Goal: Task Accomplishment & Management: Manage account settings

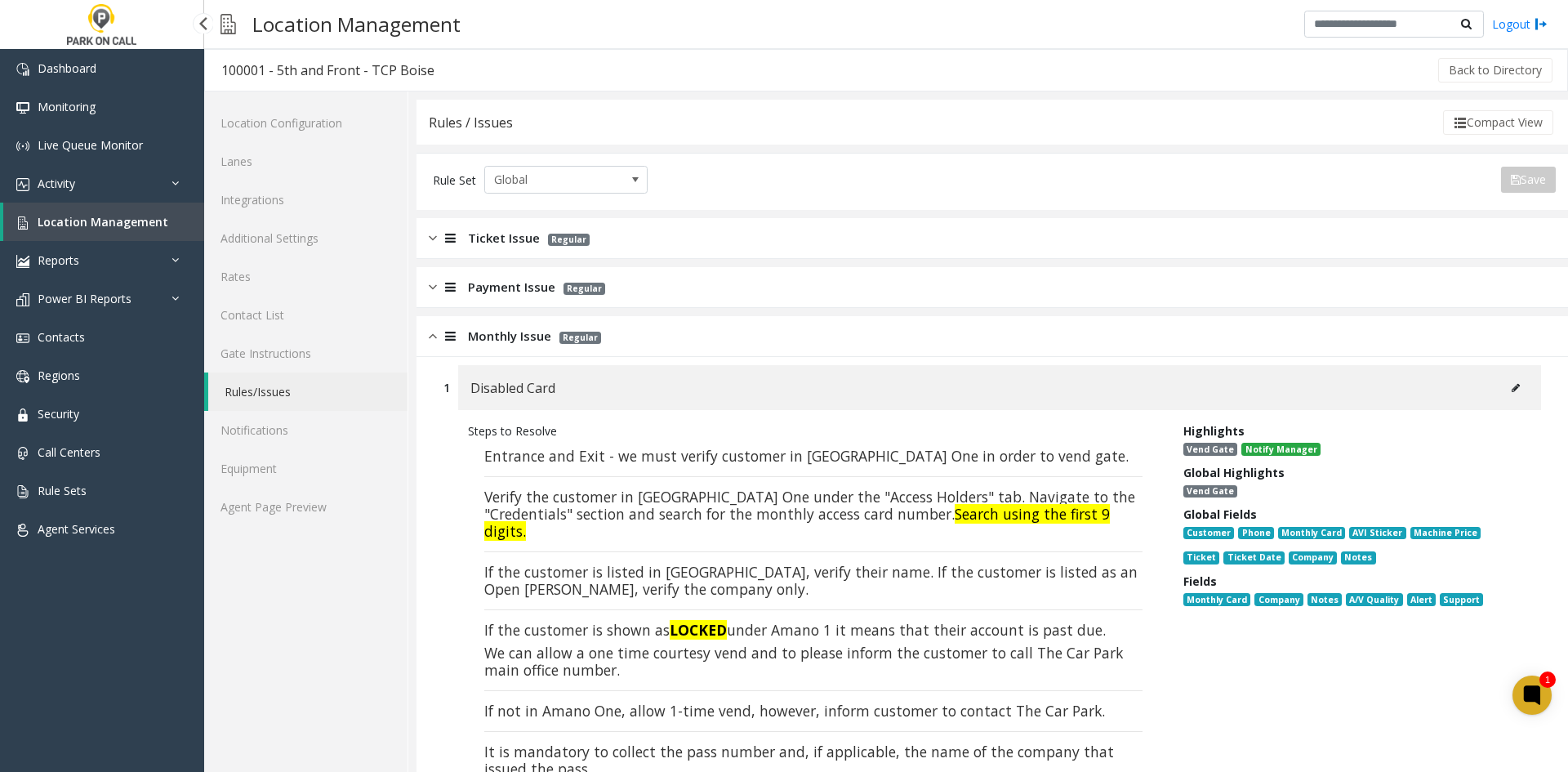
scroll to position [898, 0]
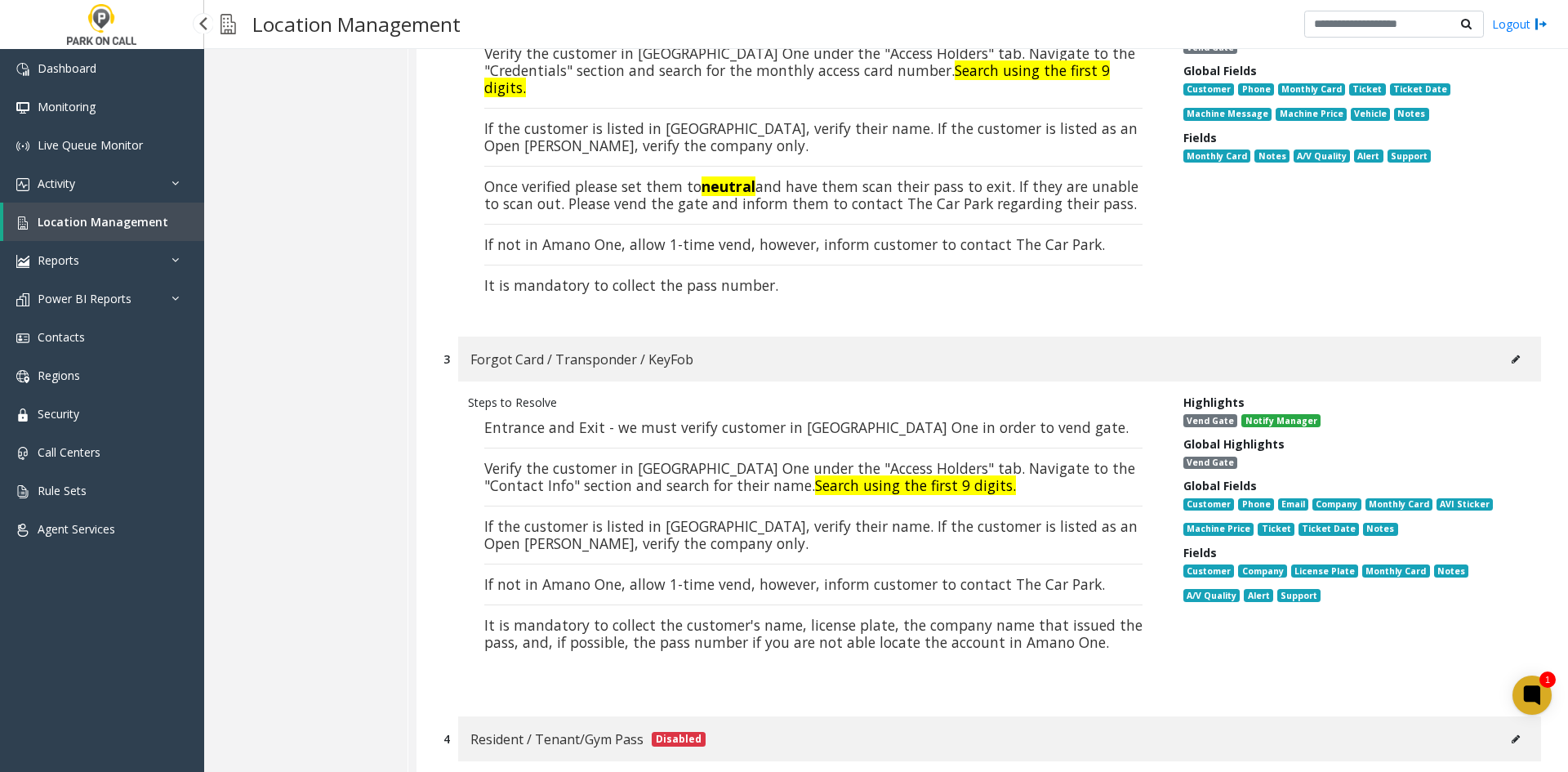
click at [85, 215] on span "Location Management" at bounding box center [103, 222] width 131 height 16
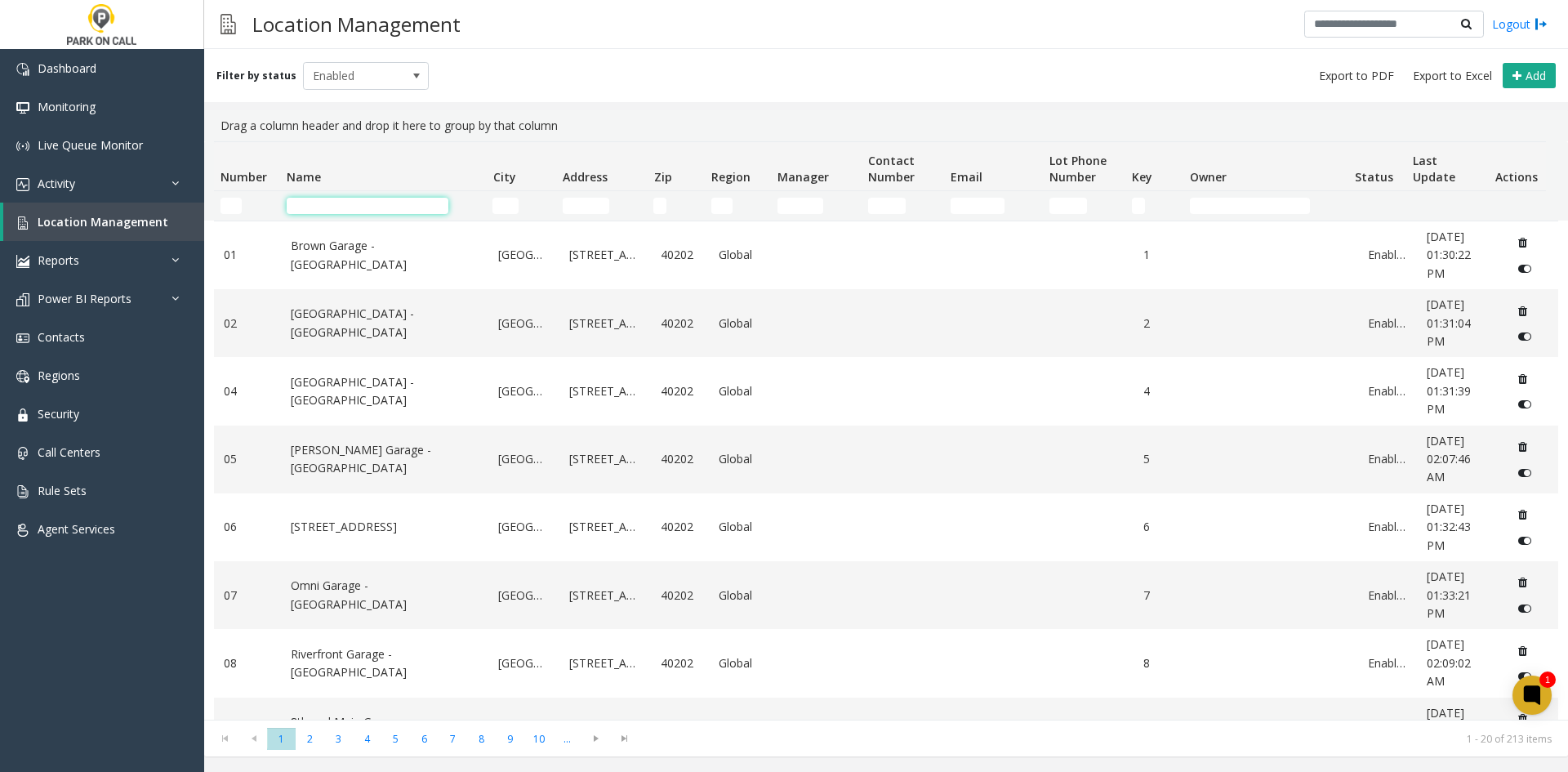
click at [321, 204] on input "Name Filter" at bounding box center [367, 205] width 161 height 17
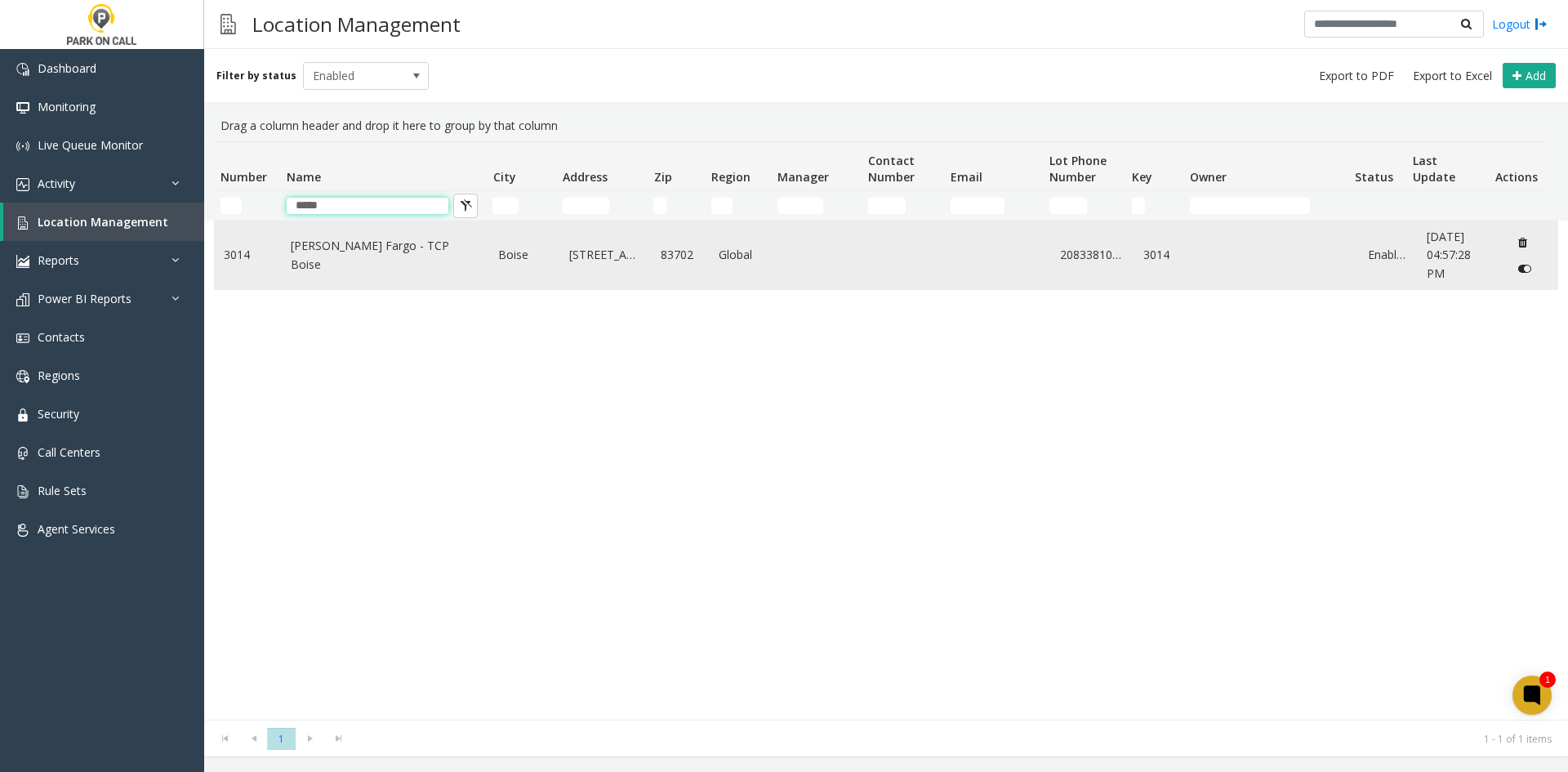
type input "*****"
click at [318, 251] on link "[PERSON_NAME] Fargo - TCP Boise" at bounding box center [384, 255] width 189 height 37
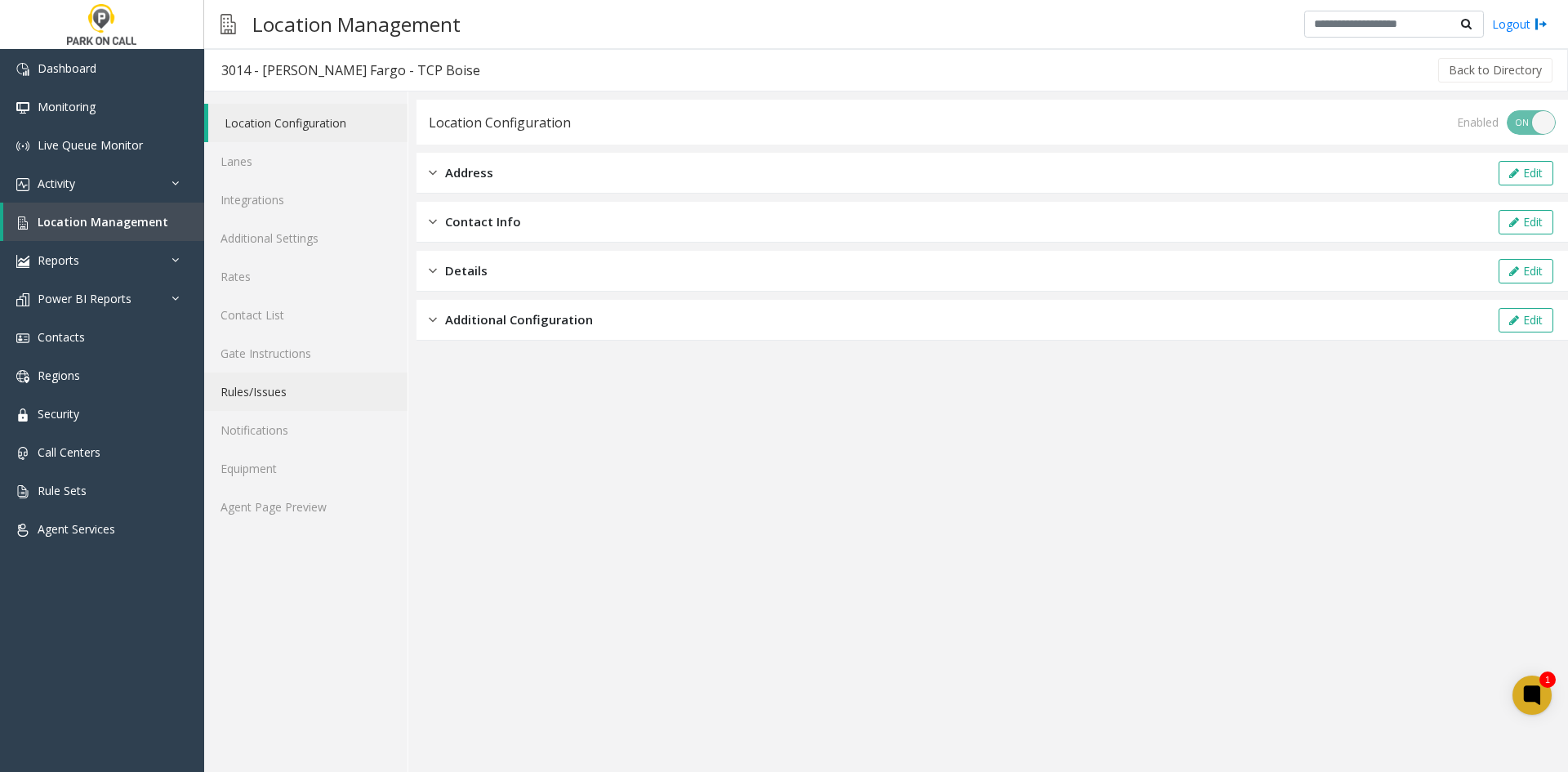
click at [247, 380] on link "Rules/Issues" at bounding box center [306, 391] width 203 height 38
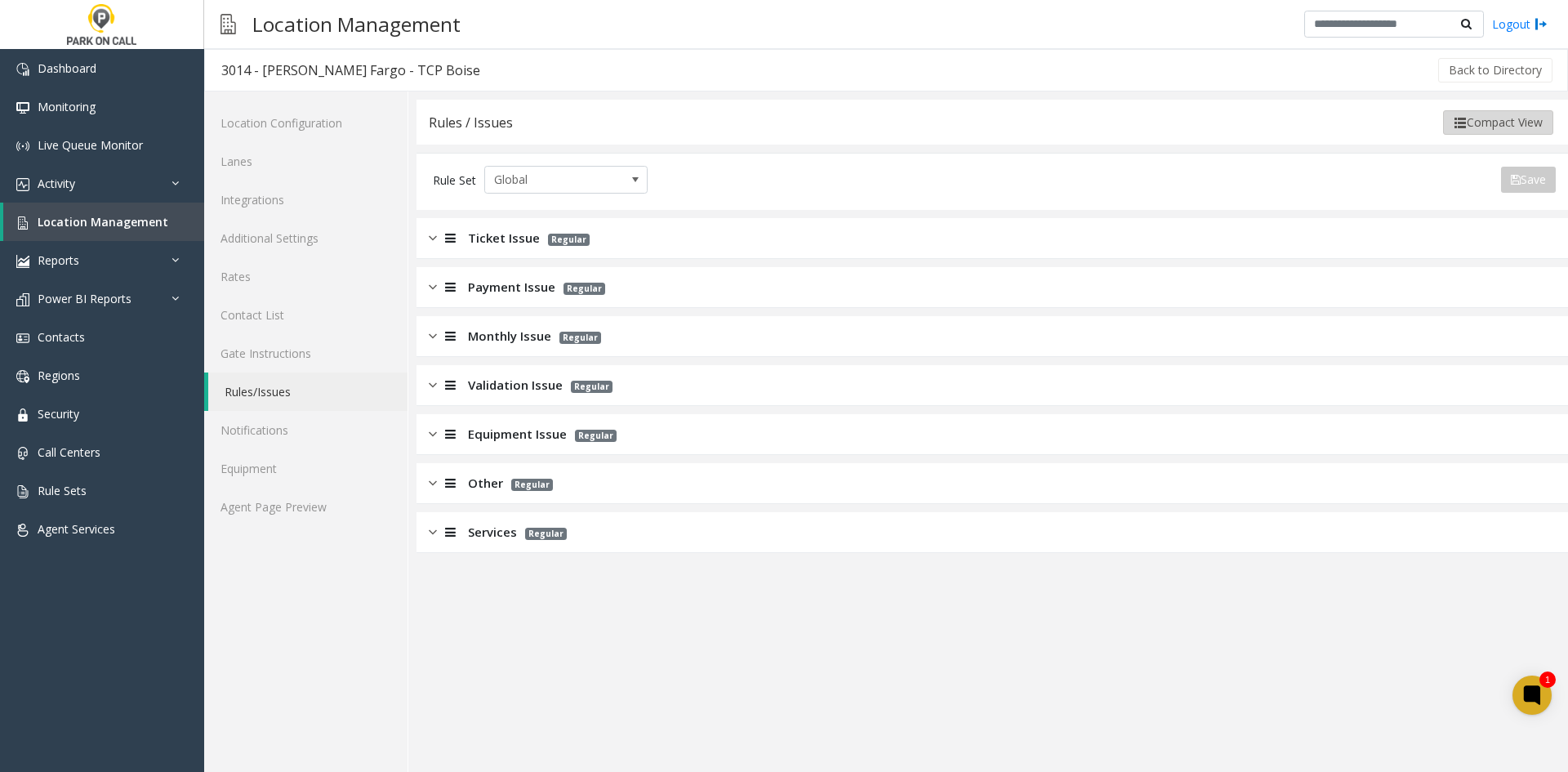
click at [1454, 120] on img at bounding box center [1459, 122] width 13 height 13
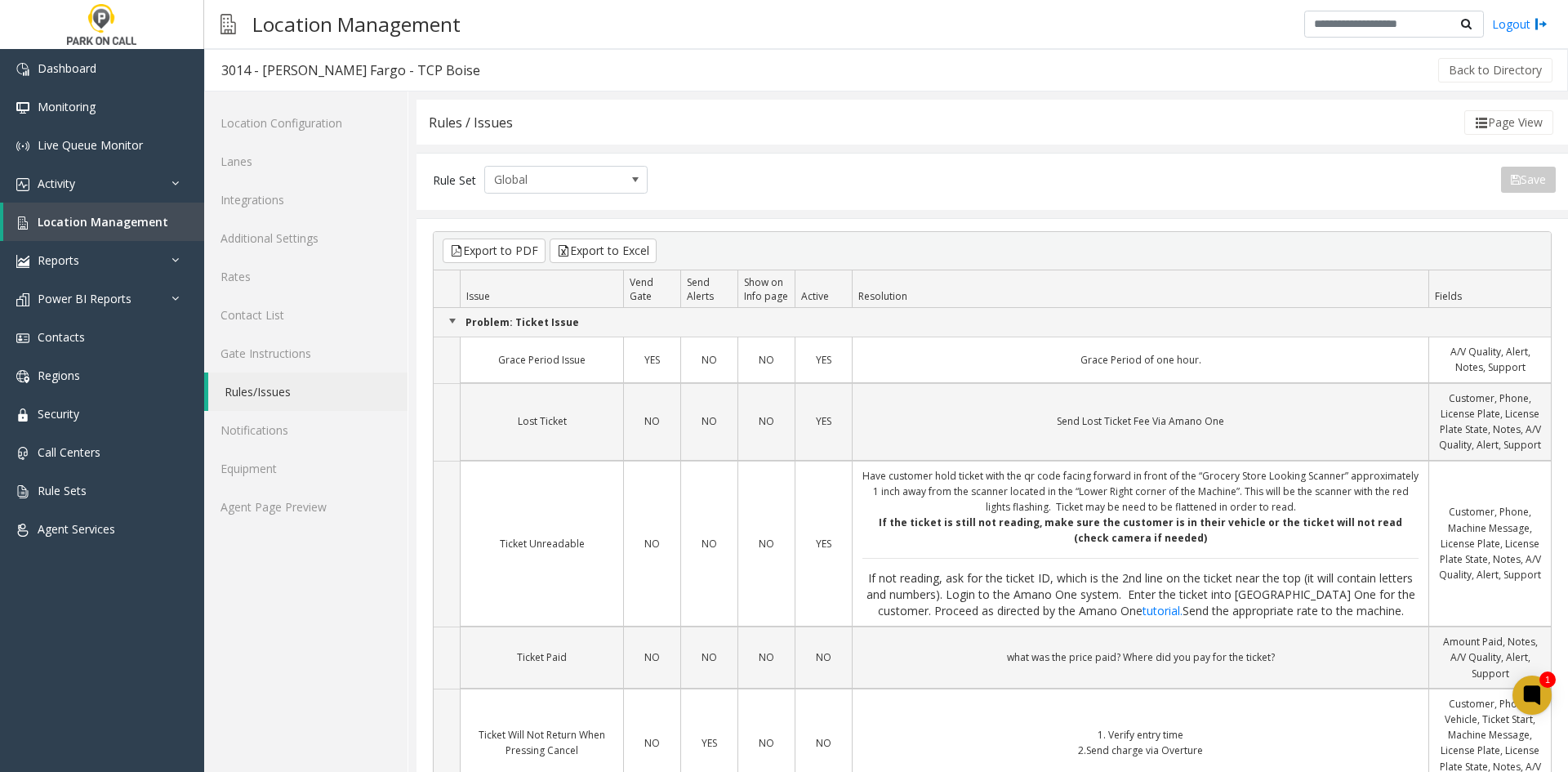
scroll to position [905, 0]
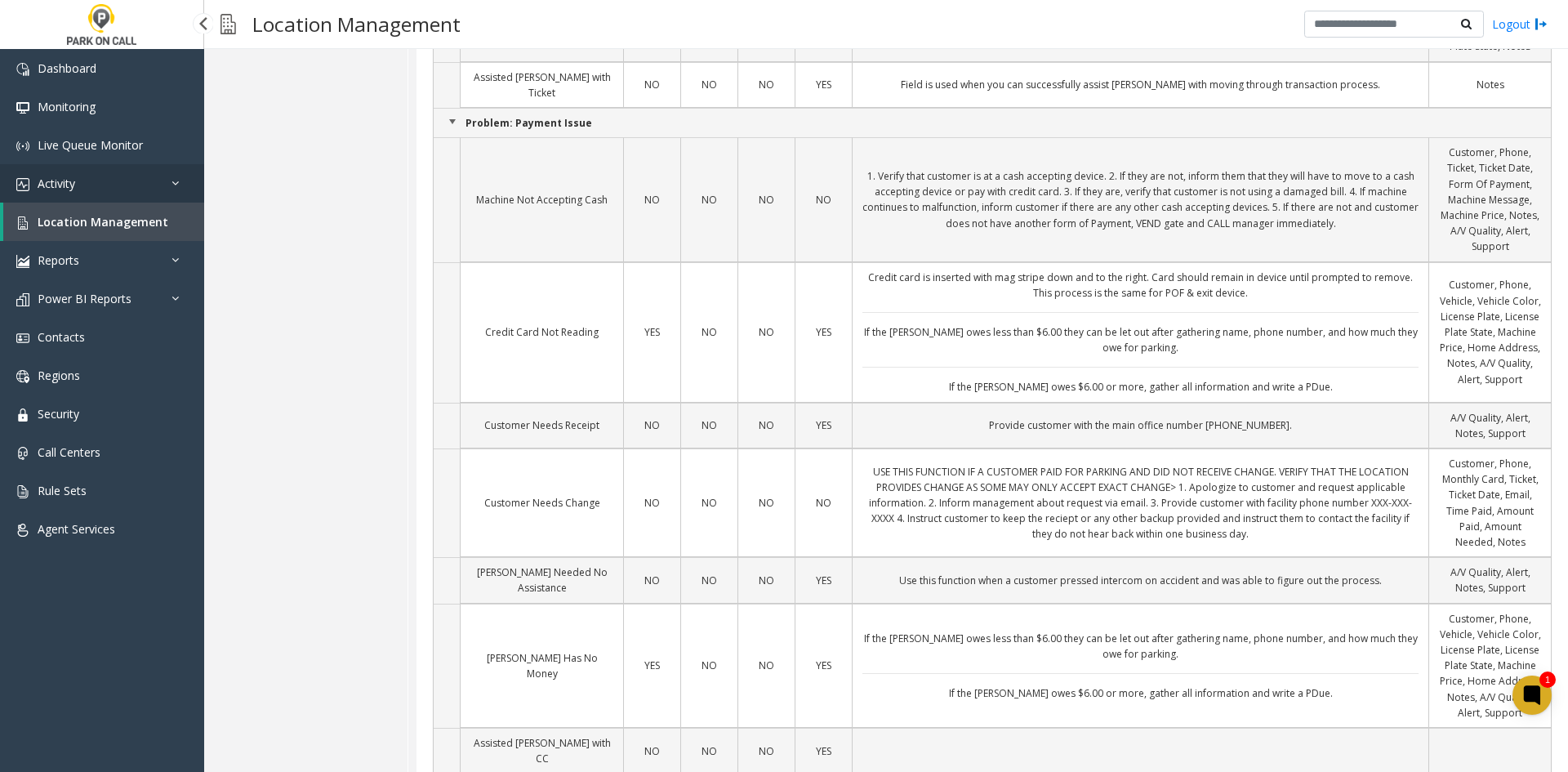
drag, startPoint x: 110, startPoint y: 176, endPoint x: 113, endPoint y: 190, distance: 14.3
click at [111, 179] on link "Activity" at bounding box center [102, 183] width 204 height 38
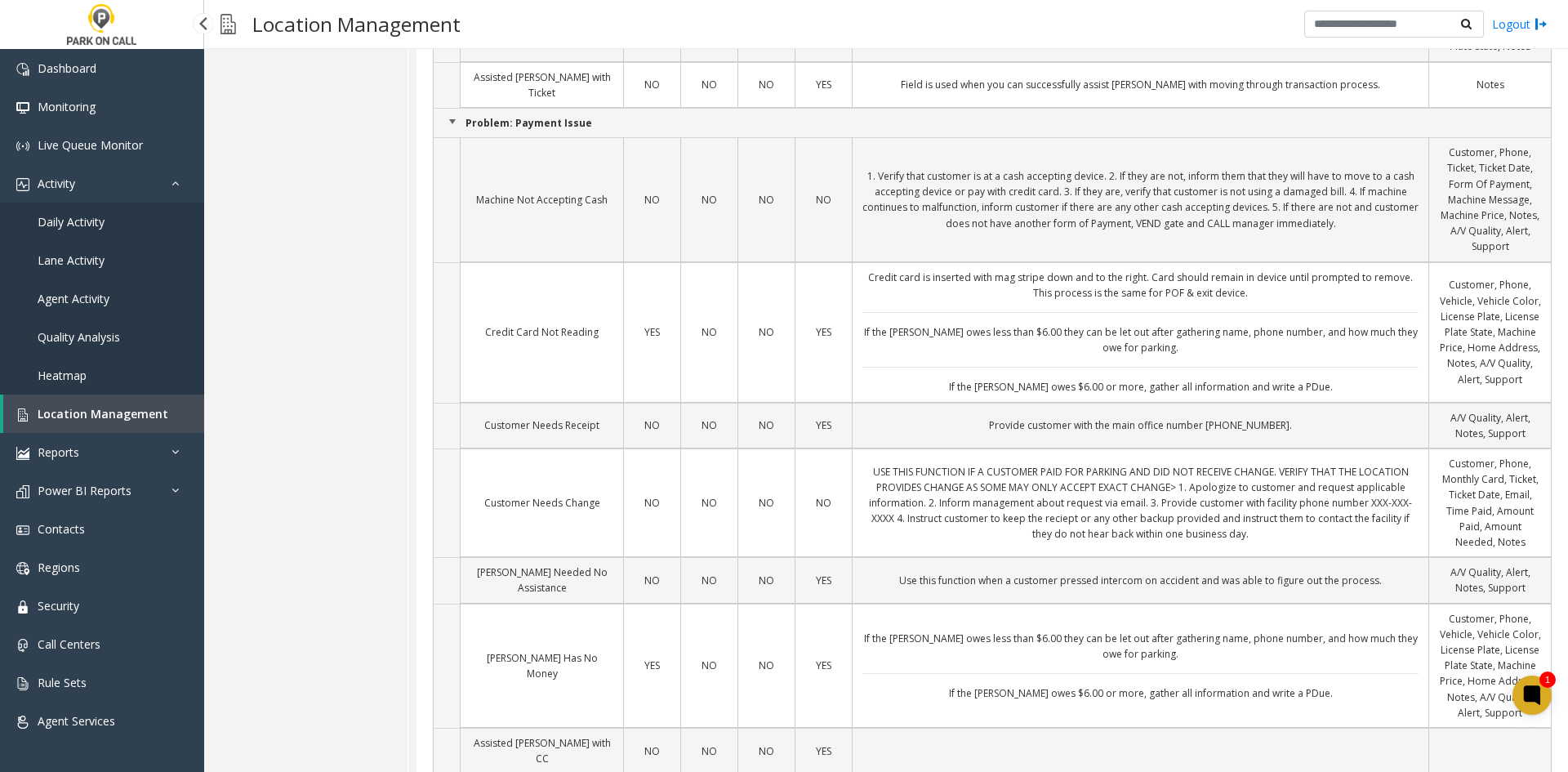
click at [107, 218] on link "Daily Activity" at bounding box center [102, 221] width 204 height 38
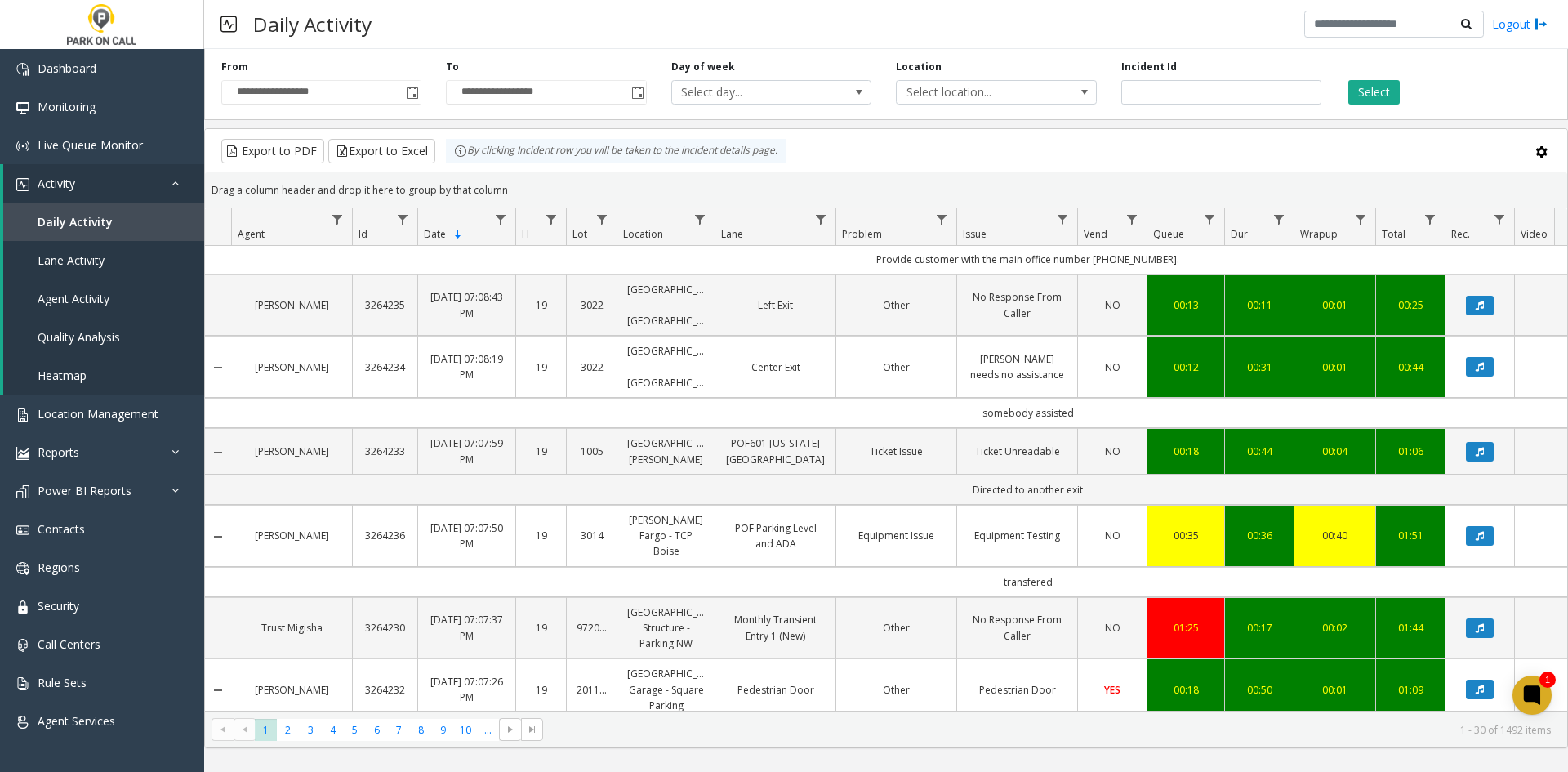
scroll to position [408, 0]
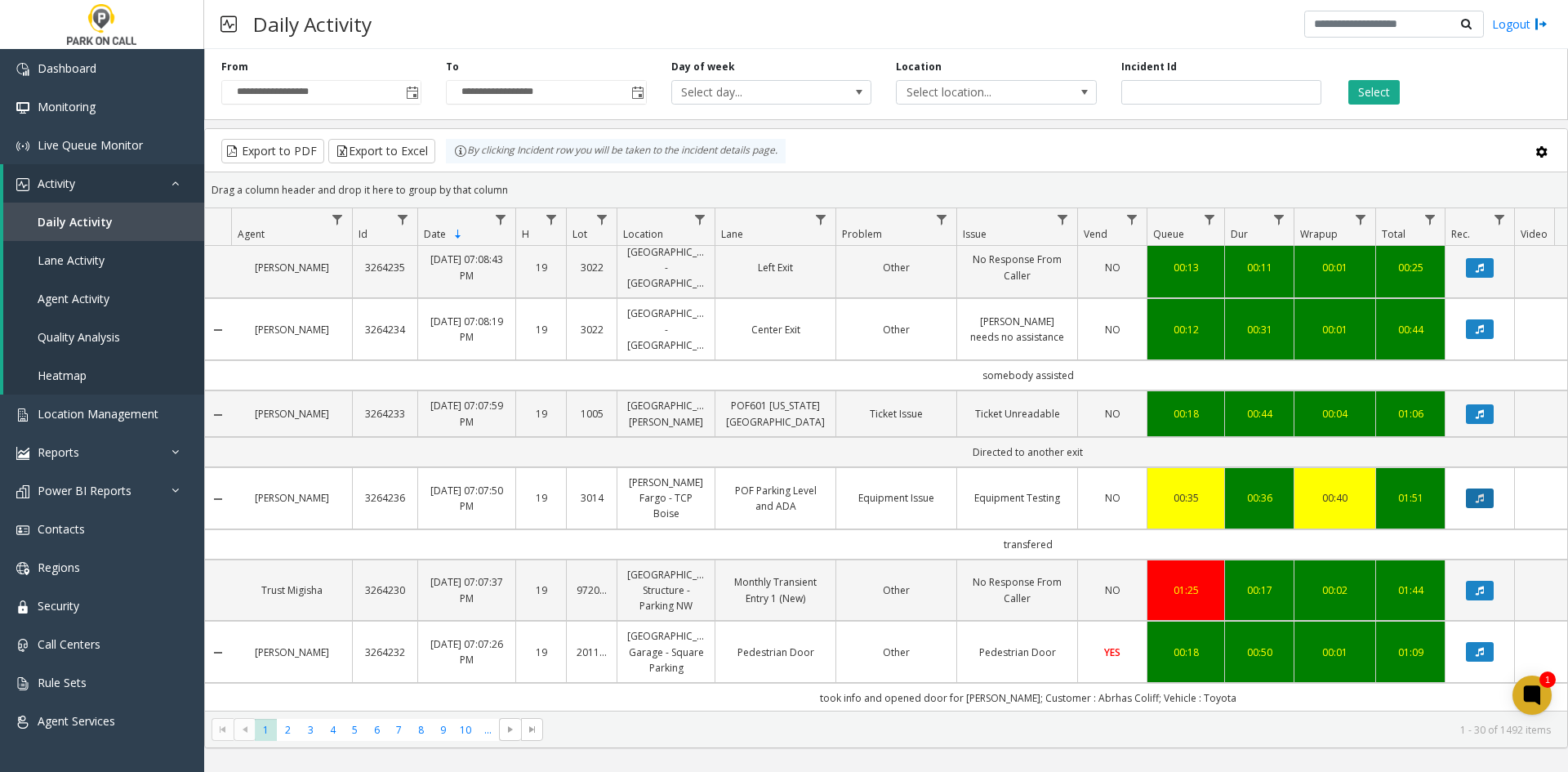
click at [1480, 493] on icon "Data table" at bounding box center [1479, 498] width 8 height 10
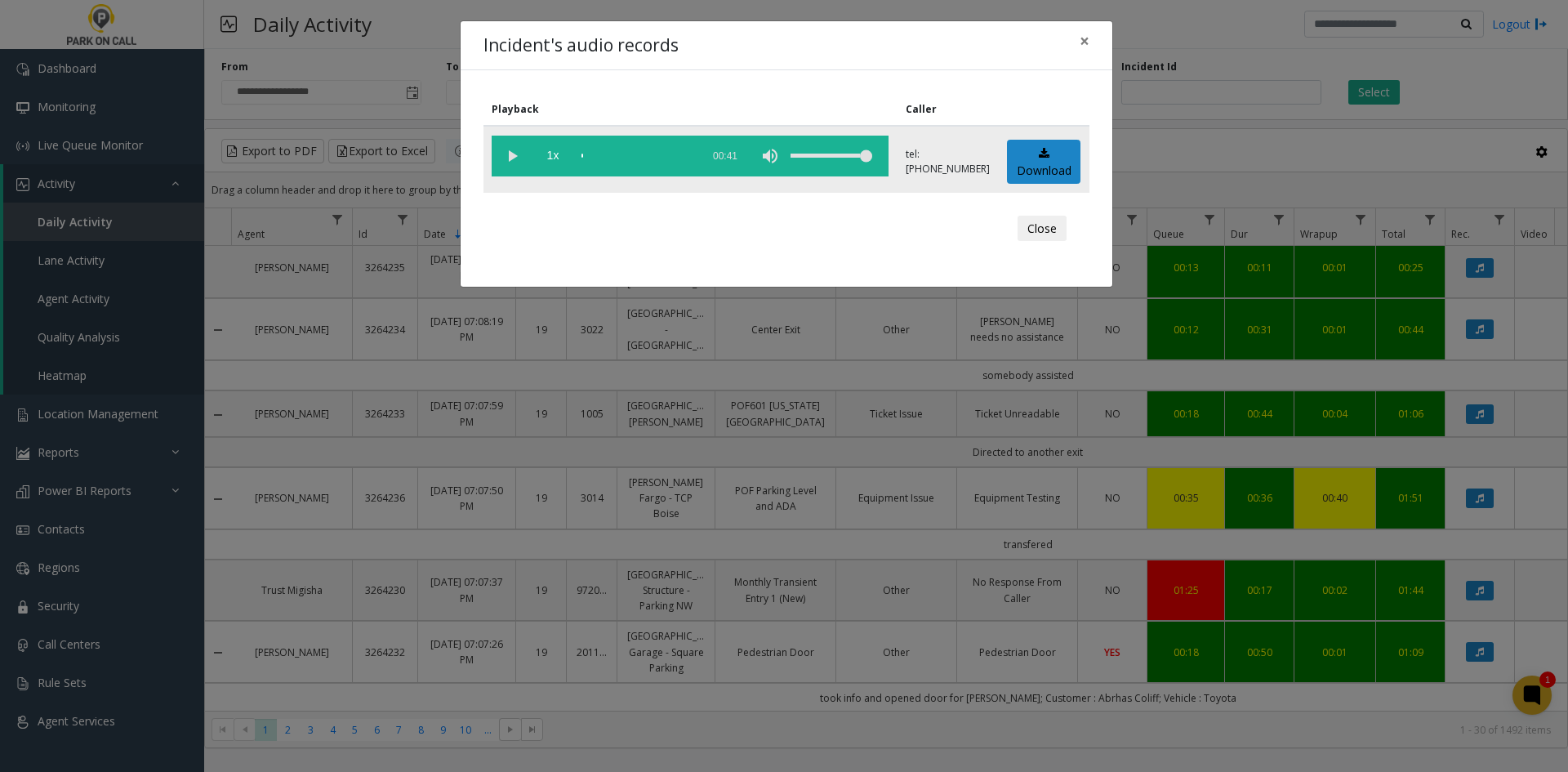
click at [527, 159] on vg-play-pause at bounding box center [513, 157] width 41 height 41
click at [556, 161] on span "1x" at bounding box center [553, 157] width 41 height 41
click at [556, 161] on span "1.5x" at bounding box center [553, 157] width 41 height 41
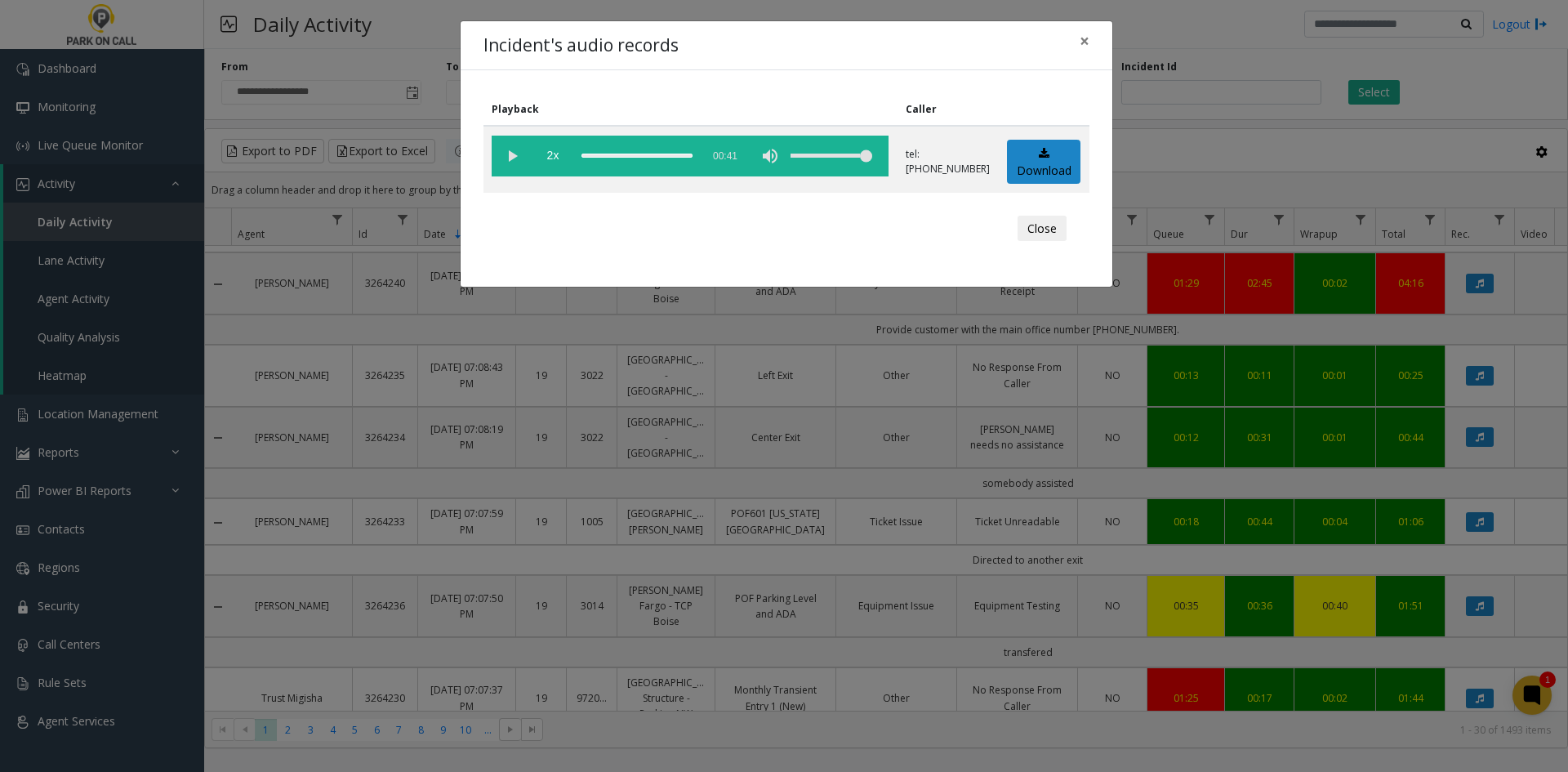
click at [693, 433] on div "Incident's audio records × Playback Caller 2x 00:41 tel:[PHONE_NUMBER] Download…" at bounding box center [784, 386] width 1568 height 772
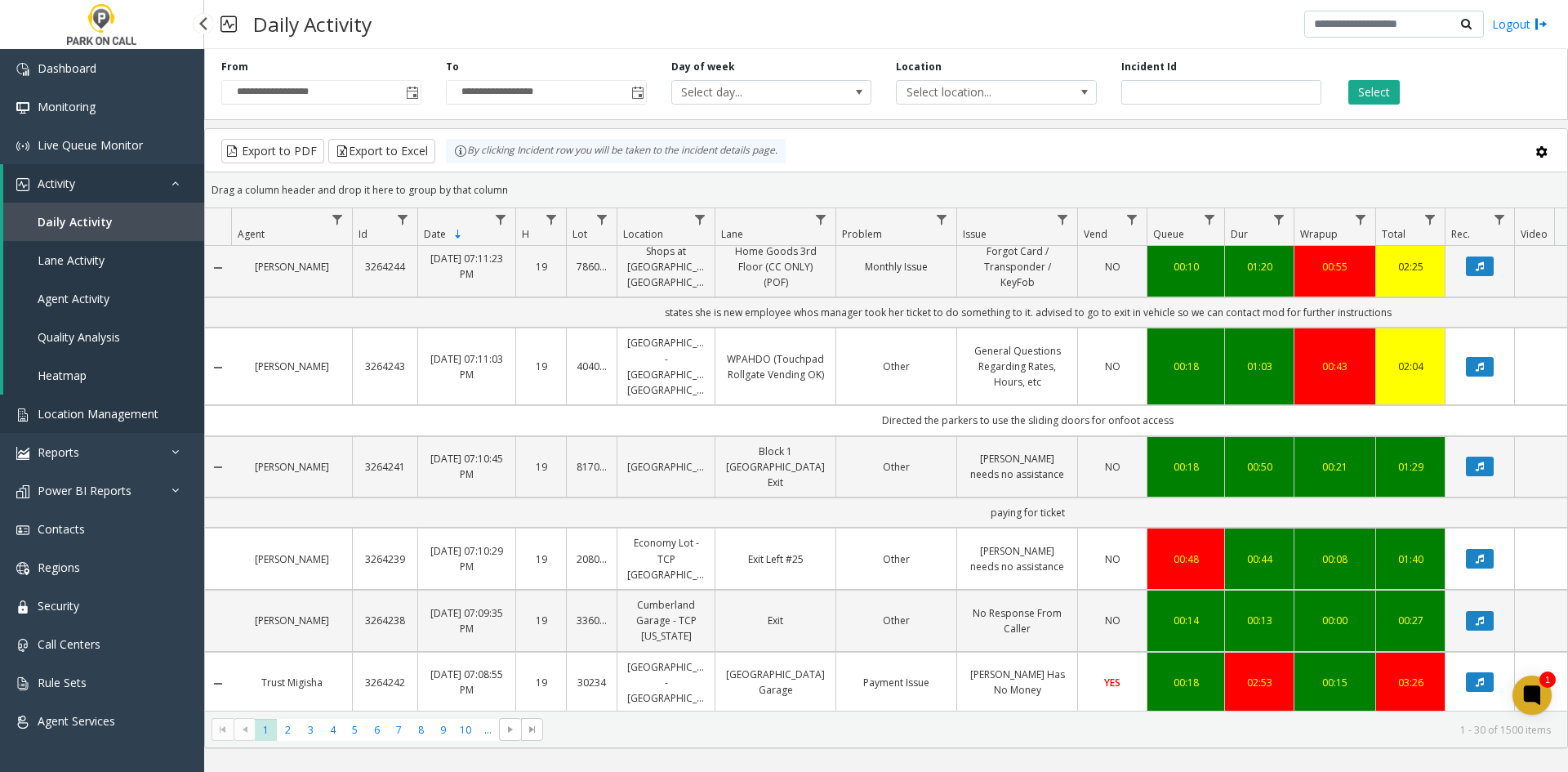
click at [76, 418] on span "Location Management" at bounding box center [98, 414] width 121 height 16
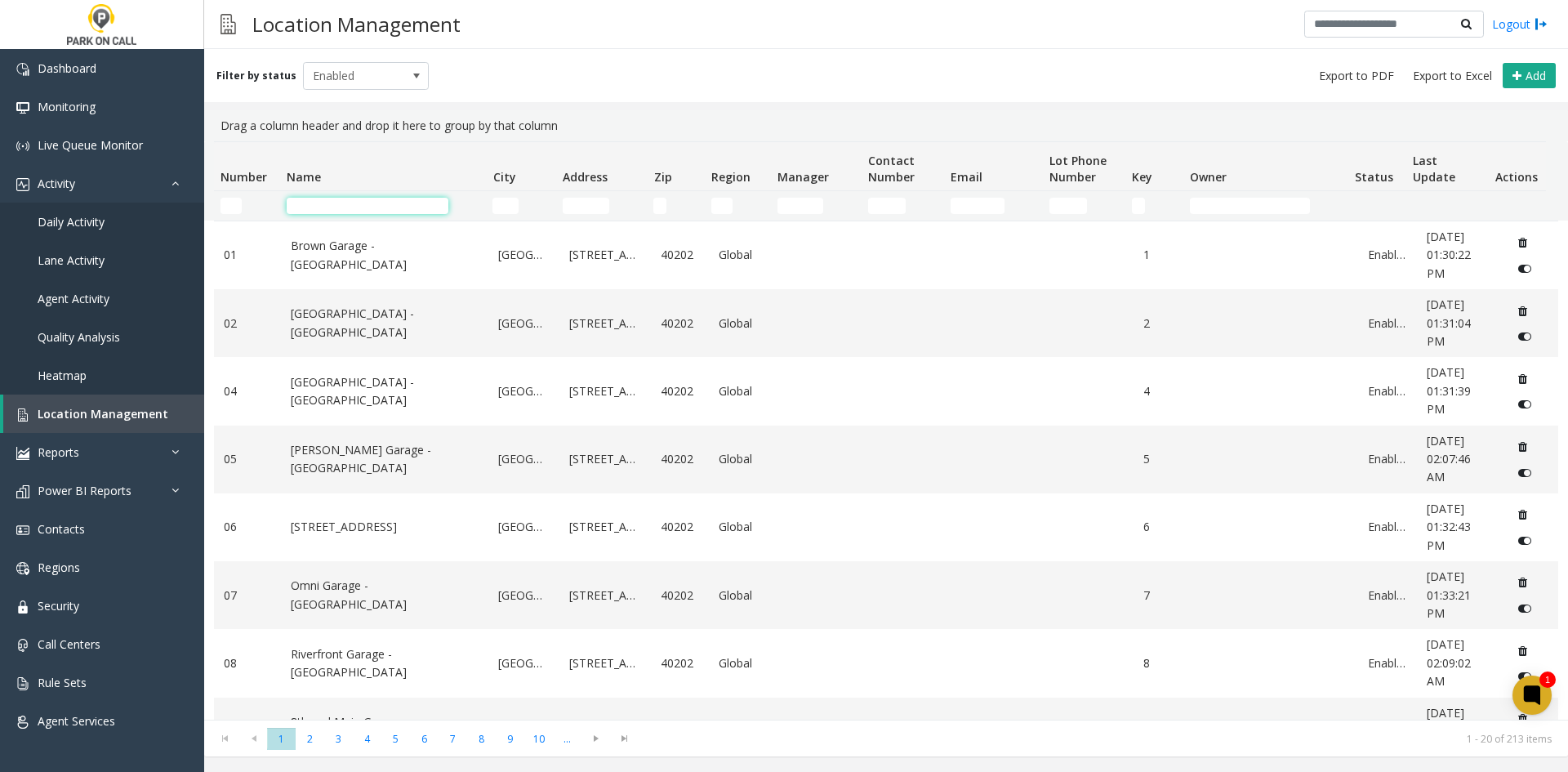
click at [348, 202] on input "Name Filter" at bounding box center [367, 205] width 161 height 17
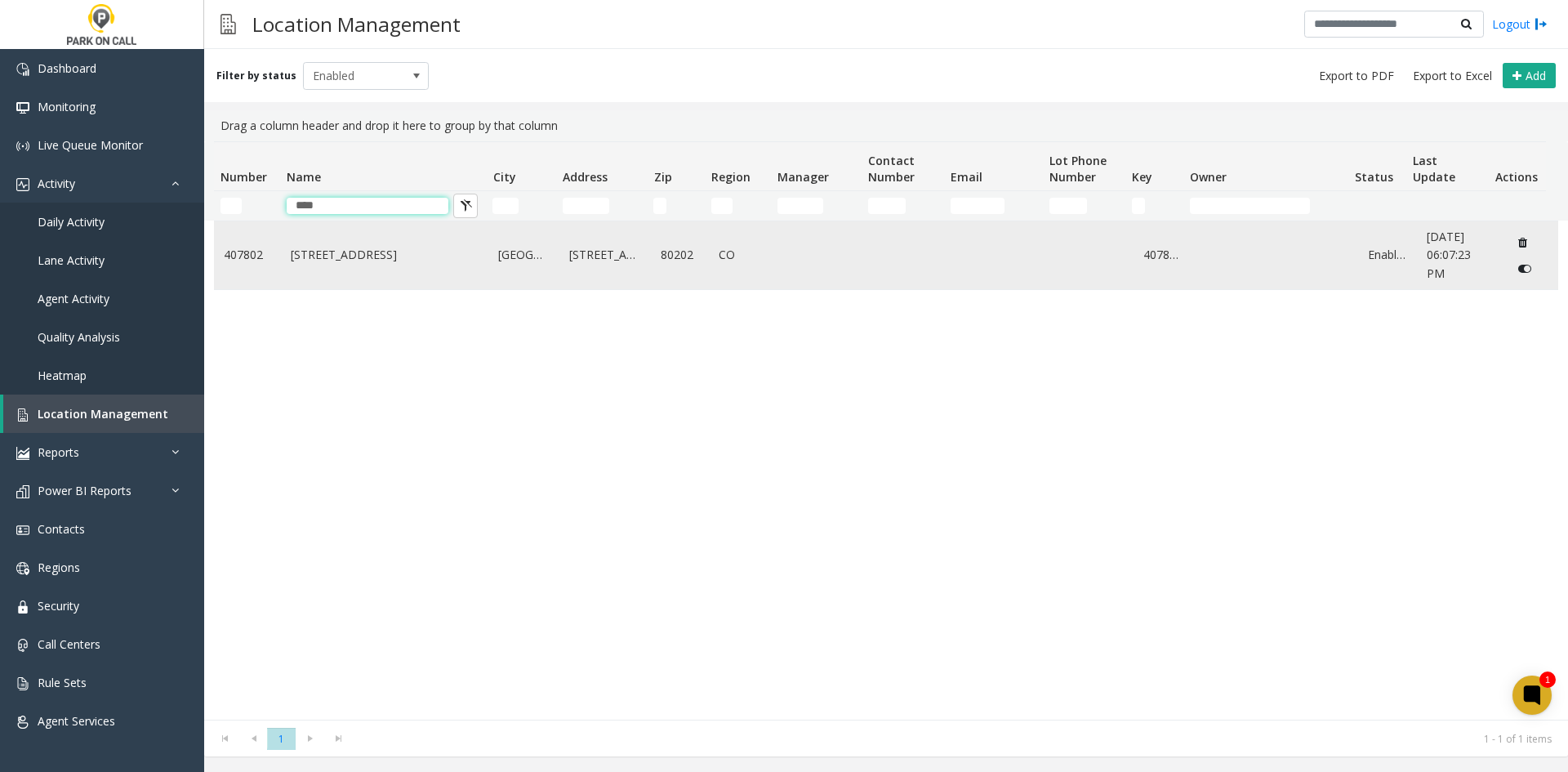
type input "****"
click at [343, 258] on link "[STREET_ADDRESS]" at bounding box center [384, 254] width 189 height 18
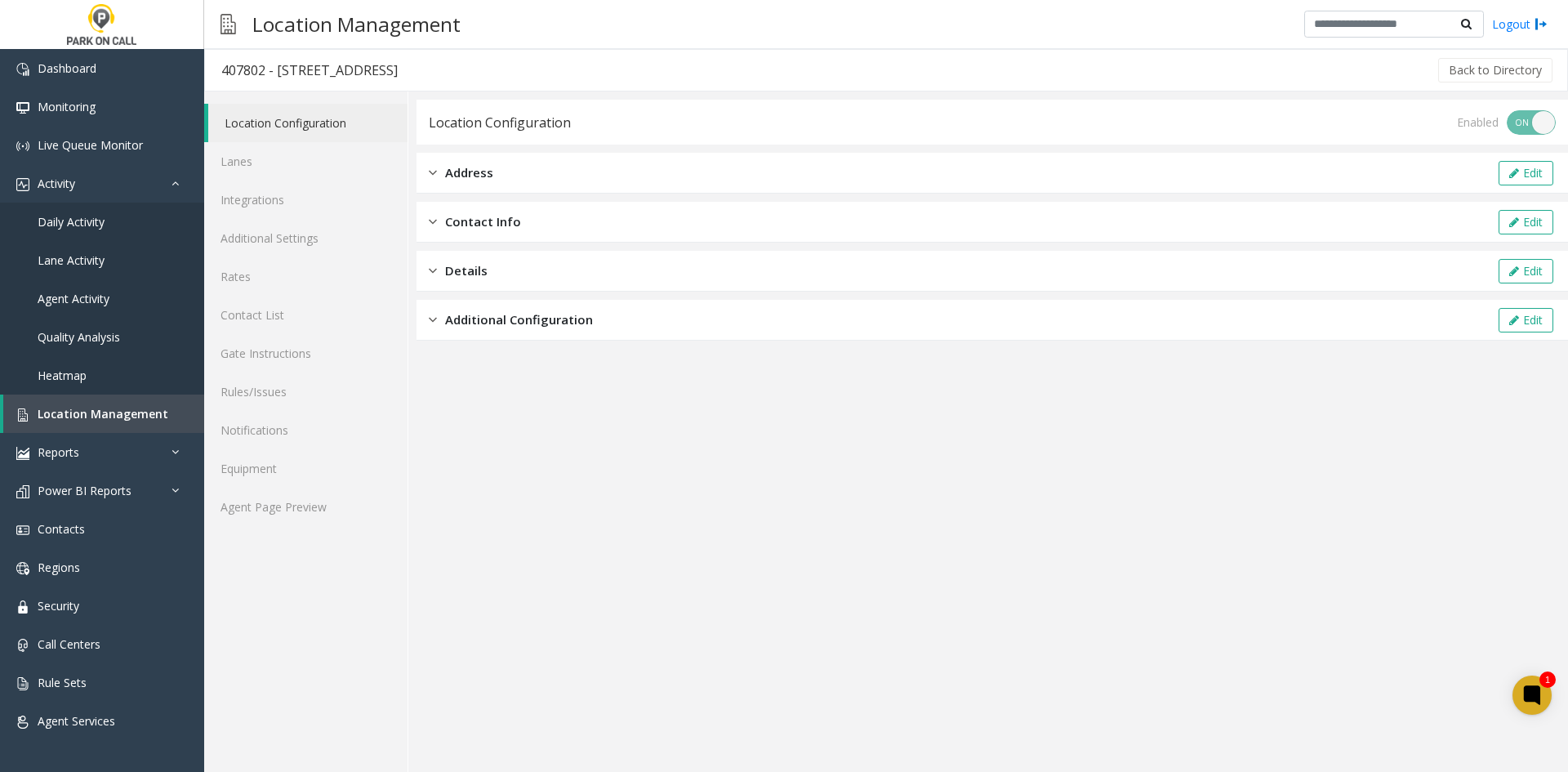
click at [295, 67] on div "407802 - [STREET_ADDRESS]" at bounding box center [309, 70] width 176 height 22
drag, startPoint x: 295, startPoint y: 67, endPoint x: 484, endPoint y: 79, distance: 189.4
click at [484, 79] on div "407802 - [STREET_ADDRESS][GEOGRAPHIC_DATA] - Parkwell Back to Directory" at bounding box center [886, 69] width 1364 height 42
click at [635, 76] on div "Back to Directory" at bounding box center [984, 70] width 1141 height 41
click at [287, 70] on div "407802 - [STREET_ADDRESS]" at bounding box center [309, 70] width 176 height 22
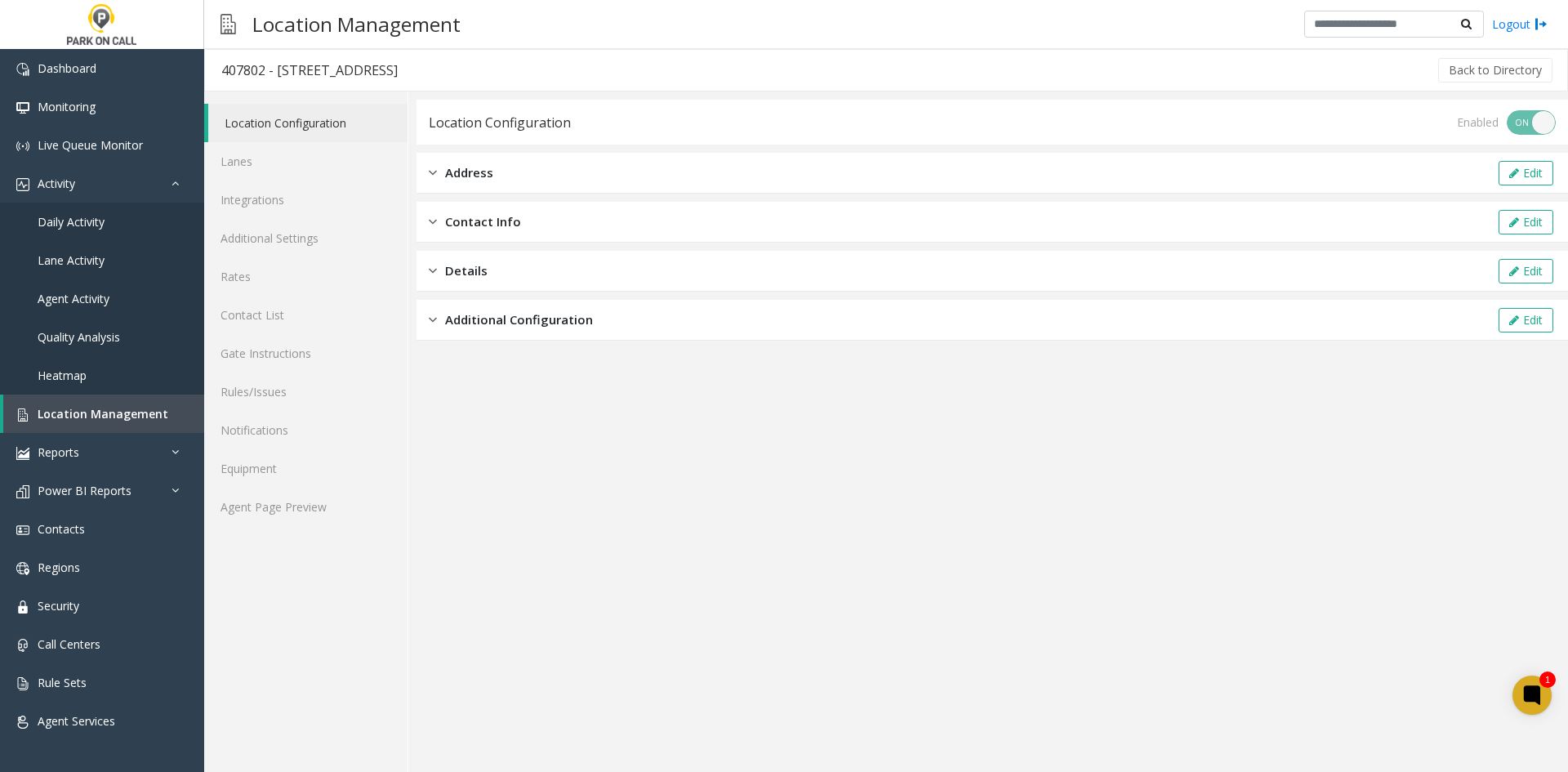
drag, startPoint x: 287, startPoint y: 70, endPoint x: 443, endPoint y: 78, distance: 156.2
click at [398, 78] on div "407802 - [STREET_ADDRESS]" at bounding box center [309, 70] width 176 height 22
click at [362, 498] on link "Agent Page Preview" at bounding box center [306, 506] width 203 height 38
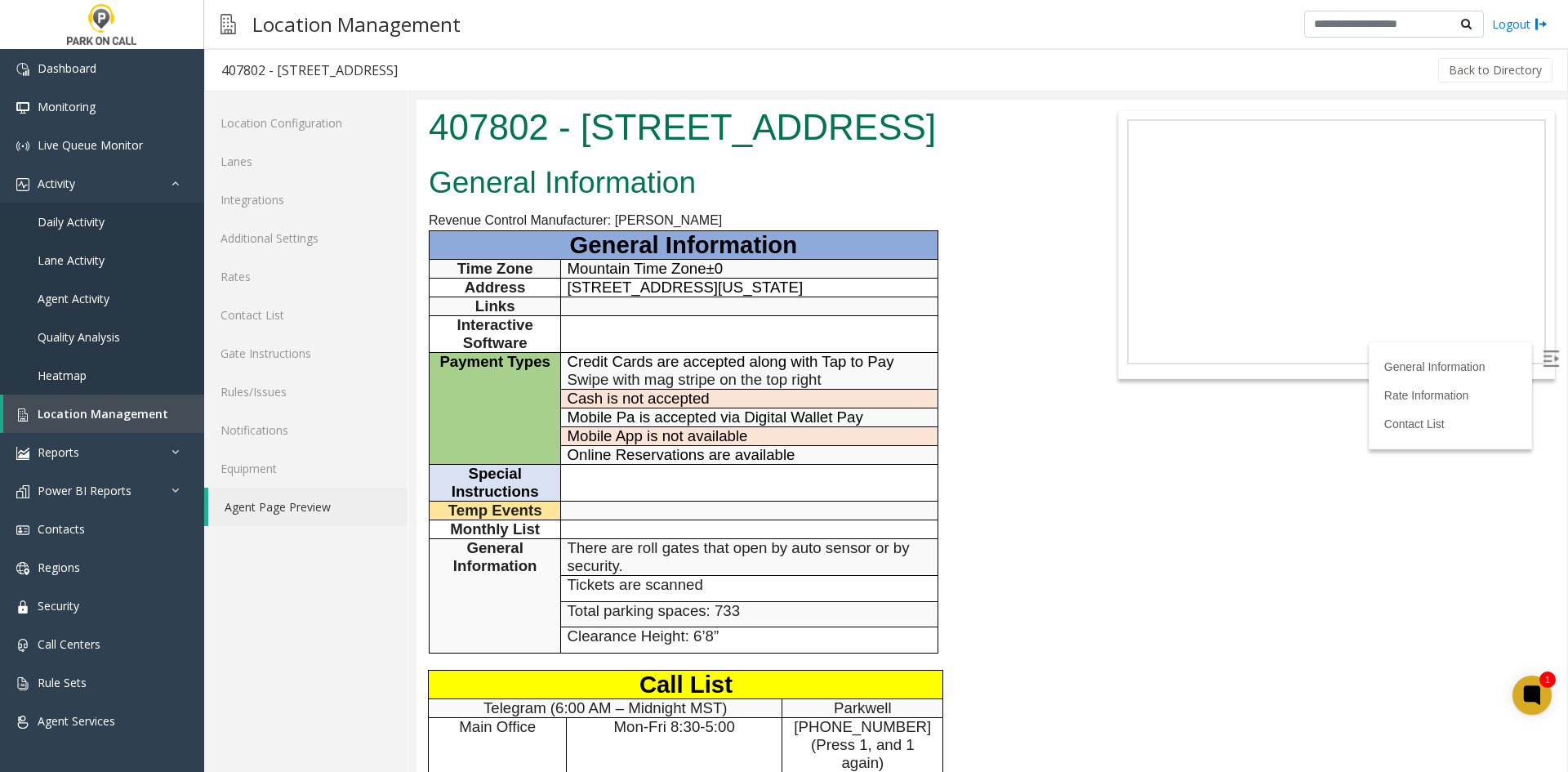
click at [597, 295] on span "[STREET_ADDRESS][US_STATE]" at bounding box center [685, 288] width 236 height 18
click at [588, 295] on span "[STREET_ADDRESS][US_STATE]" at bounding box center [685, 288] width 236 height 18
drag, startPoint x: 588, startPoint y: 339, endPoint x: 808, endPoint y: 332, distance: 220.1
click at [803, 295] on span "[STREET_ADDRESS][US_STATE]" at bounding box center [685, 288] width 236 height 18
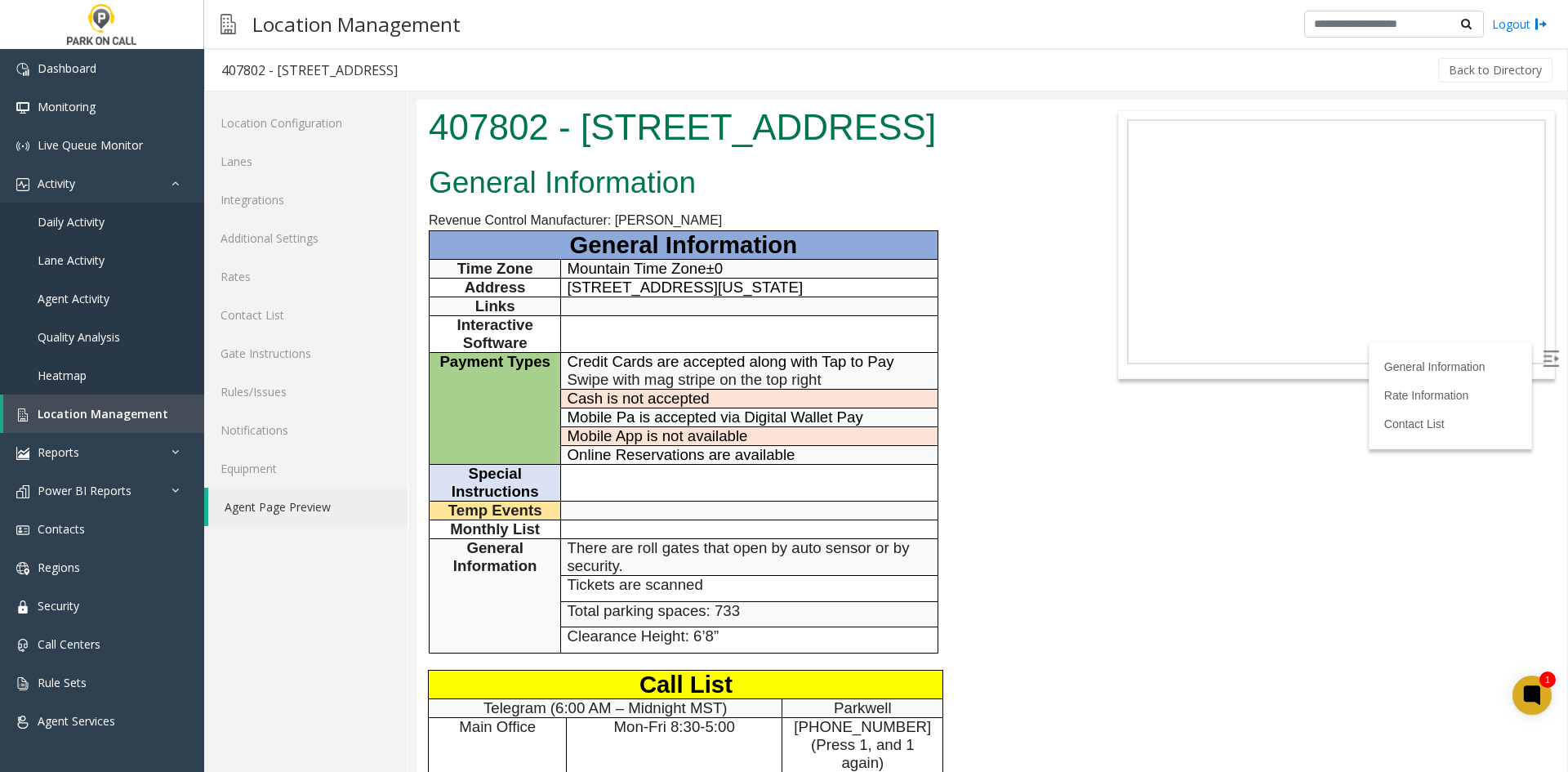
copy span "[STREET_ADDRESS][US_STATE]"
click at [643, 116] on h1 "407802 - [STREET_ADDRESS]" at bounding box center [751, 127] width 646 height 51
drag, startPoint x: 643, startPoint y: 116, endPoint x: 1485, endPoint y: 164, distance: 843.4
click at [817, 132] on h1 "407802 - [STREET_ADDRESS]" at bounding box center [751, 127] width 646 height 51
copy h1 "[STREET_ADDRESS]"
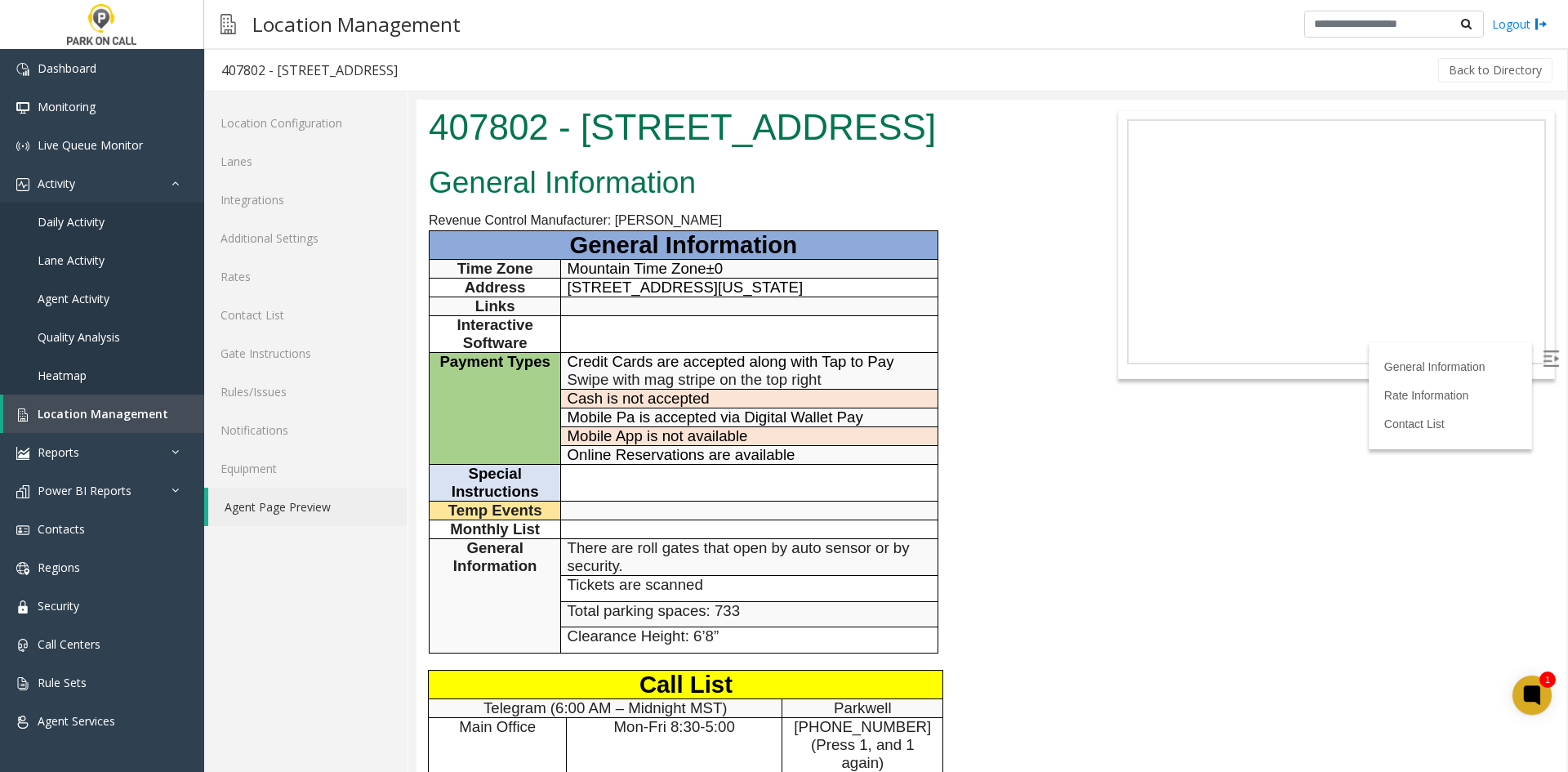
click at [996, 551] on div "General Information Revenue Control Manufacturer: [PERSON_NAME] General Informa…" at bounding box center [751, 629] width 670 height 940
click at [333, 243] on link "Additional Settings" at bounding box center [306, 238] width 203 height 38
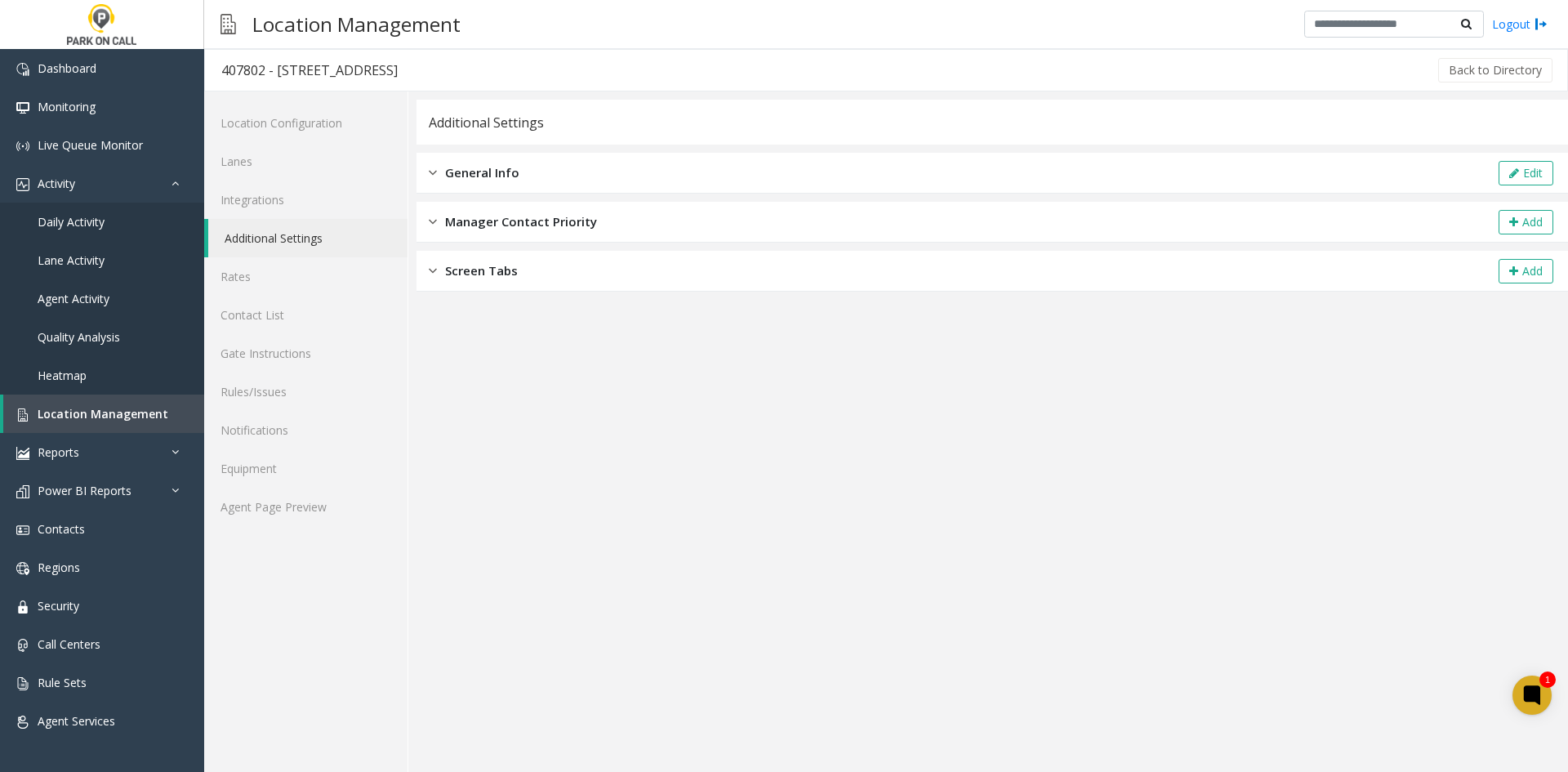
click at [1529, 158] on div "General Info Edit" at bounding box center [992, 173] width 1151 height 41
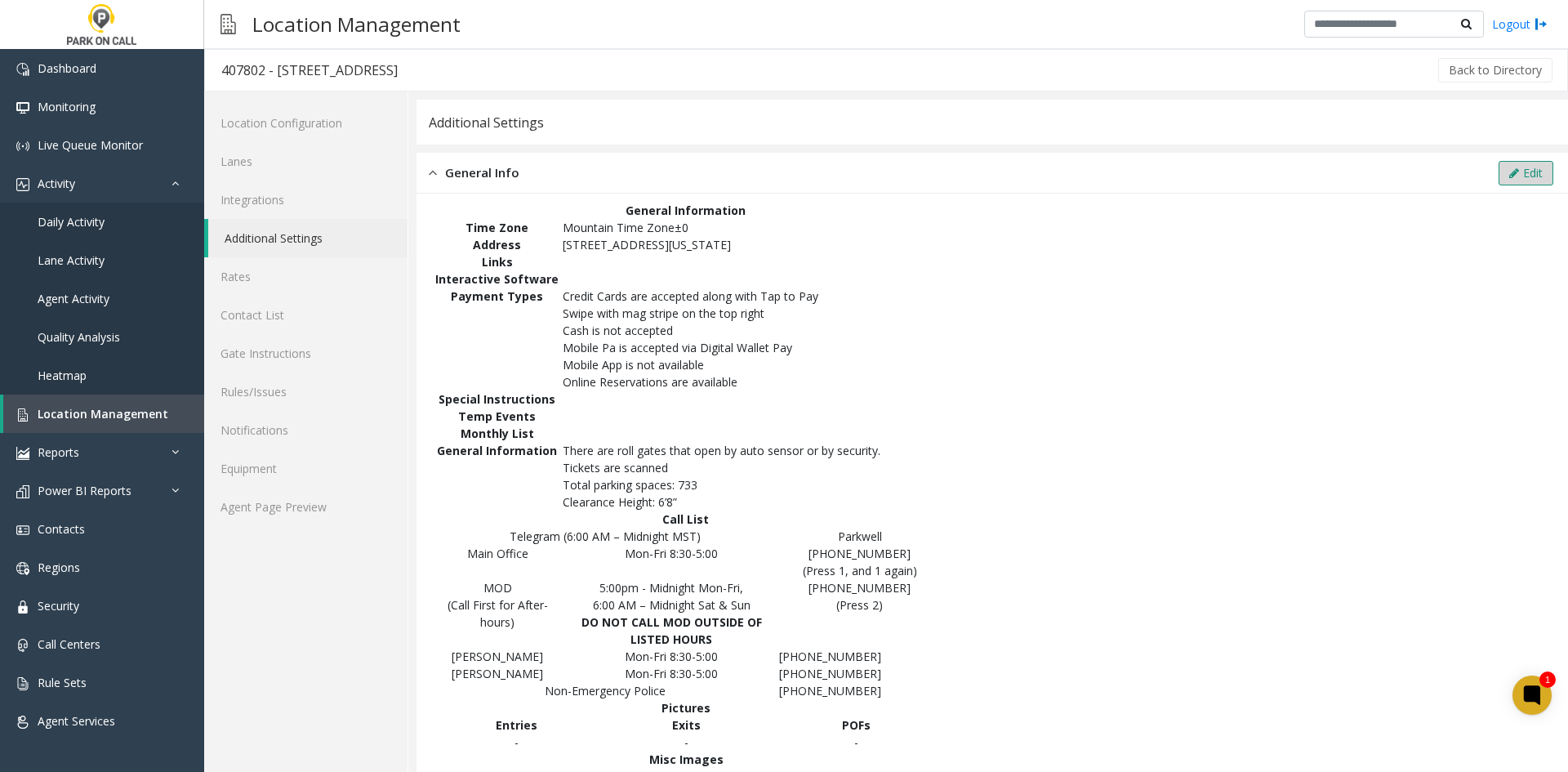
click at [1524, 163] on button "Edit" at bounding box center [1526, 172] width 55 height 24
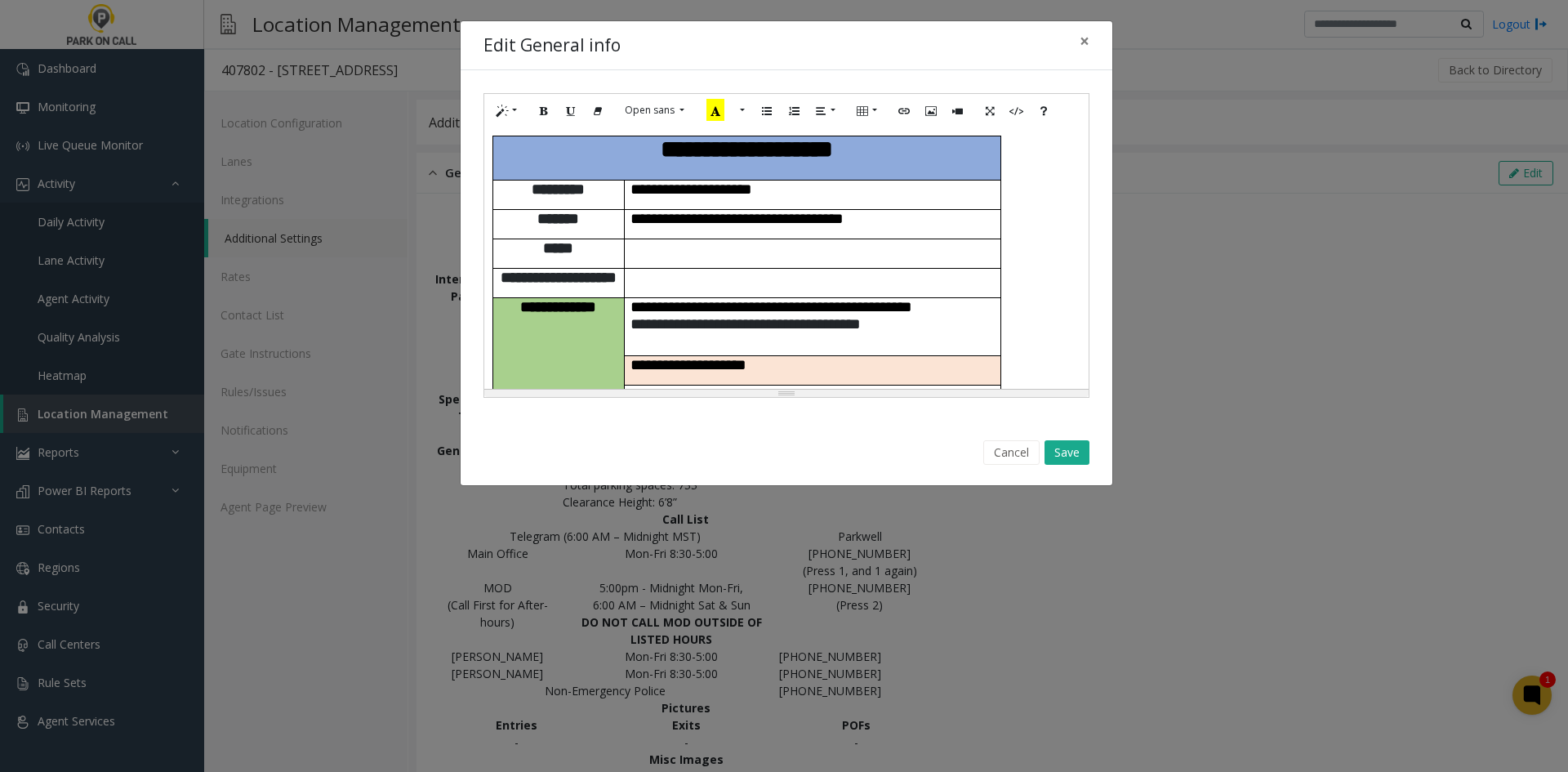
click at [694, 386] on span "**********" at bounding box center [756, 394] width 253 height 16
click at [1062, 450] on button "Save" at bounding box center [1067, 452] width 45 height 24
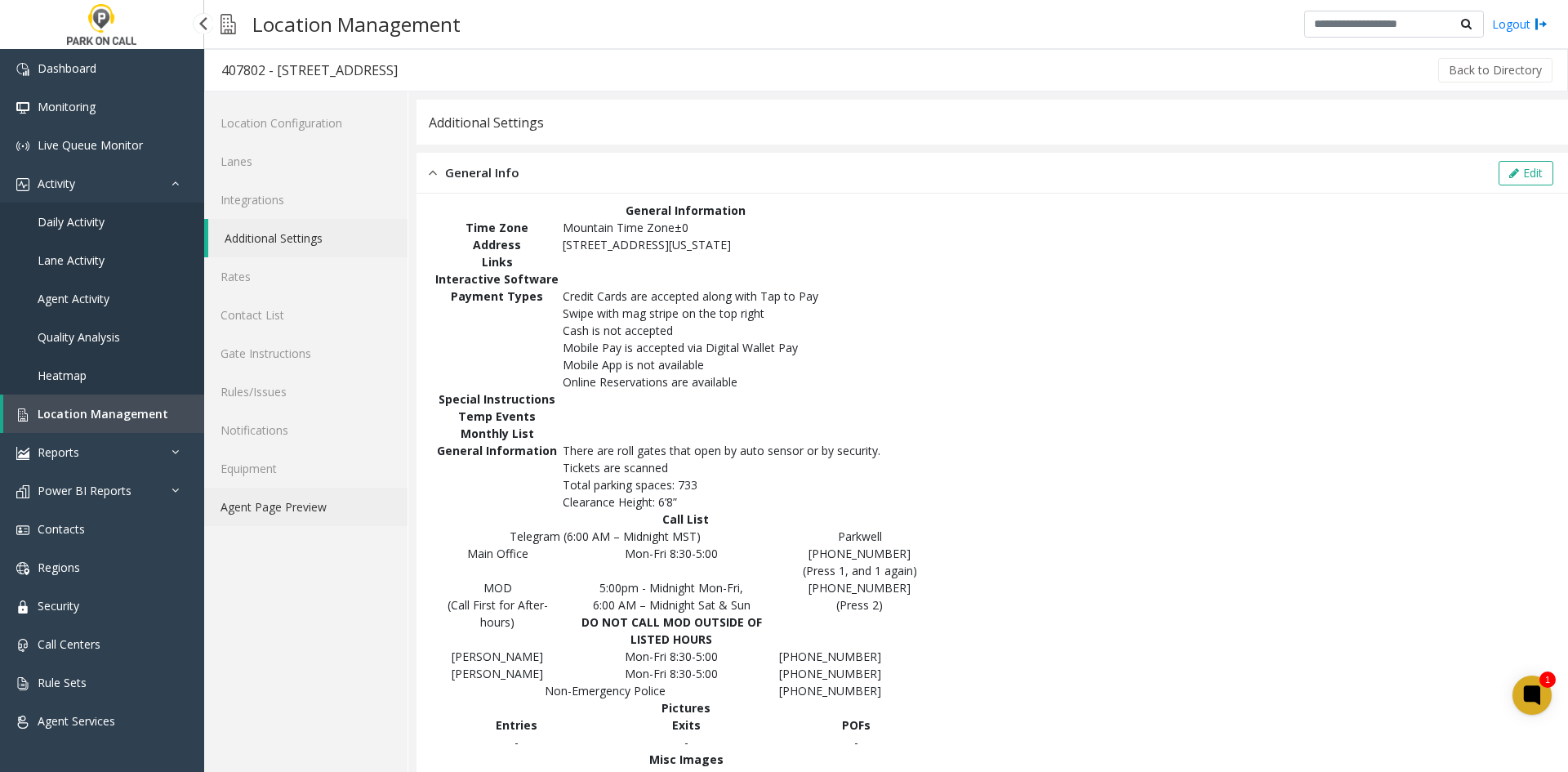
click at [274, 500] on link "Agent Page Preview" at bounding box center [306, 506] width 203 height 38
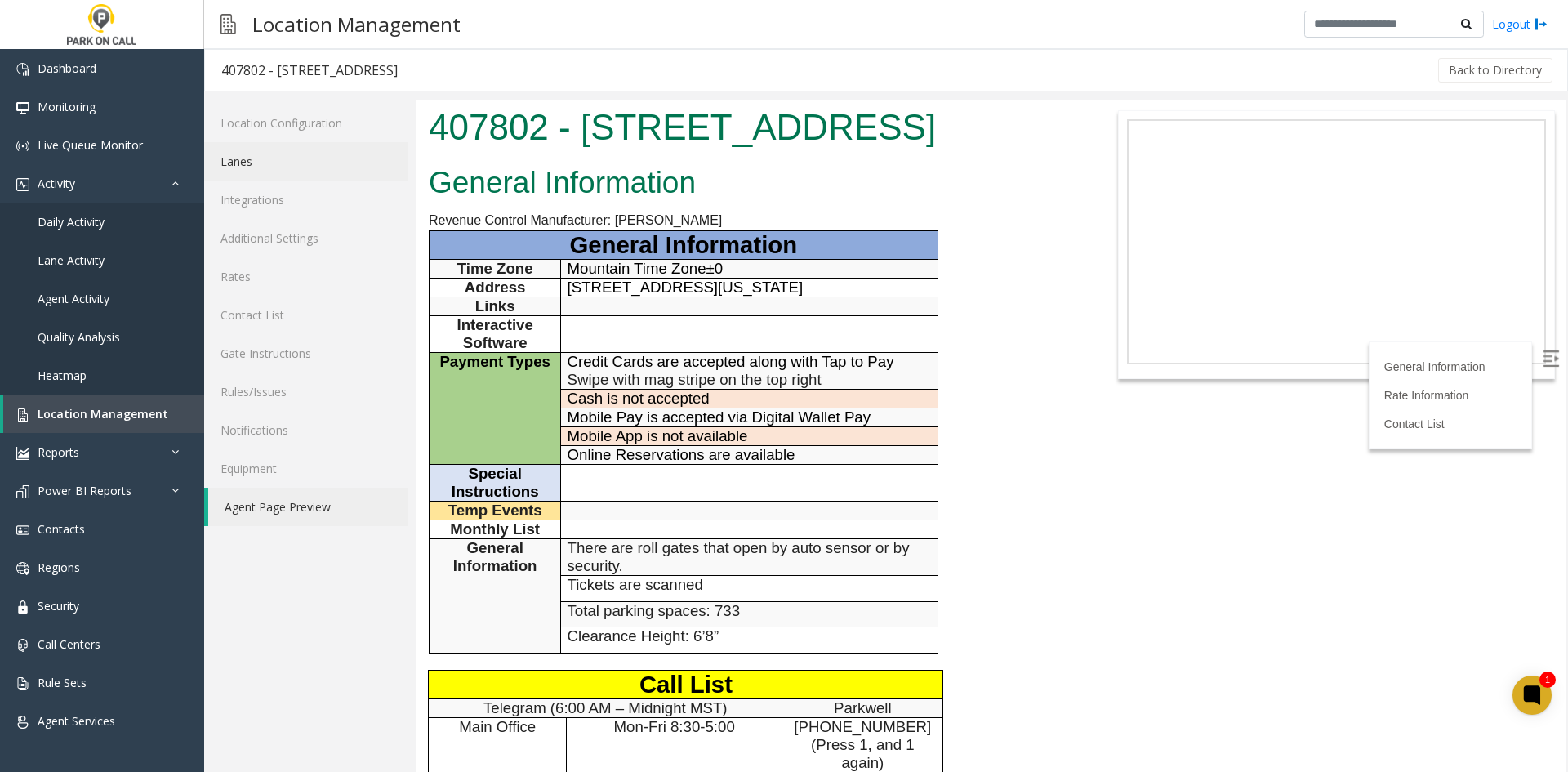
click at [302, 162] on link "Lanes" at bounding box center [306, 160] width 203 height 38
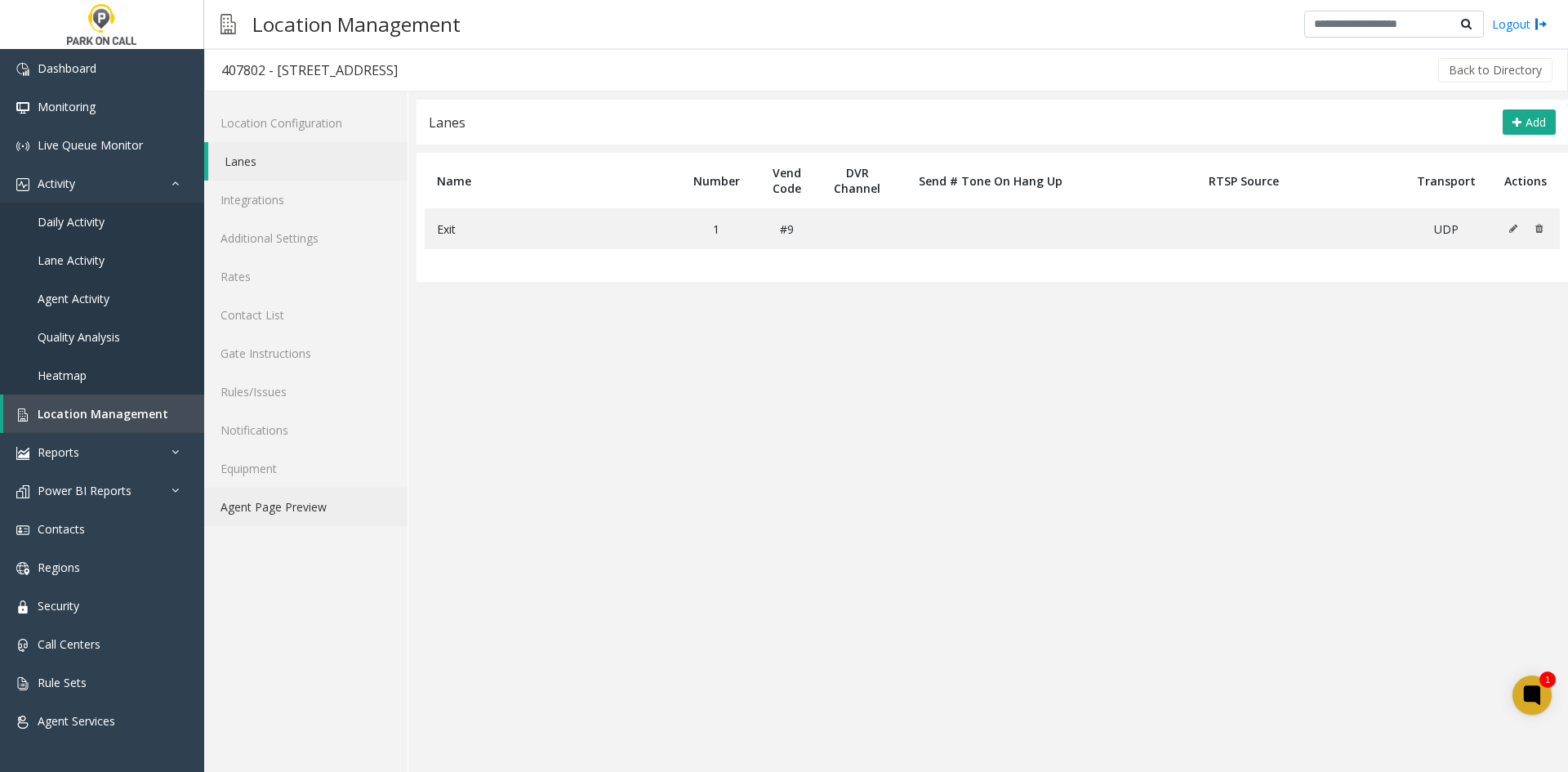
click at [359, 492] on link "Agent Page Preview" at bounding box center [306, 506] width 203 height 38
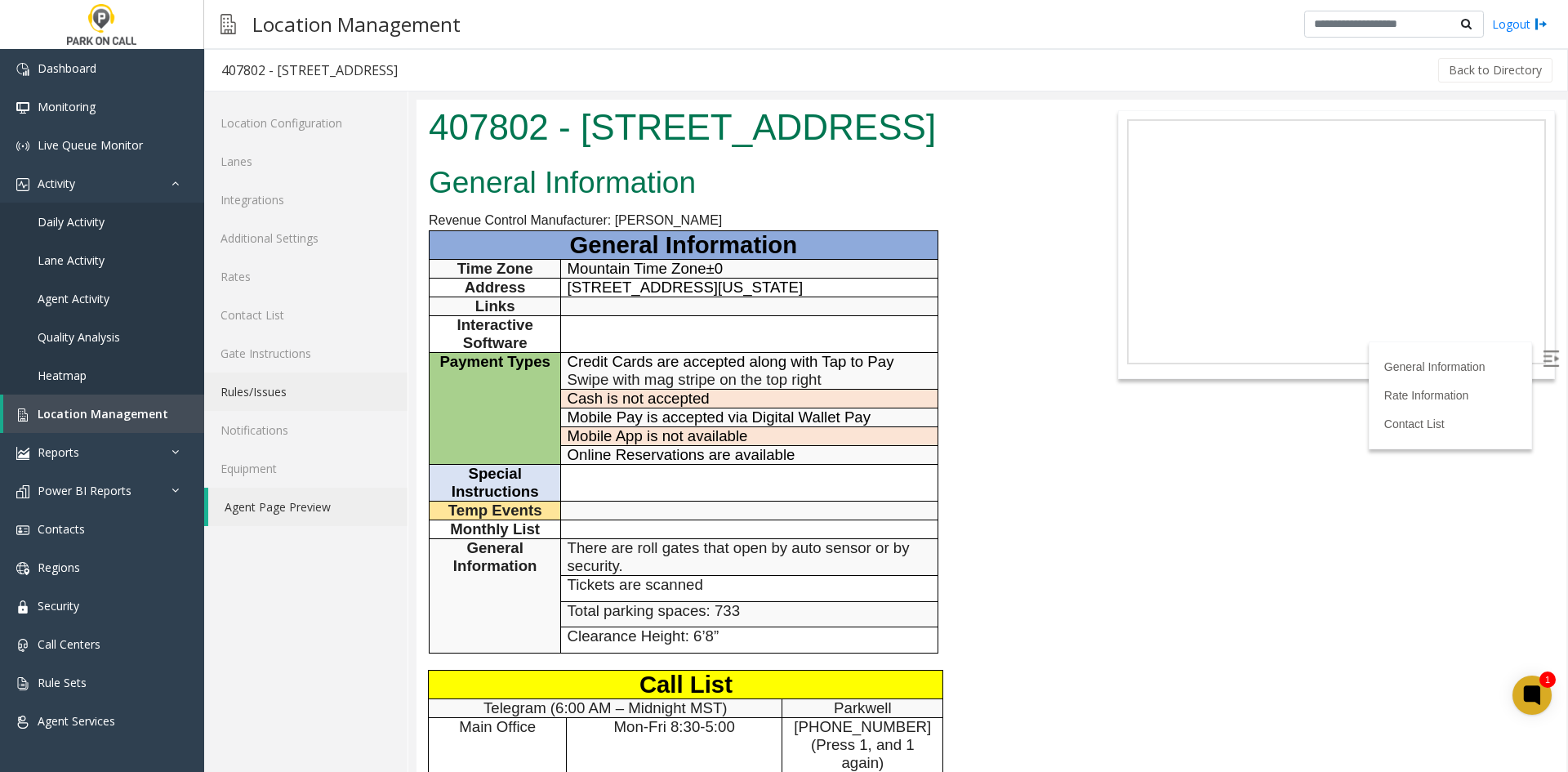
click at [260, 398] on link "Rules/Issues" at bounding box center [306, 391] width 203 height 38
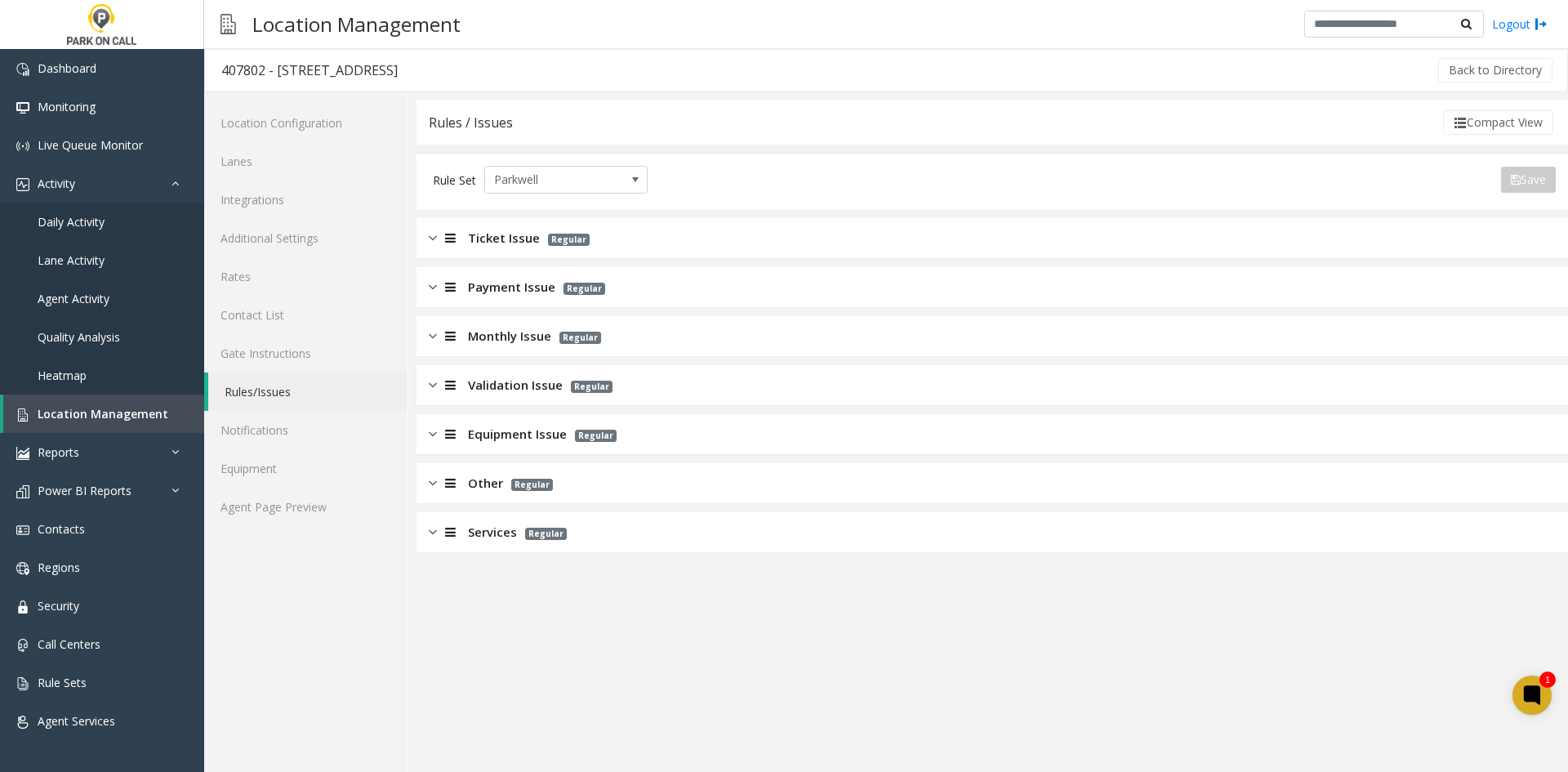
click at [535, 524] on p "Regular" at bounding box center [541, 531] width 50 height 19
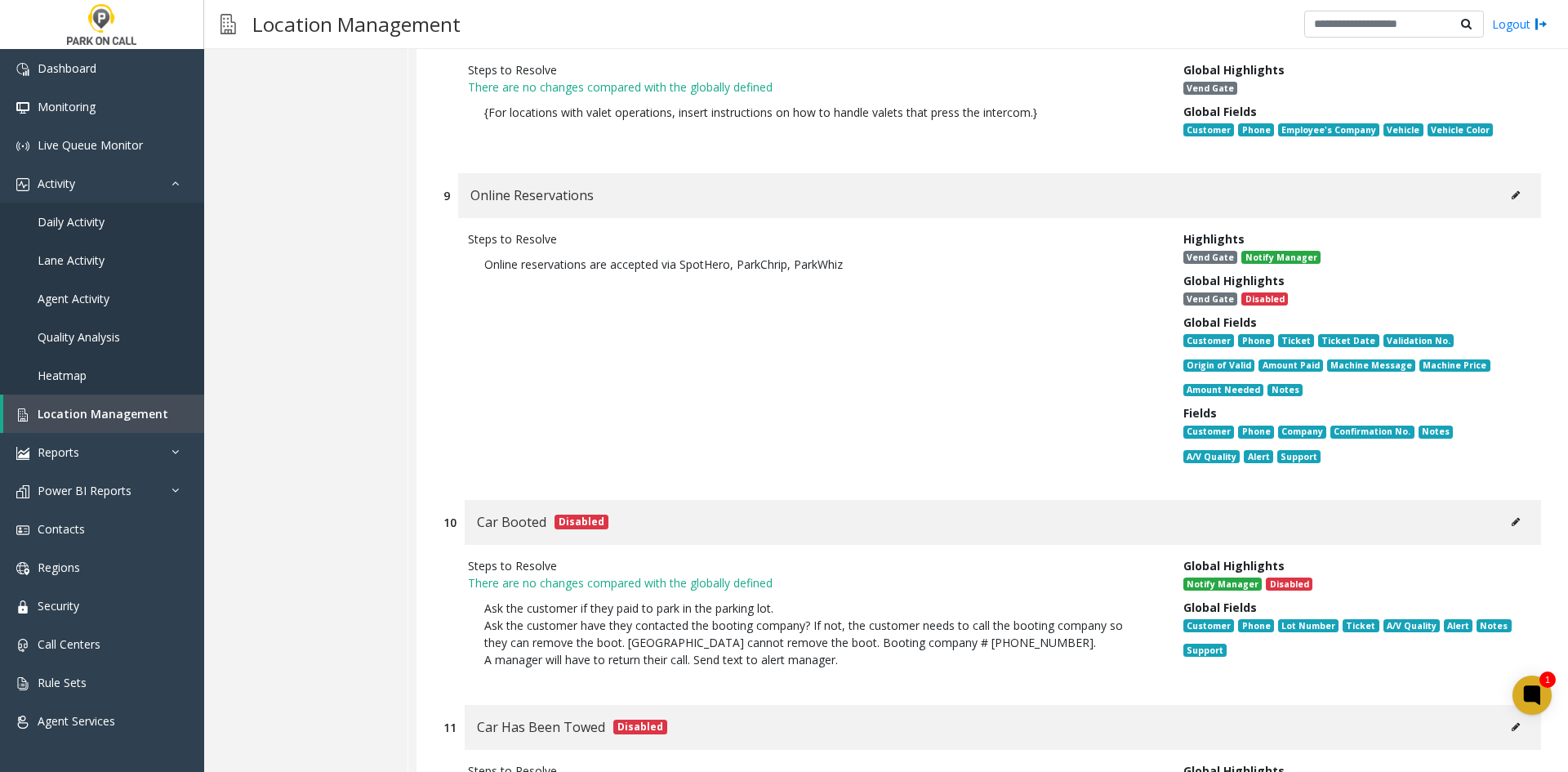
scroll to position [1584, 0]
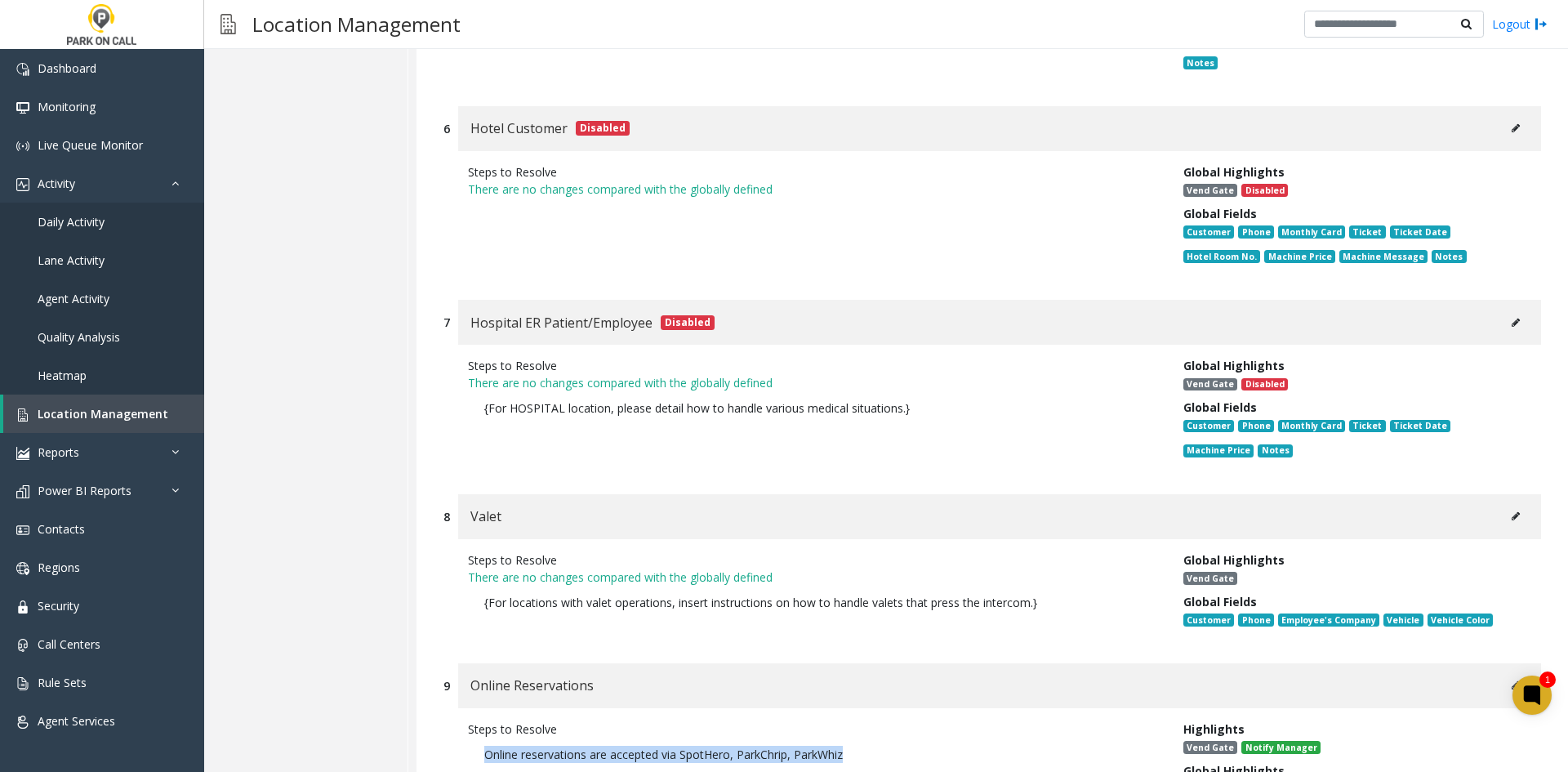
drag, startPoint x: 892, startPoint y: 704, endPoint x: 479, endPoint y: 704, distance: 413.0
click at [479, 738] on p "Online reservations are accepted via SpotHero, ParkChrip, ParkWhiz" at bounding box center [813, 754] width 691 height 33
copy p "Online reservations are accepted via SpotHero, ParkChrip, ParkWhiz"
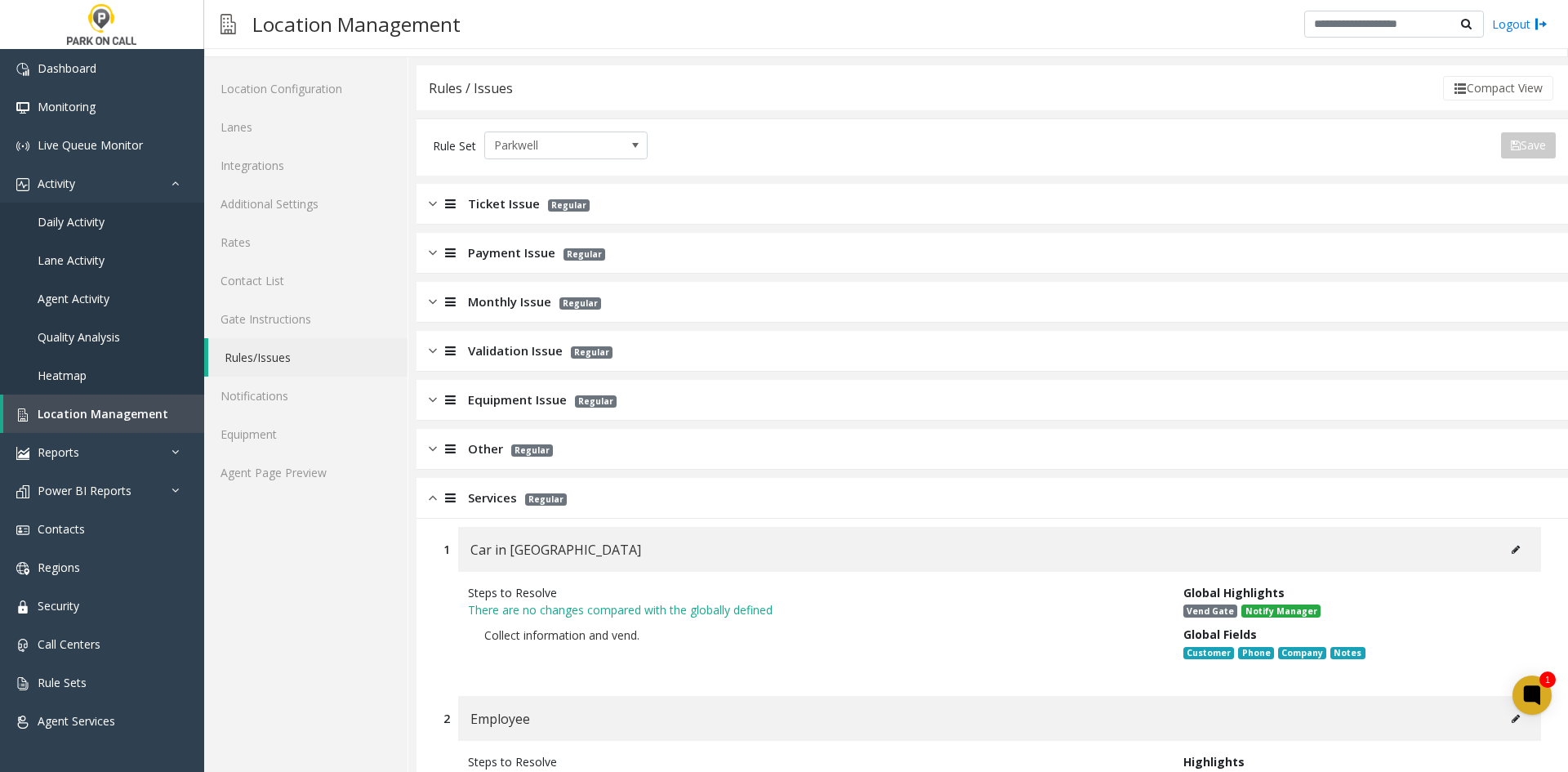
scroll to position [0, 0]
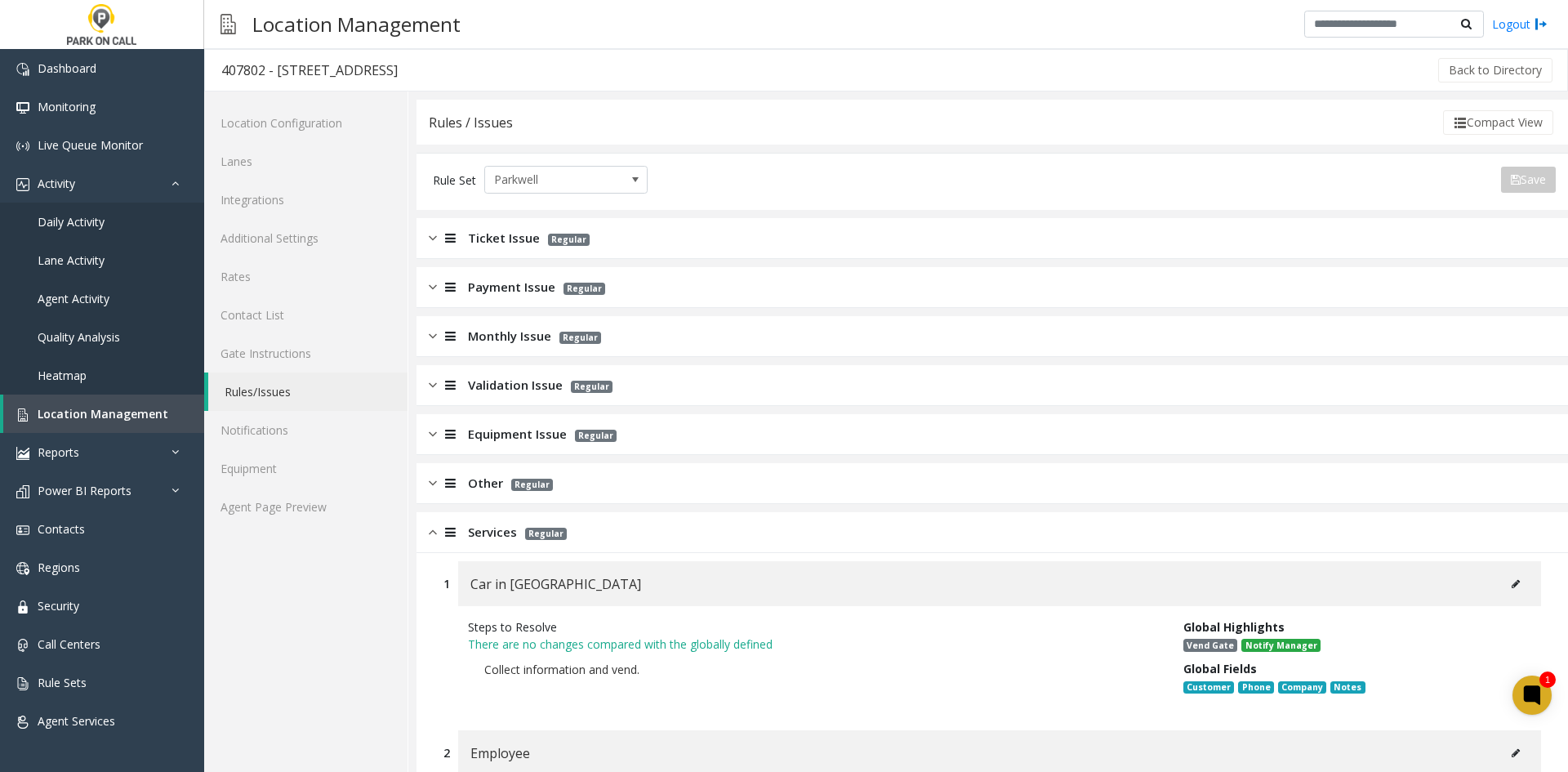
click at [299, 67] on div "407802 - [STREET_ADDRESS]" at bounding box center [309, 70] width 176 height 22
drag, startPoint x: 299, startPoint y: 67, endPoint x: 426, endPoint y: 66, distance: 127.0
click at [398, 66] on div "407802 - [STREET_ADDRESS]" at bounding box center [309, 70] width 176 height 22
copy div "[STREET_ADDRESS]"
click at [936, 35] on div "Location Management Logout" at bounding box center [886, 24] width 1364 height 49
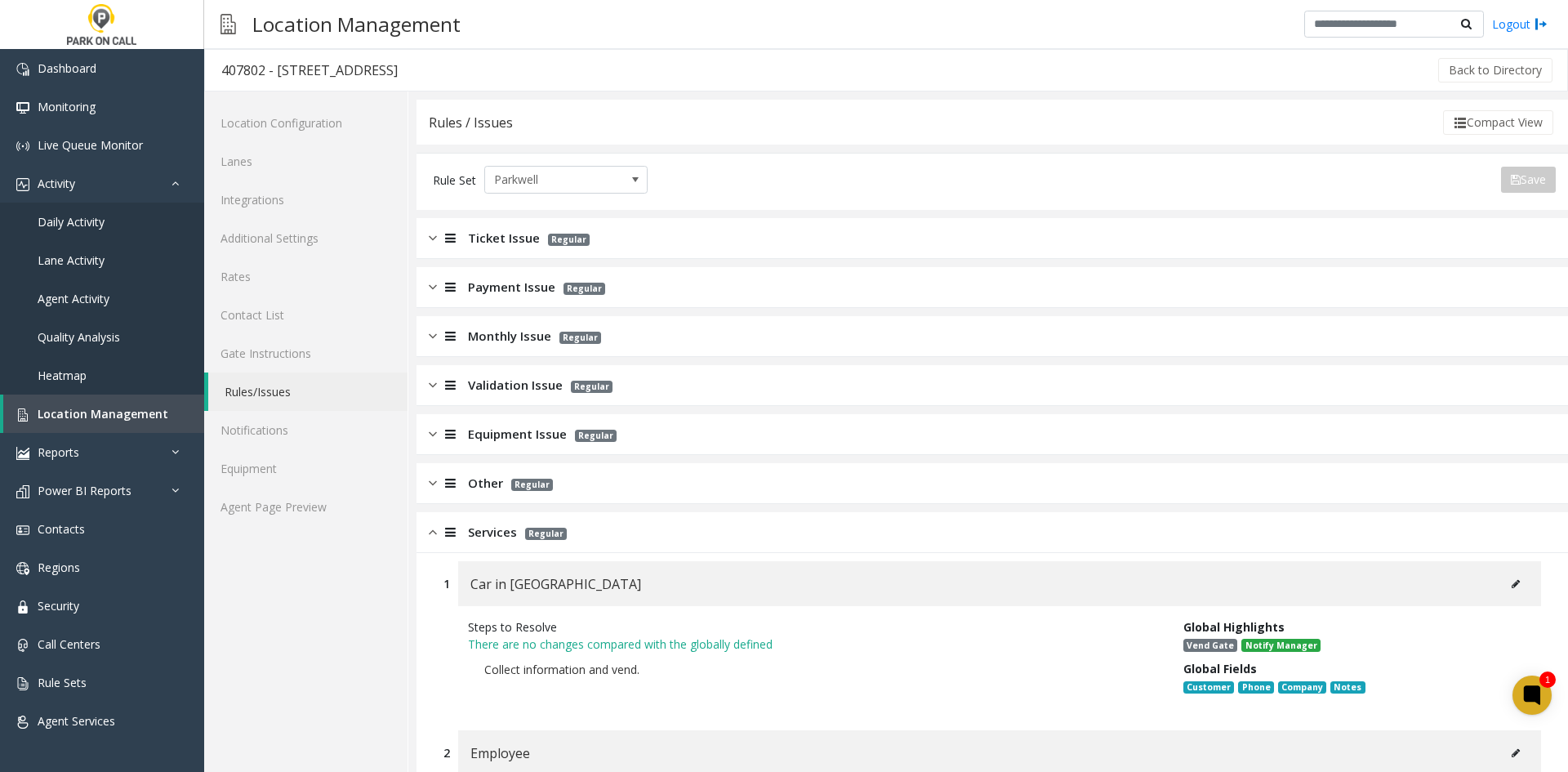
click at [293, 76] on div "407802 - [STREET_ADDRESS]" at bounding box center [309, 70] width 176 height 22
drag, startPoint x: 293, startPoint y: 76, endPoint x: 457, endPoint y: 68, distance: 164.2
click at [398, 68] on div "407802 - [STREET_ADDRESS]" at bounding box center [309, 70] width 176 height 22
copy div "[STREET_ADDRESS]"
click at [294, 78] on div "407802 - [STREET_ADDRESS]" at bounding box center [309, 70] width 176 height 22
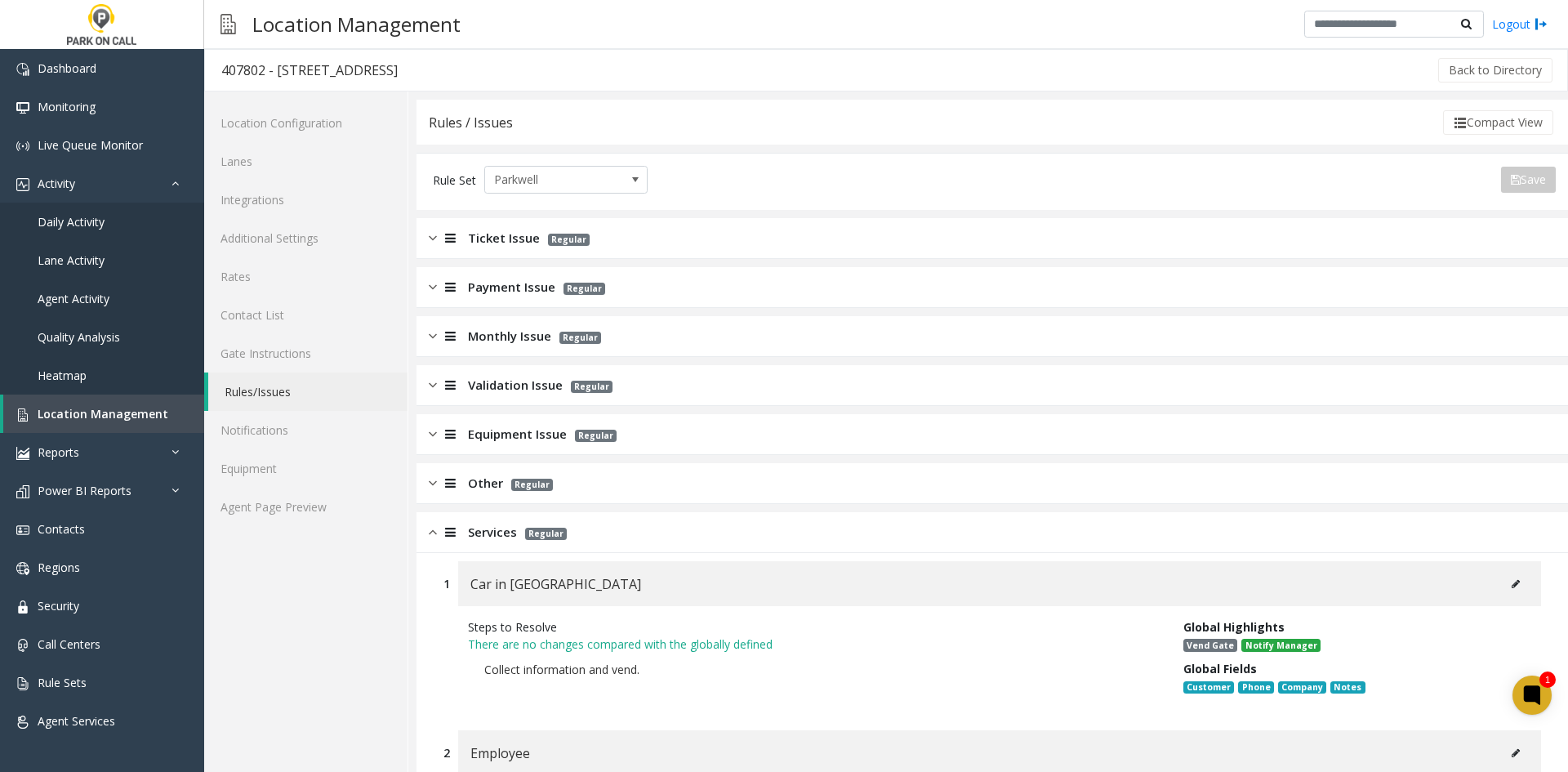
copy div "[STREET_ADDRESS]"
click at [481, 528] on span "Services" at bounding box center [492, 531] width 49 height 19
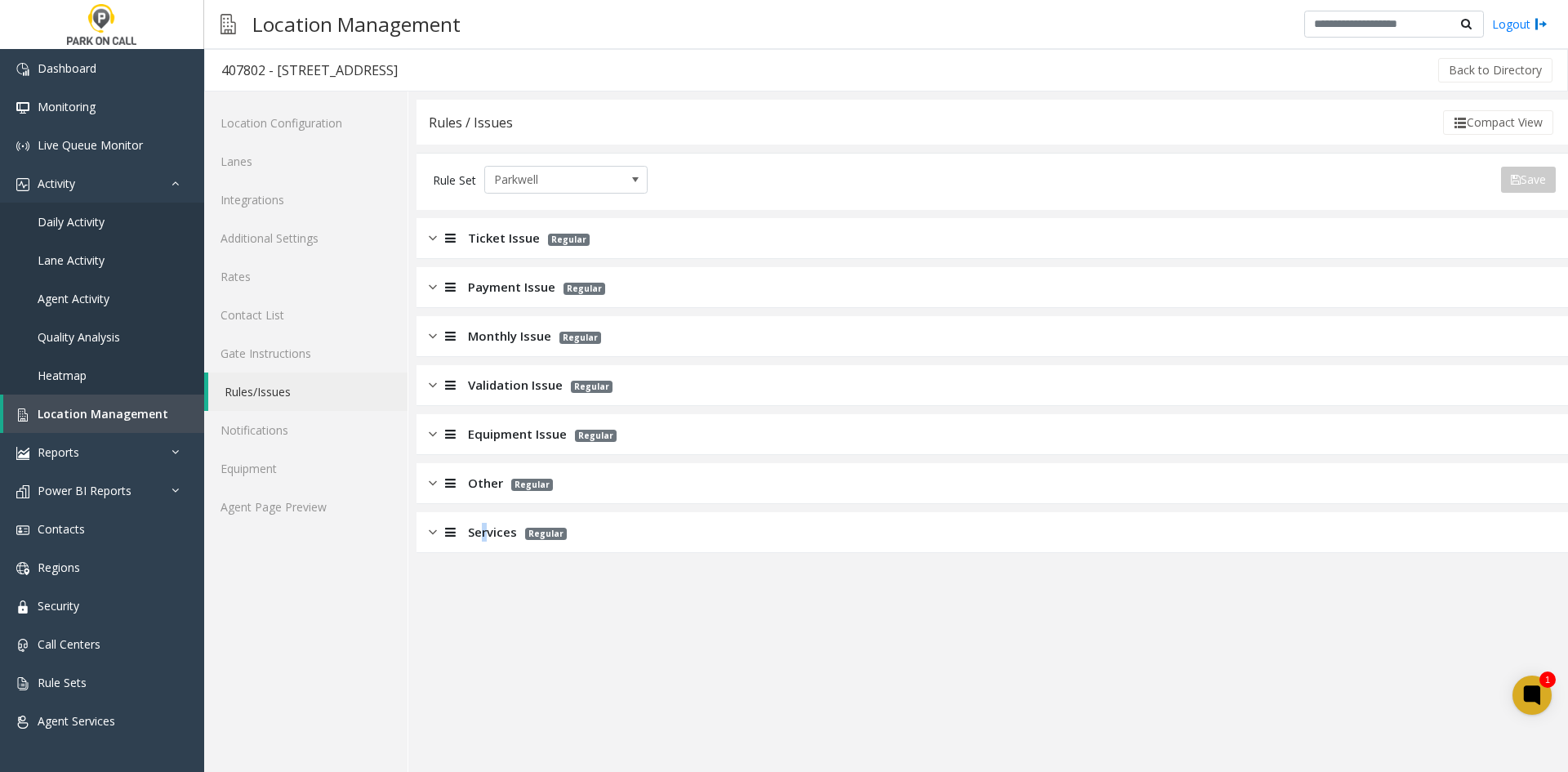
click at [488, 535] on span "Services" at bounding box center [492, 531] width 49 height 19
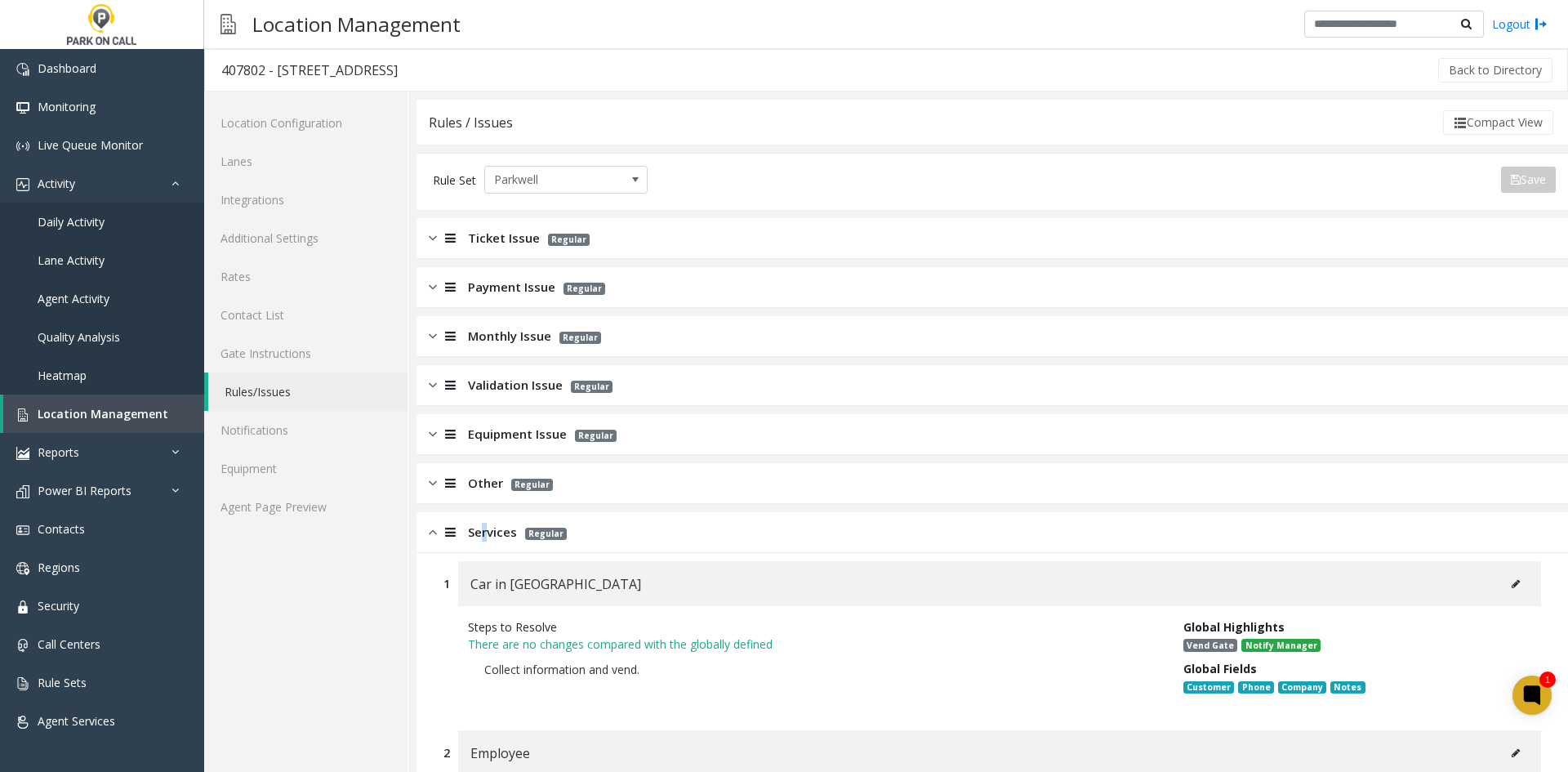
click at [481, 528] on span "Services" at bounding box center [492, 531] width 49 height 19
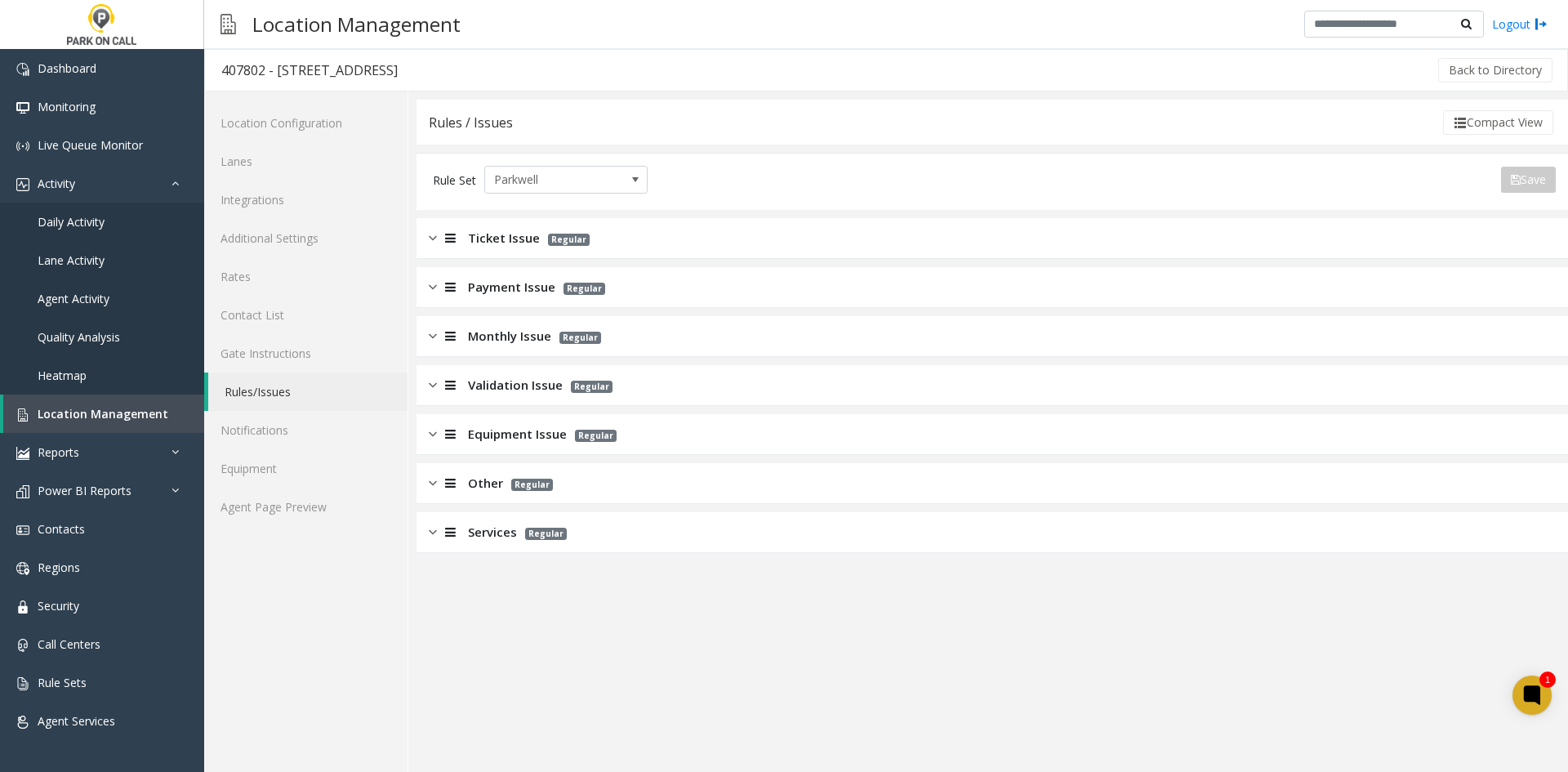
click at [299, 660] on div "Location Configuration Lanes Integrations Additional Settings Rates Contact Lis…" at bounding box center [306, 431] width 204 height 680
click at [493, 454] on div "Equipment Issue Regular" at bounding box center [992, 434] width 1151 height 41
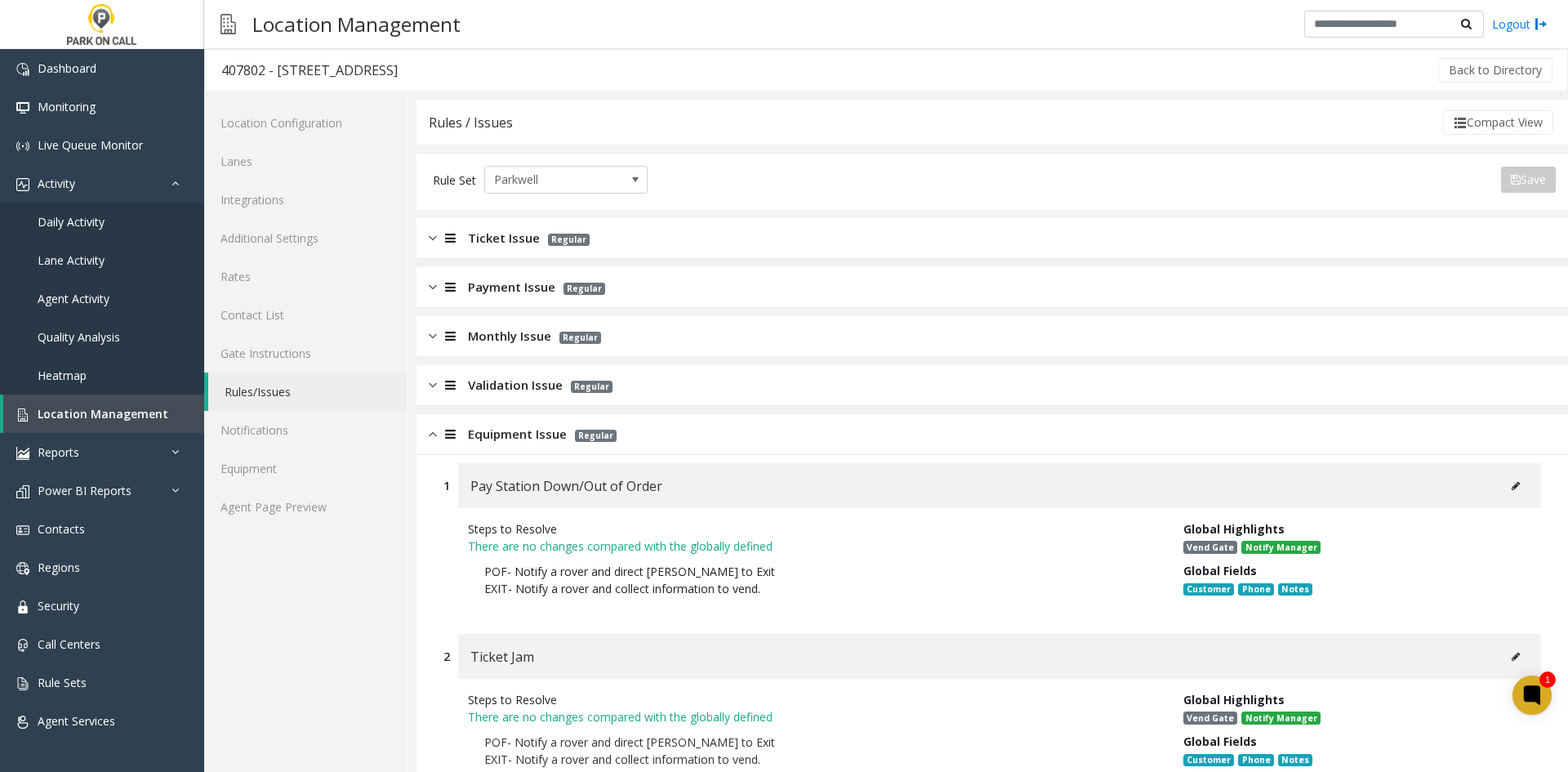
click at [462, 433] on div "Equipment Issue Regular" at bounding box center [522, 433] width 188 height 19
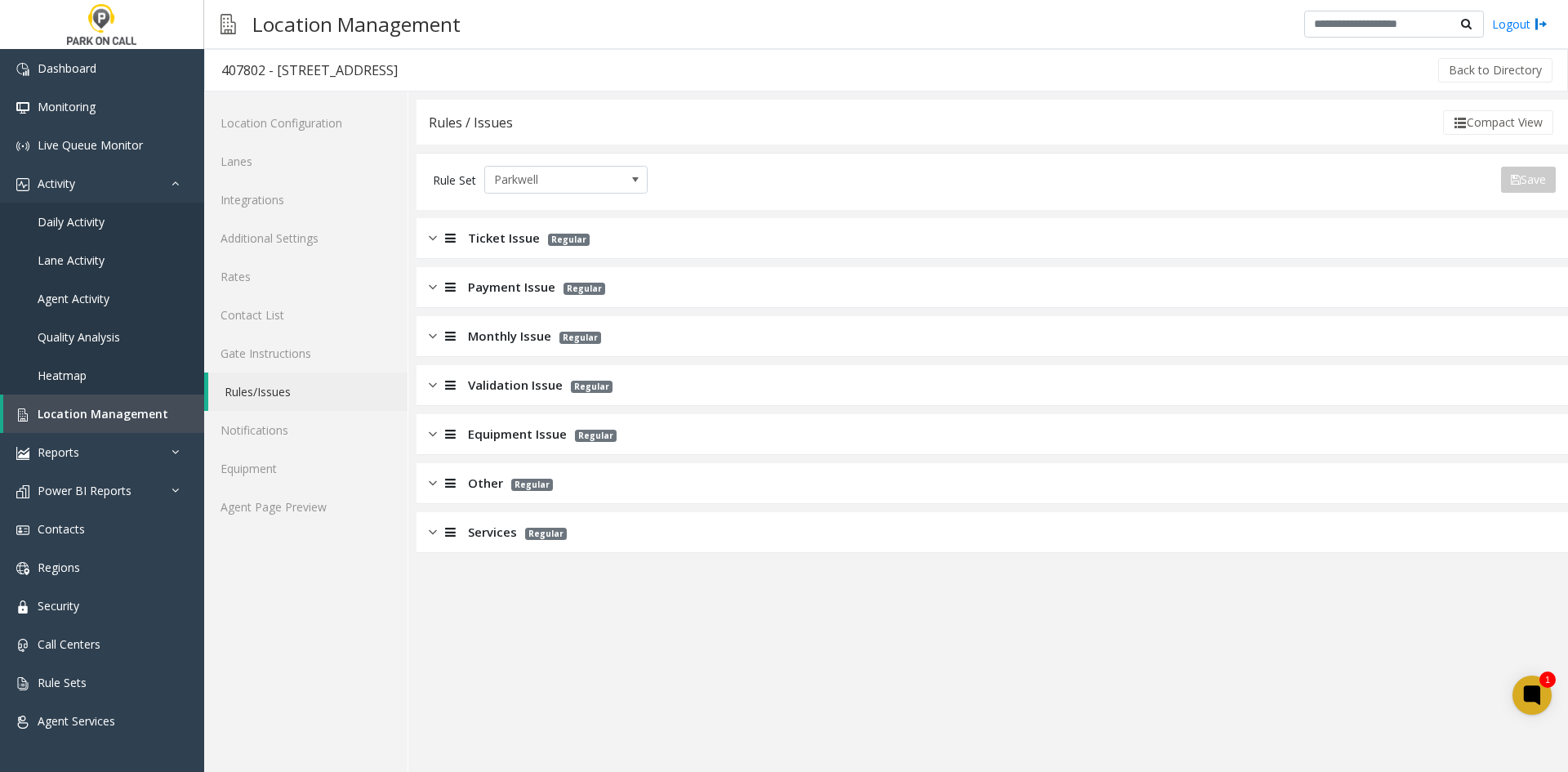
click at [471, 481] on span "Other" at bounding box center [485, 482] width 35 height 19
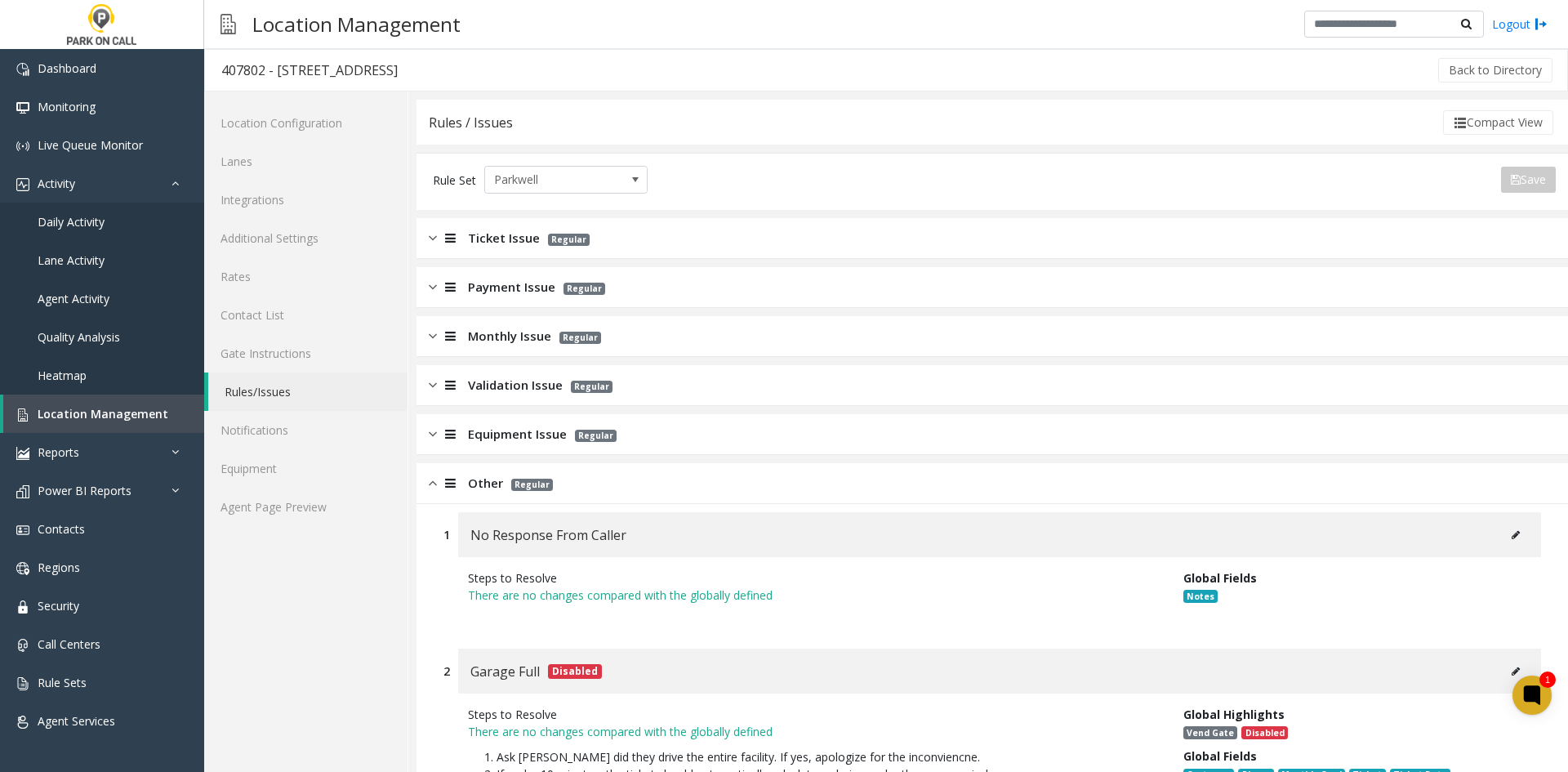
click at [471, 478] on span "Other" at bounding box center [485, 482] width 35 height 19
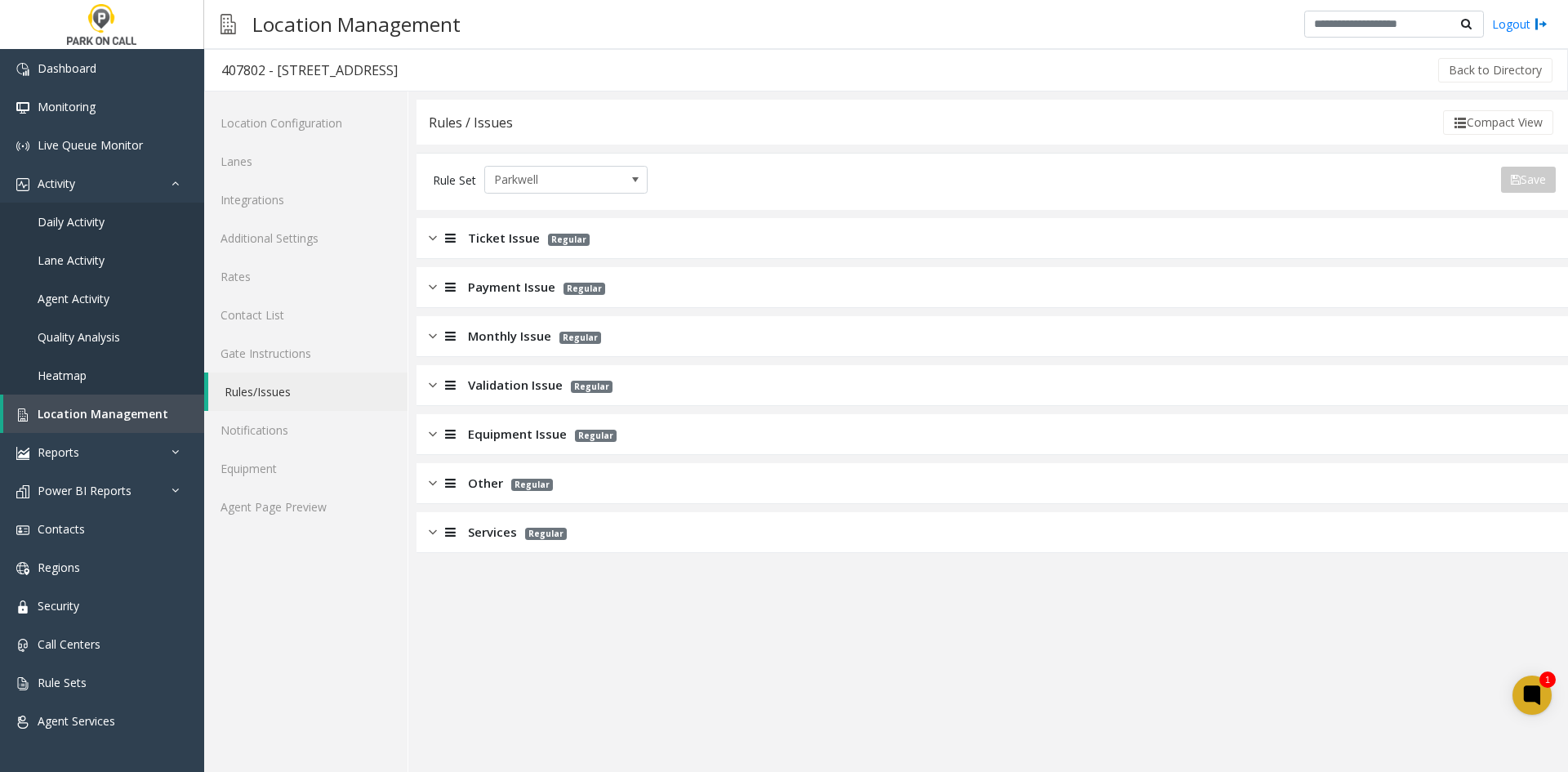
click at [457, 534] on div at bounding box center [448, 531] width 22 height 19
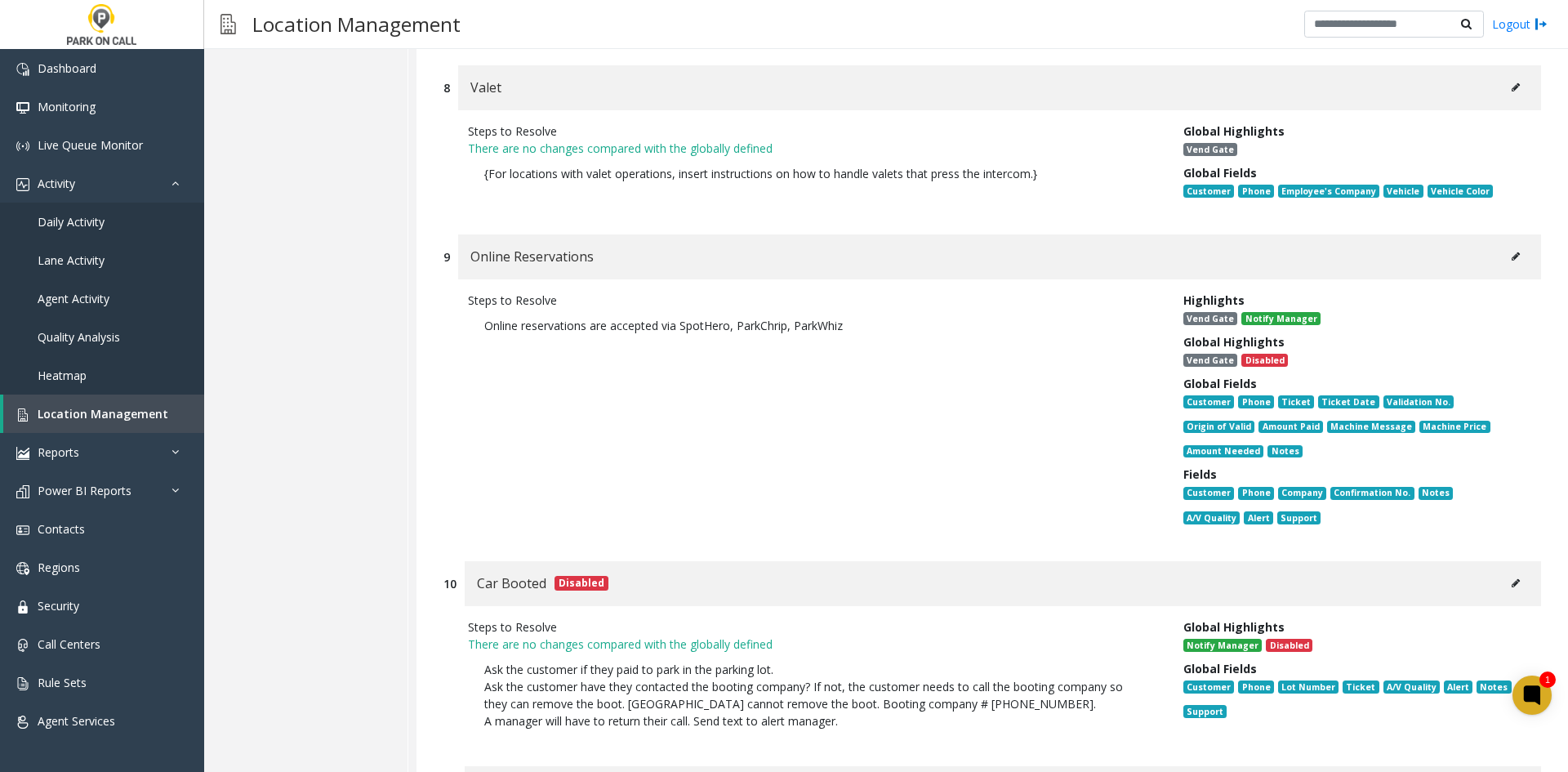
scroll to position [1910, 0]
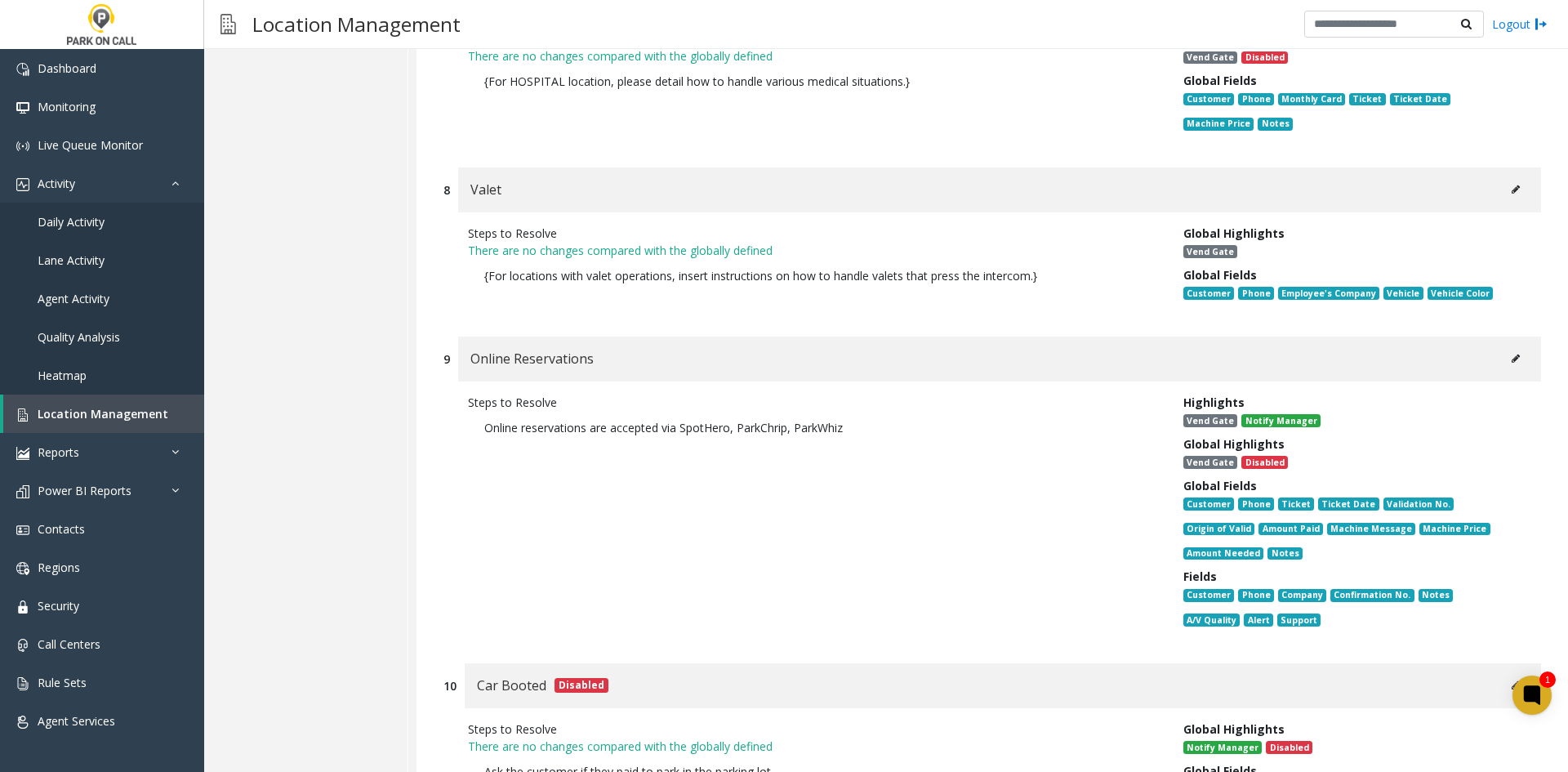
click at [1502, 346] on button at bounding box center [1515, 358] width 26 height 24
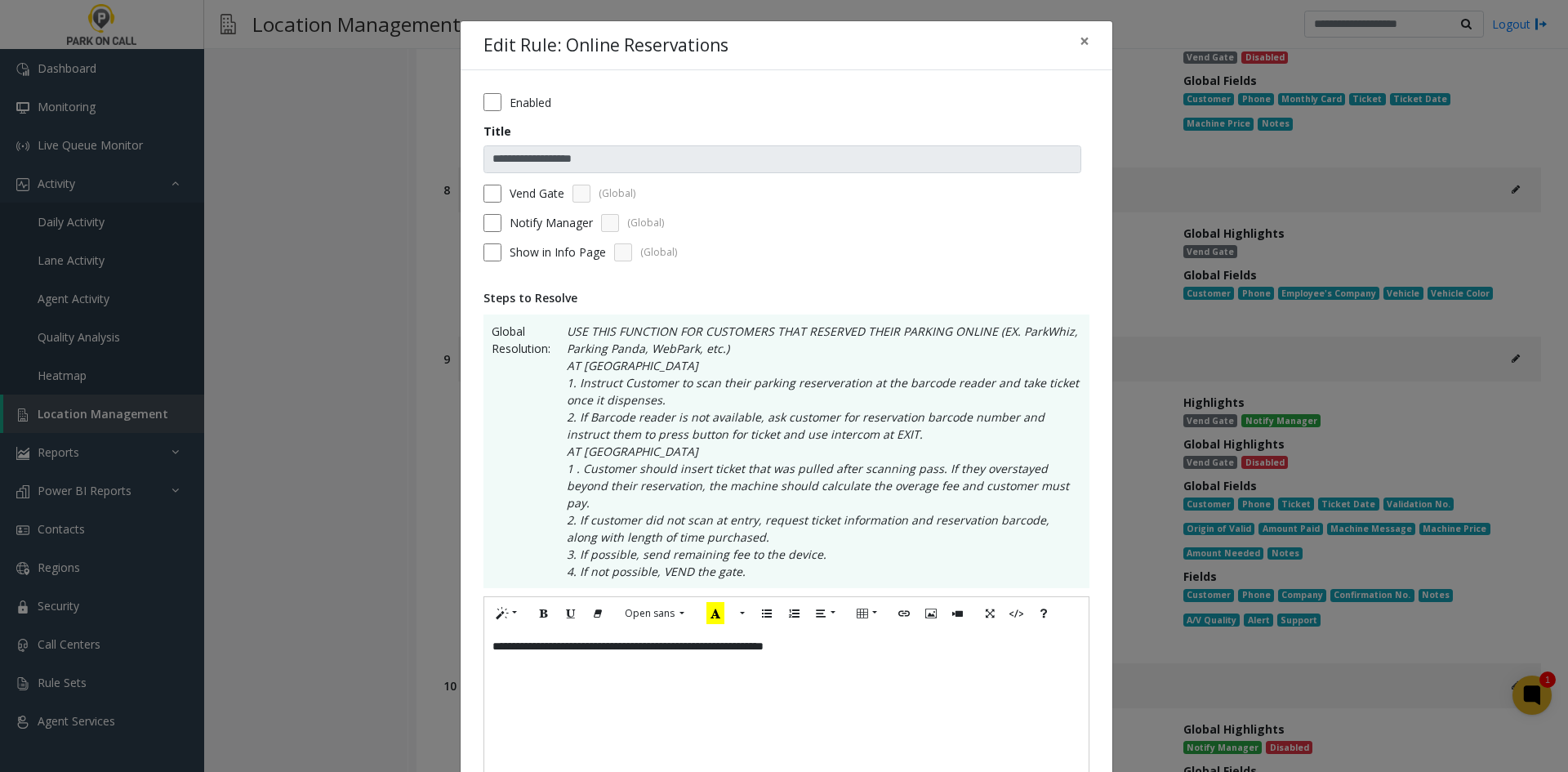
click at [784, 630] on div "**********" at bounding box center [786, 711] width 605 height 163
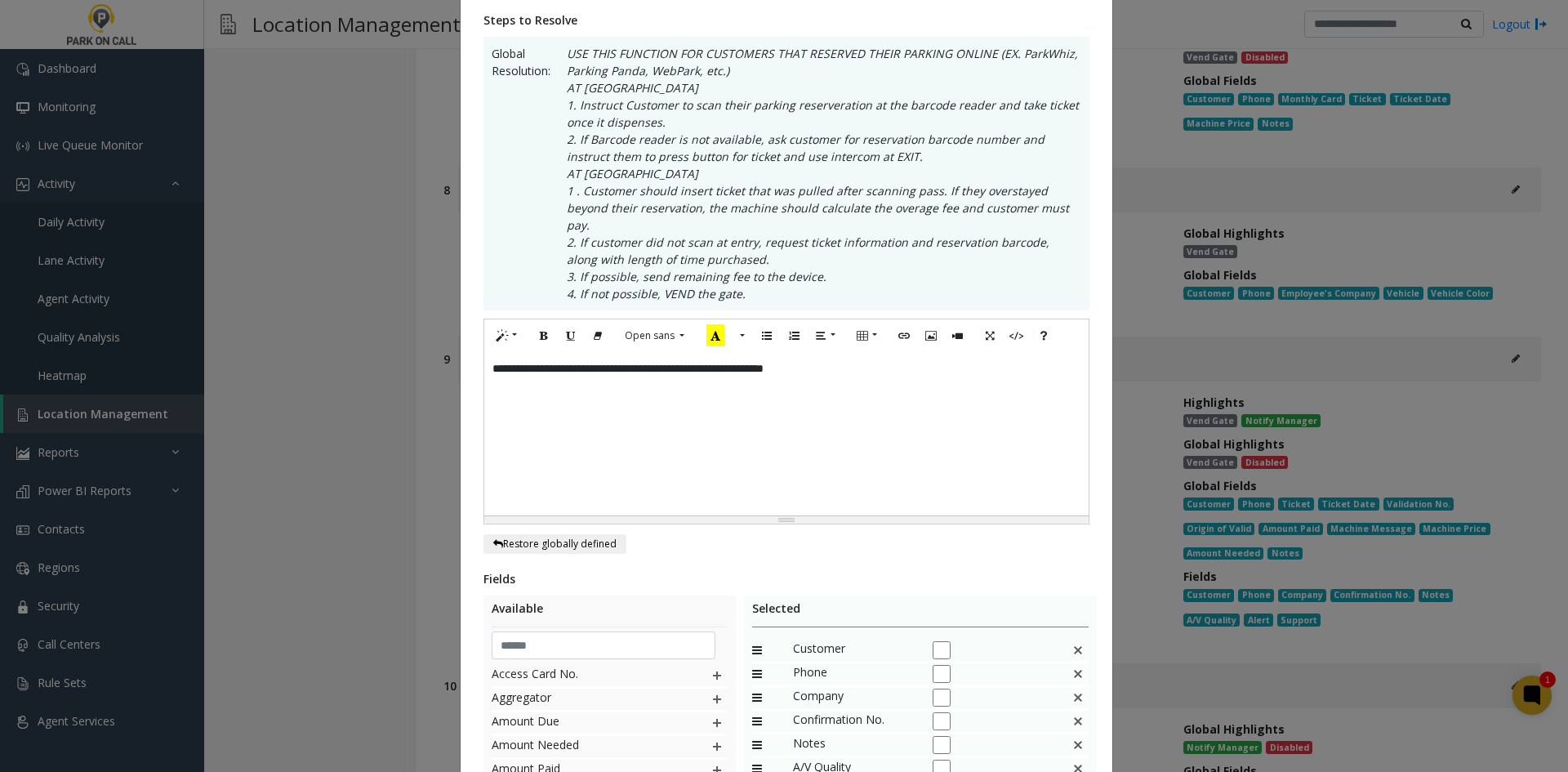
scroll to position [524, 0]
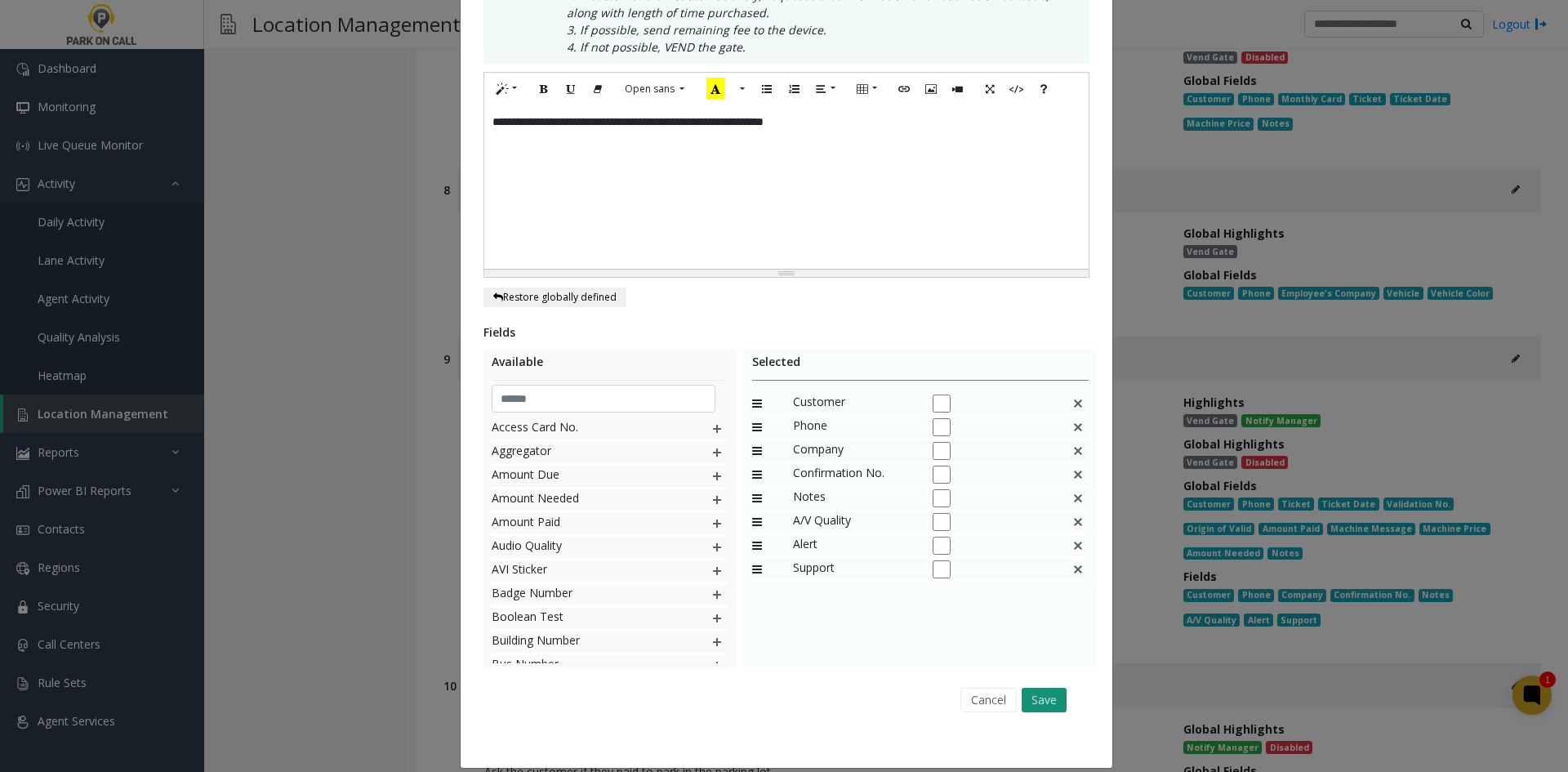
click at [1044, 688] on button "Save" at bounding box center [1044, 700] width 45 height 24
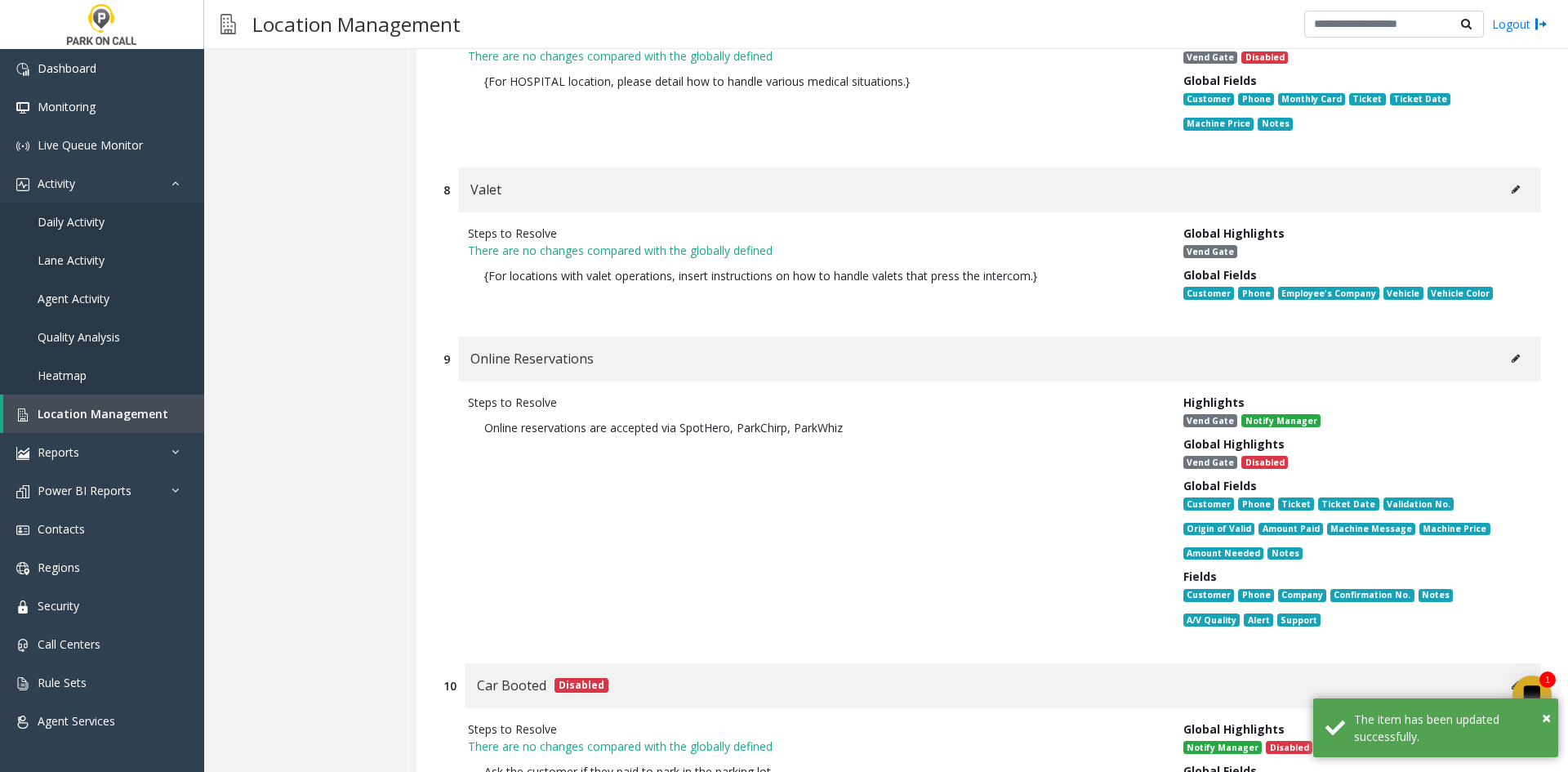
drag, startPoint x: 413, startPoint y: 650, endPoint x: 503, endPoint y: 282, distance: 378.8
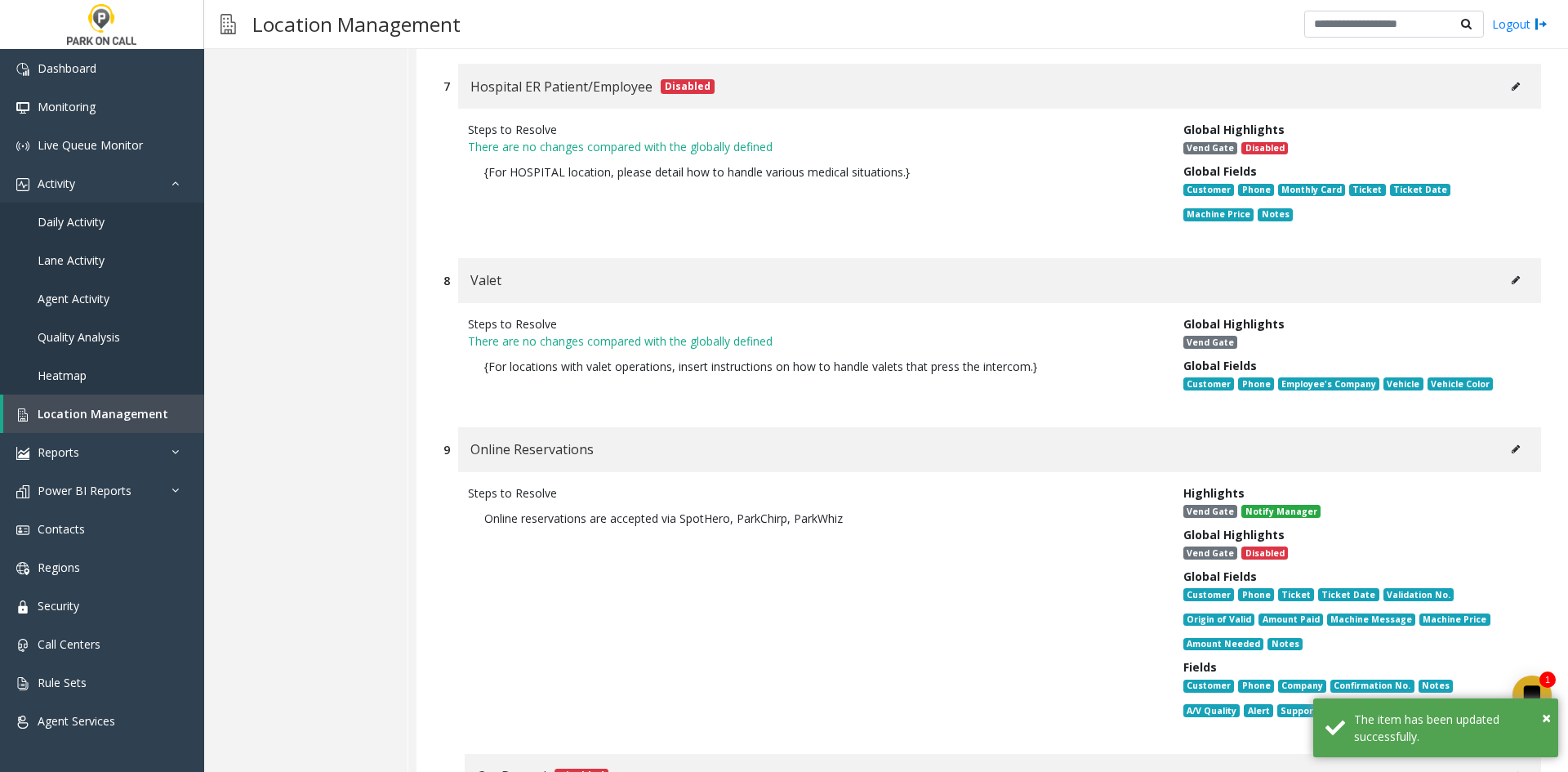
scroll to position [0, 0]
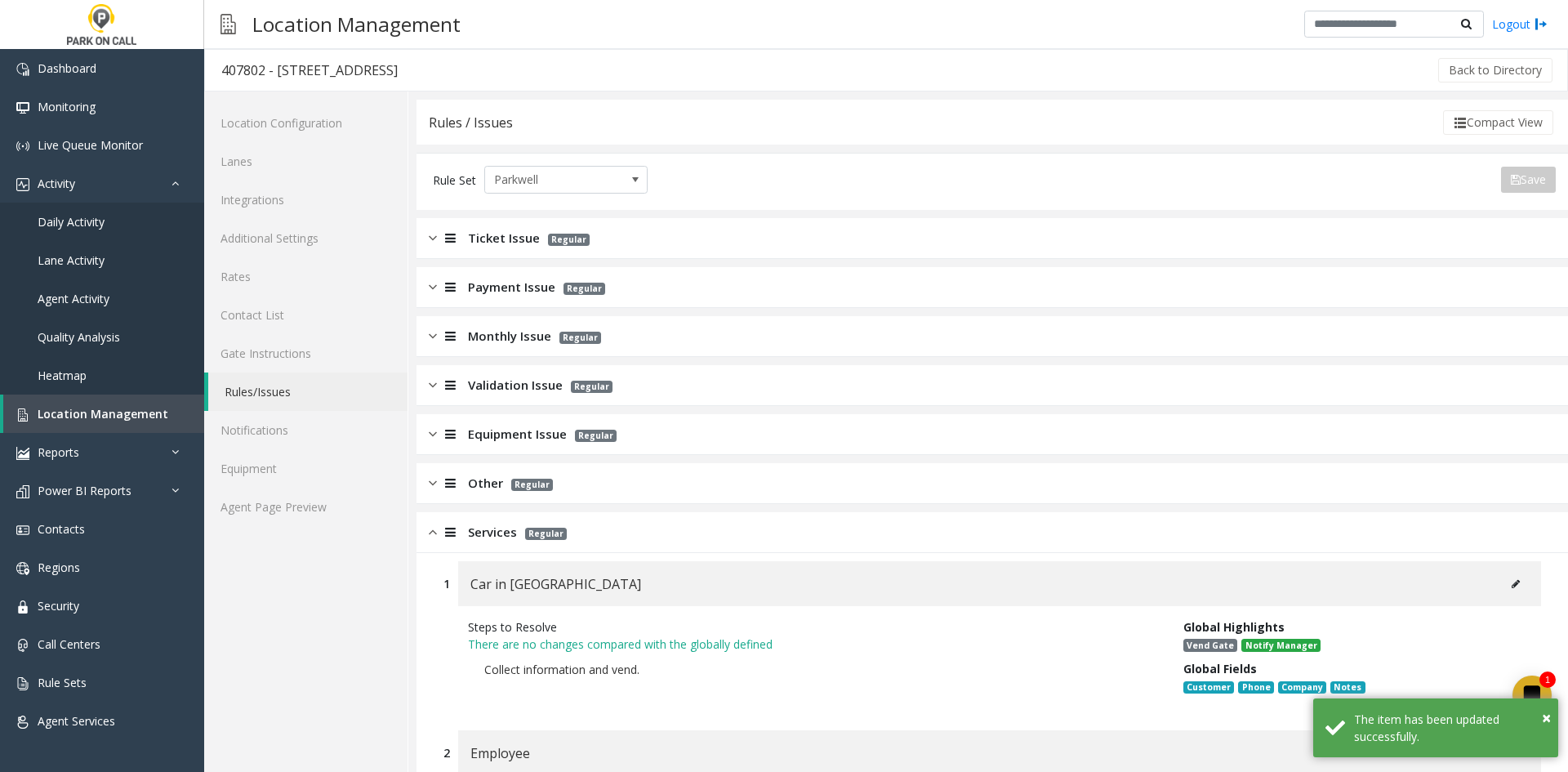
drag, startPoint x: 677, startPoint y: 648, endPoint x: 654, endPoint y: 161, distance: 487.5
click at [316, 519] on link "Agent Page Preview" at bounding box center [306, 506] width 203 height 38
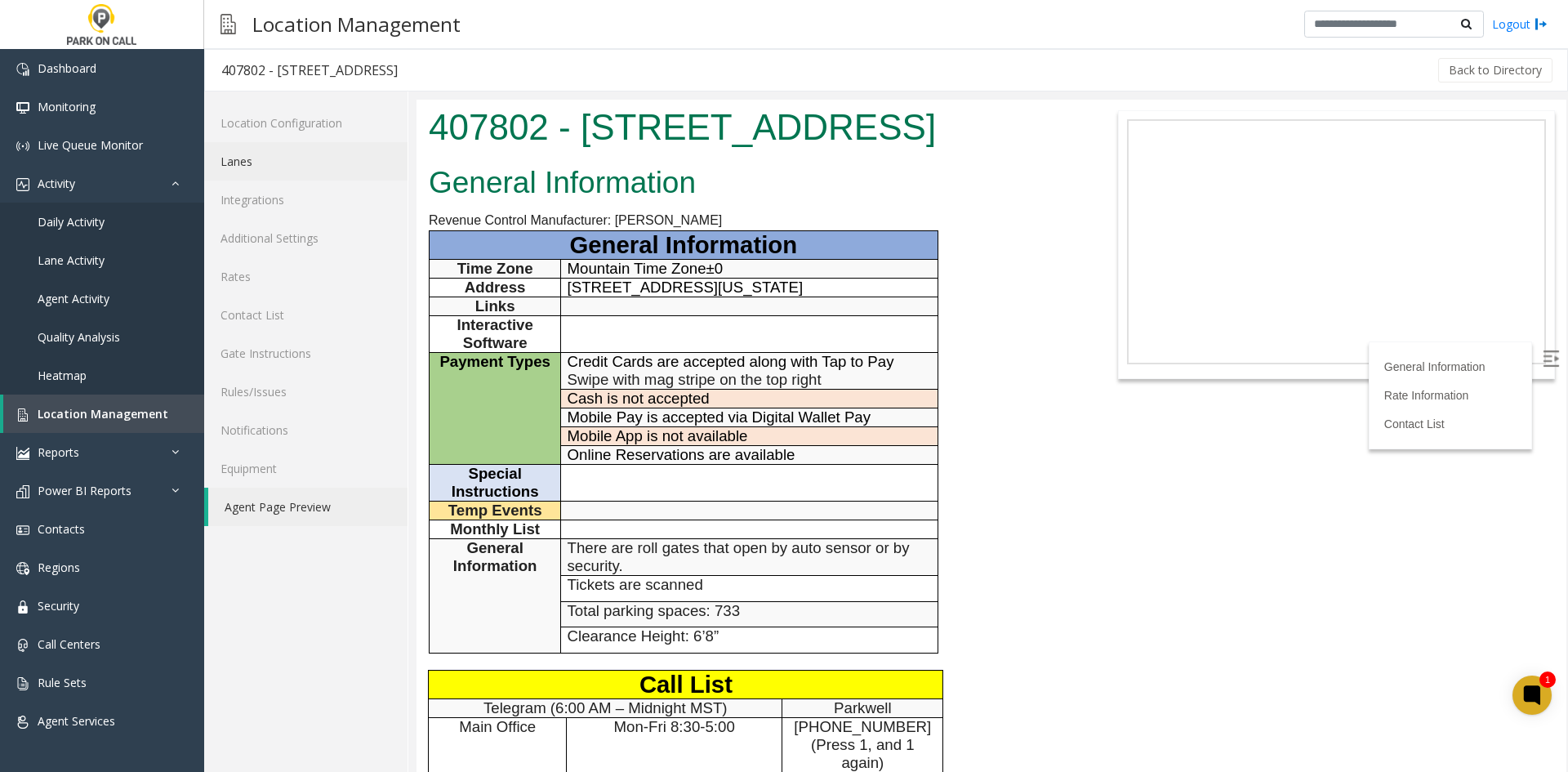
click at [258, 165] on link "Lanes" at bounding box center [306, 160] width 203 height 38
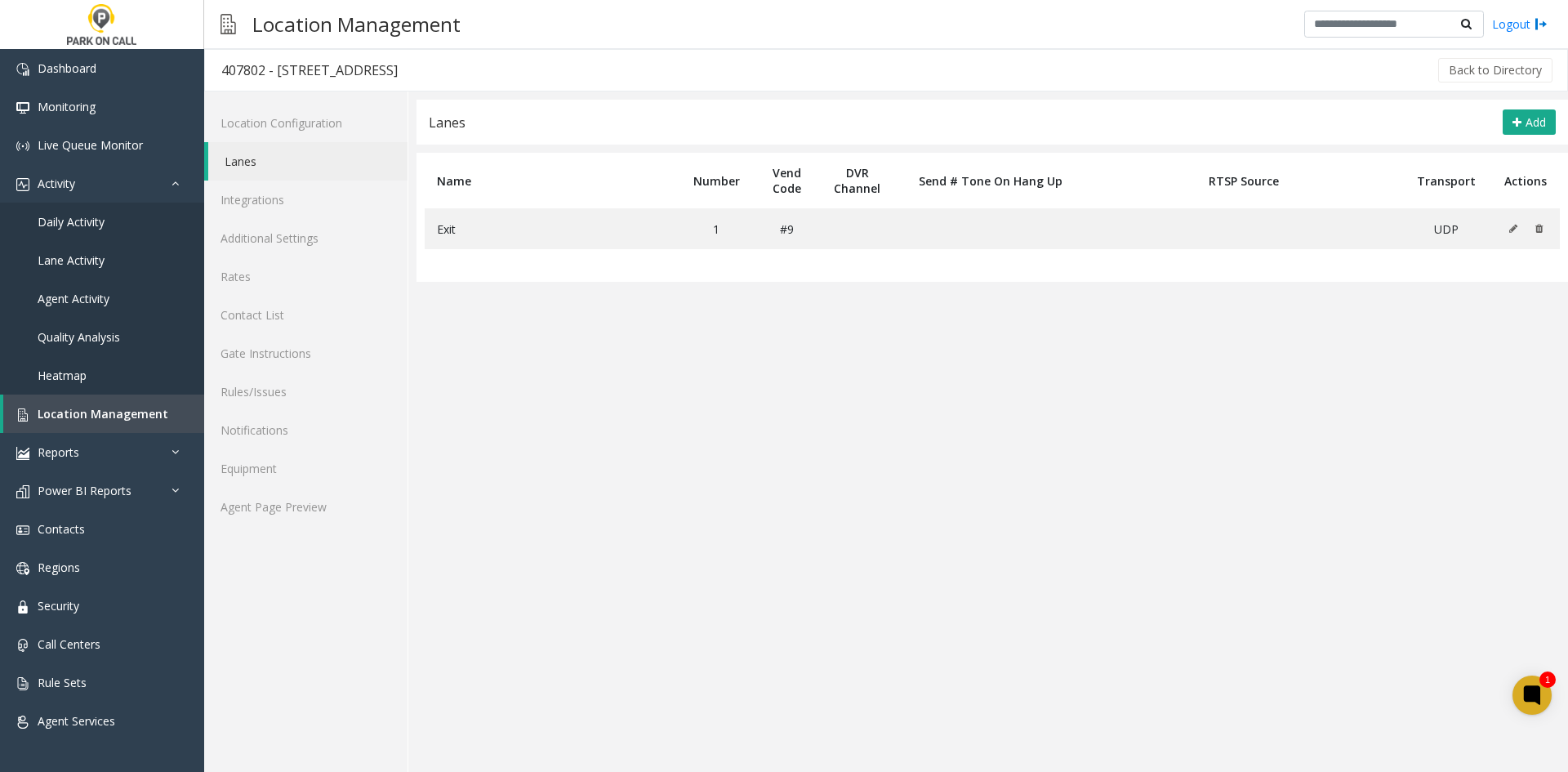
click at [284, 74] on div "407802 - [STREET_ADDRESS]" at bounding box center [309, 70] width 176 height 22
drag, startPoint x: 284, startPoint y: 74, endPoint x: 435, endPoint y: 77, distance: 151.0
click at [398, 77] on div "407802 - [STREET_ADDRESS]" at bounding box center [309, 70] width 176 height 22
copy div "[STREET_ADDRESS]"
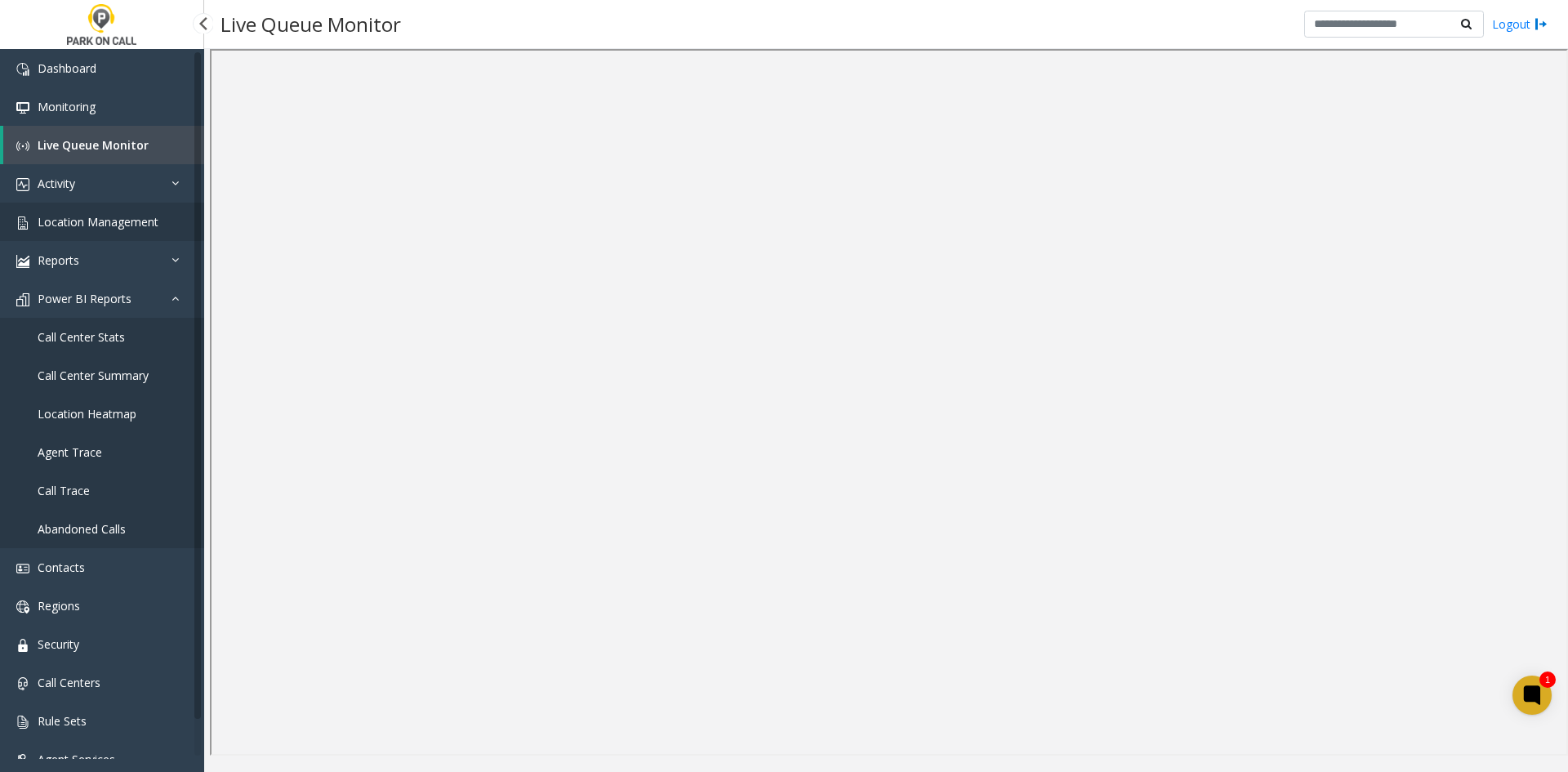
click at [102, 233] on link "Location Management" at bounding box center [102, 221] width 204 height 38
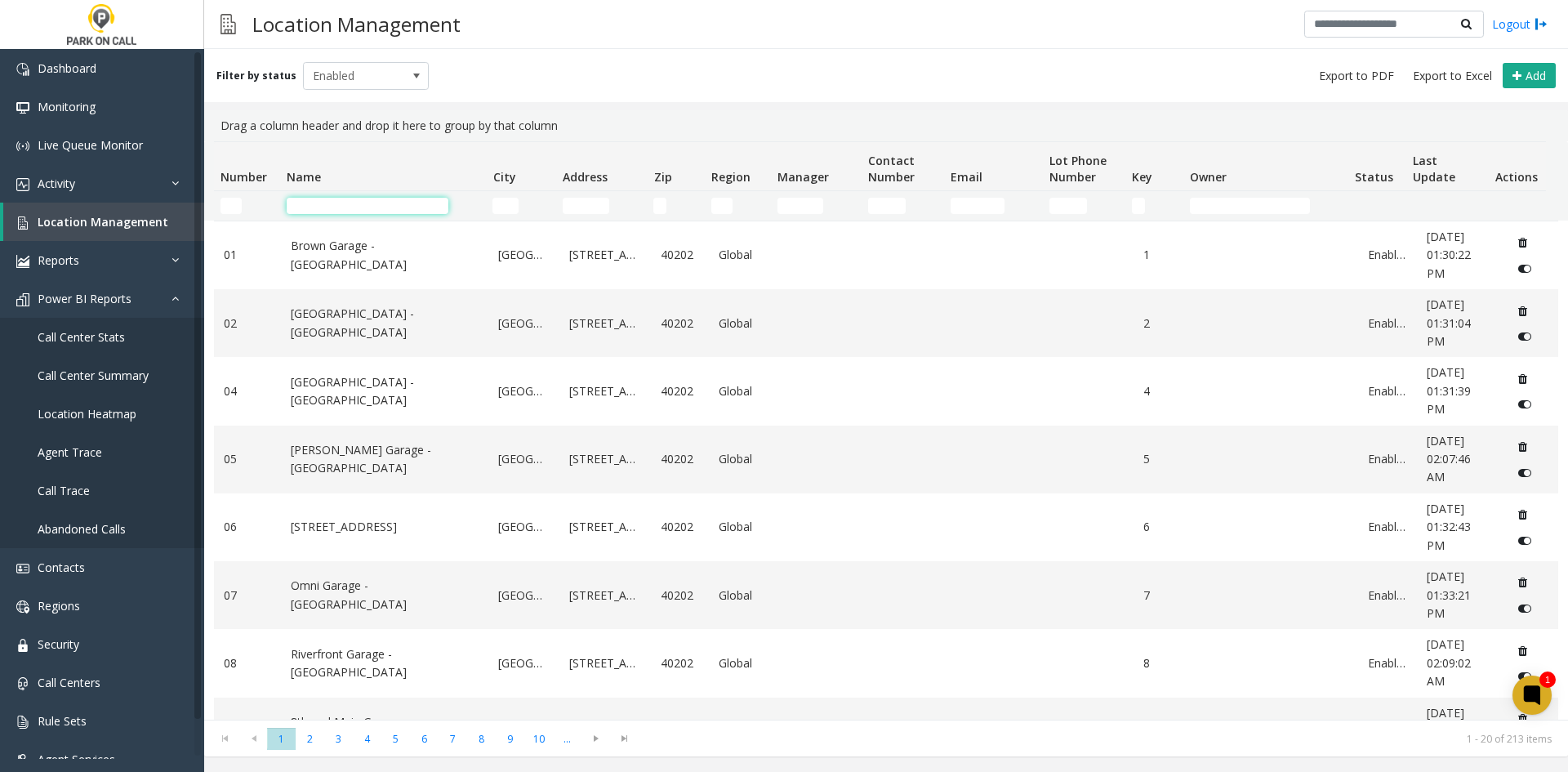
click at [432, 201] on input "Name Filter" at bounding box center [367, 205] width 161 height 17
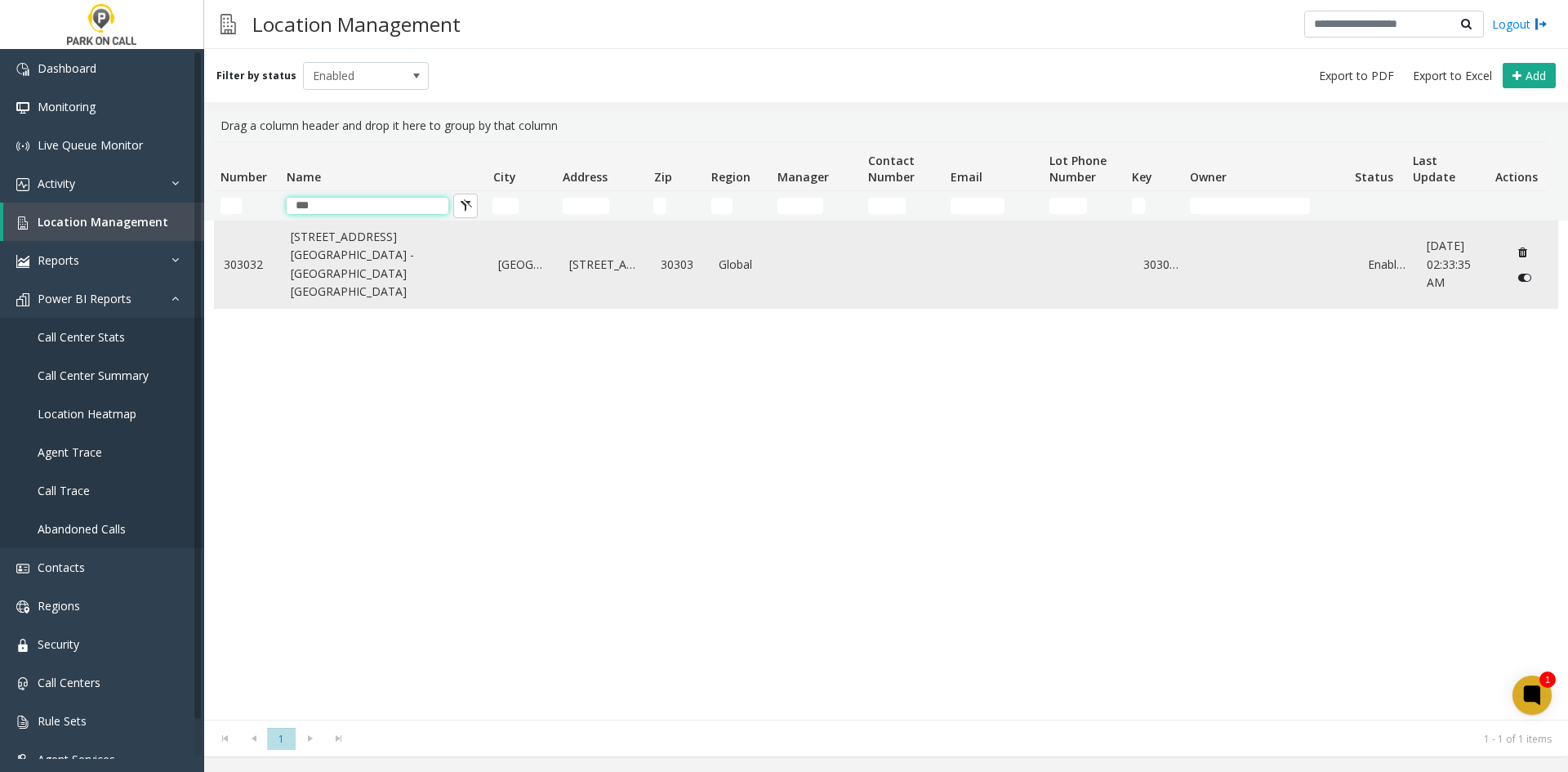
type input "***"
click at [379, 253] on td "161 Peachtree Center Ave Garage - Universal Parking Atlanta" at bounding box center [384, 264] width 208 height 86
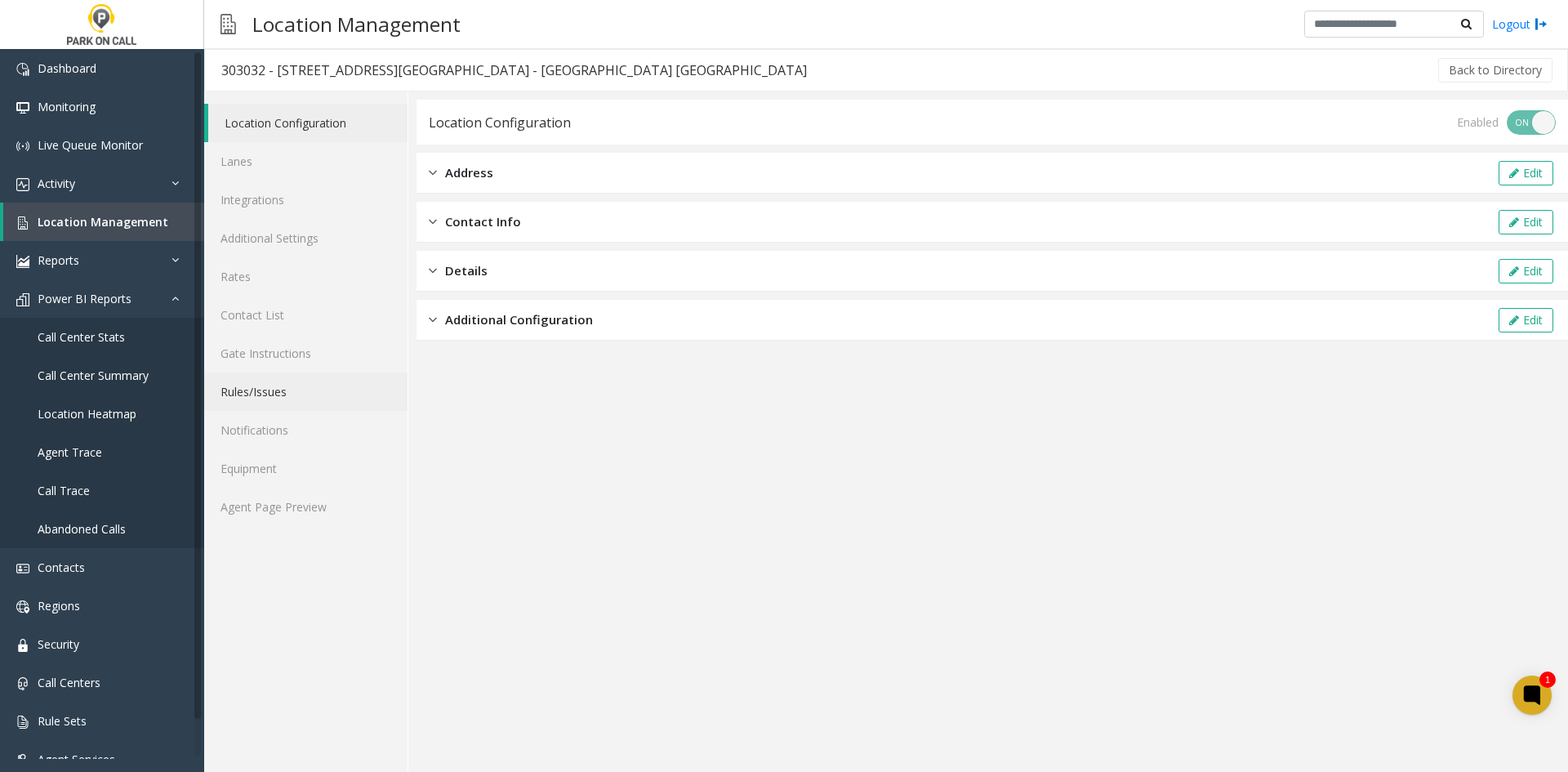
click at [266, 390] on link "Rules/Issues" at bounding box center [306, 391] width 203 height 38
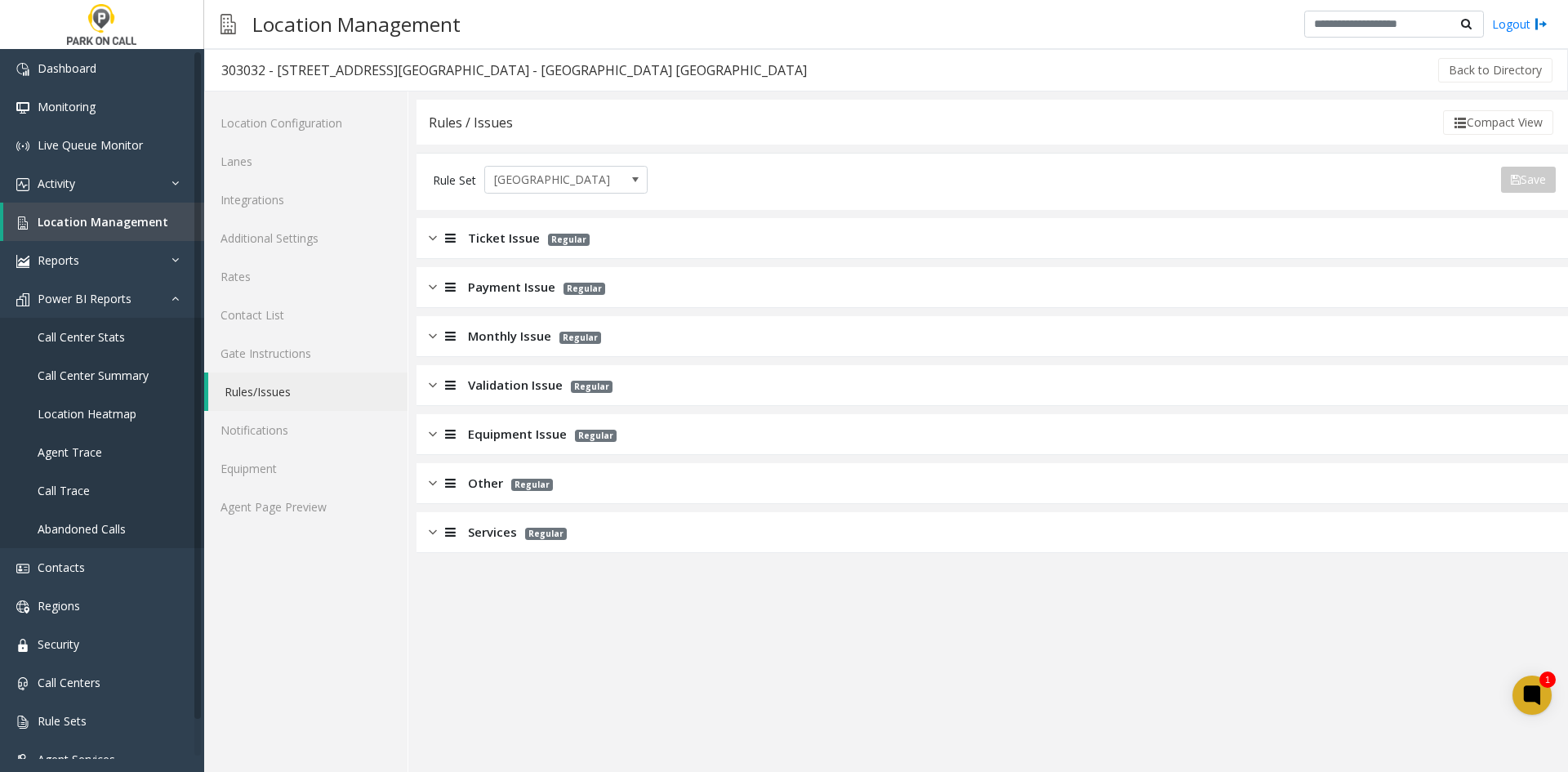
drag, startPoint x: 506, startPoint y: 552, endPoint x: 495, endPoint y: 532, distance: 22.8
click at [506, 552] on div "Services Regular" at bounding box center [992, 532] width 1151 height 41
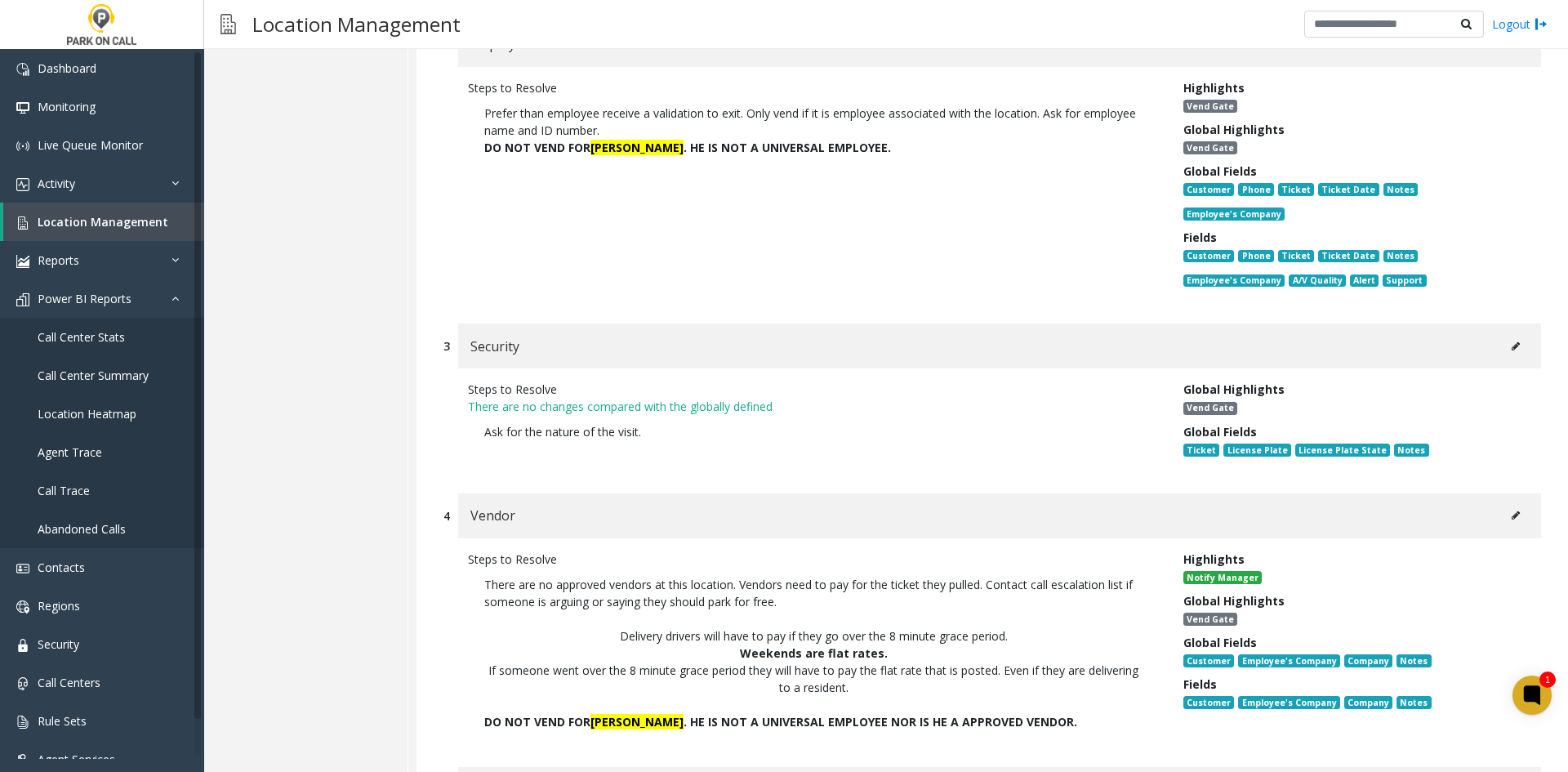
scroll to position [245, 0]
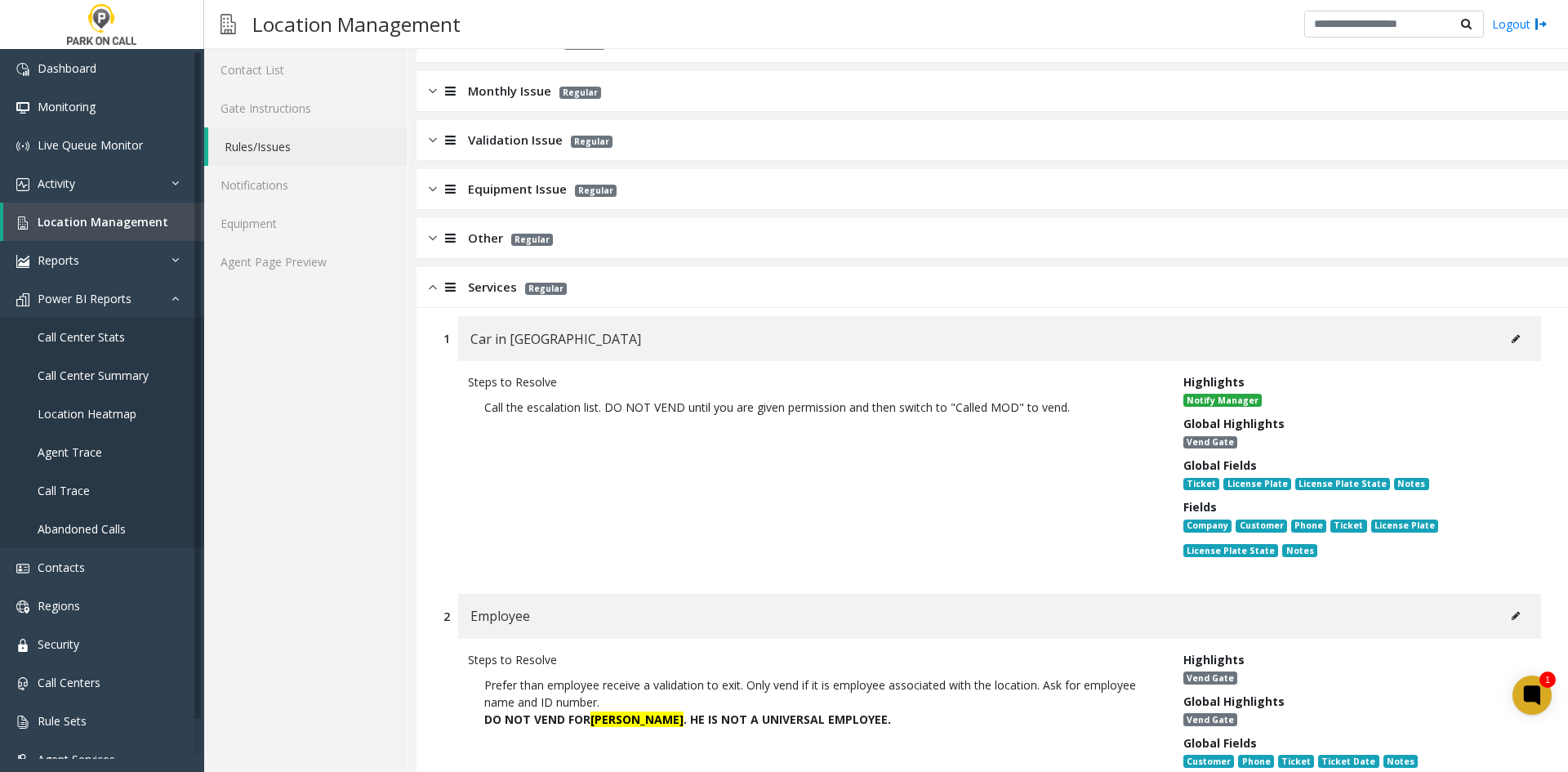
click at [1488, 341] on div "Car in [GEOGRAPHIC_DATA]" at bounding box center [999, 339] width 1083 height 45
click at [1511, 340] on icon at bounding box center [1515, 339] width 8 height 10
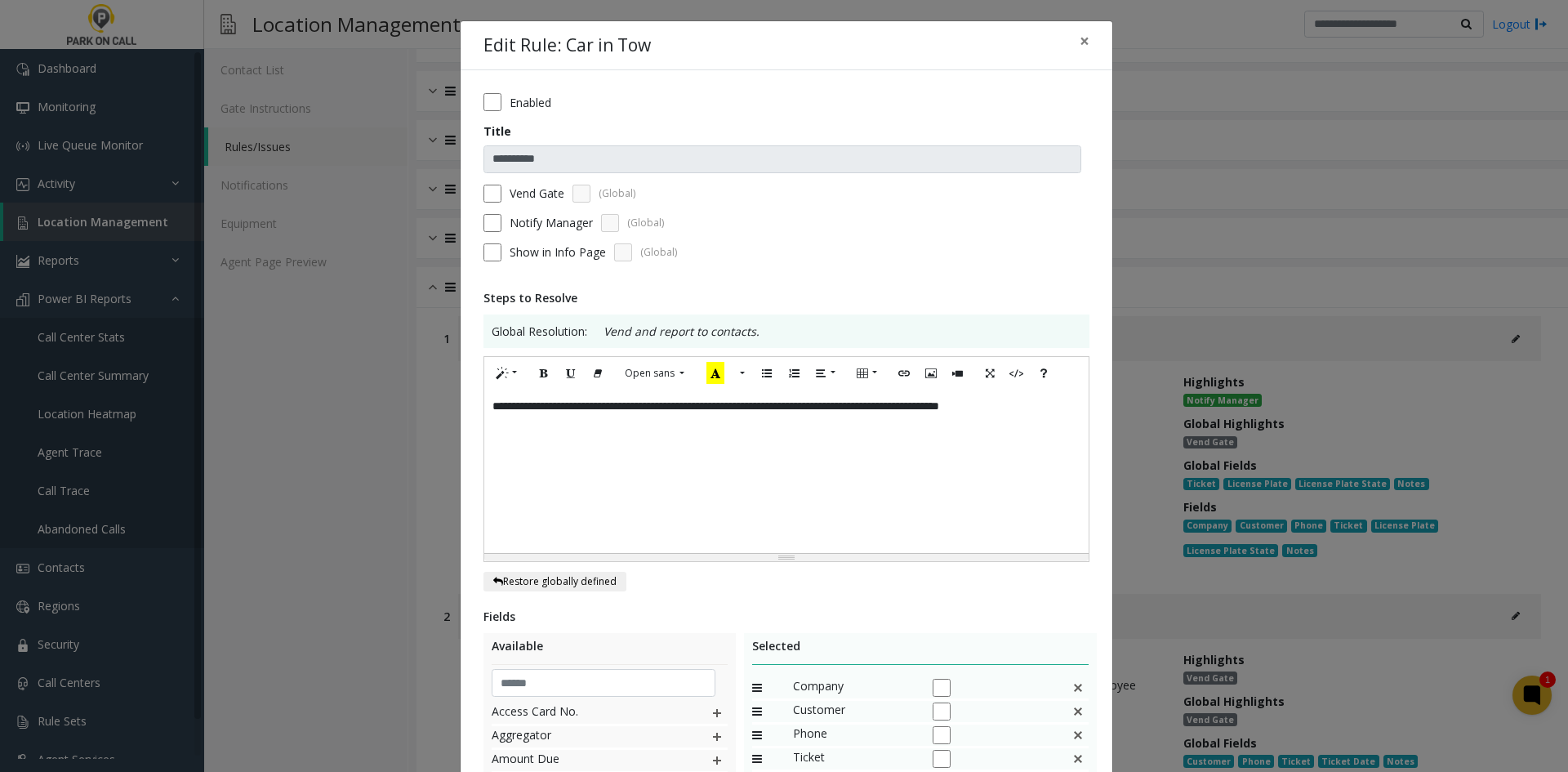
click at [1077, 403] on div "**********" at bounding box center [786, 471] width 605 height 163
paste div
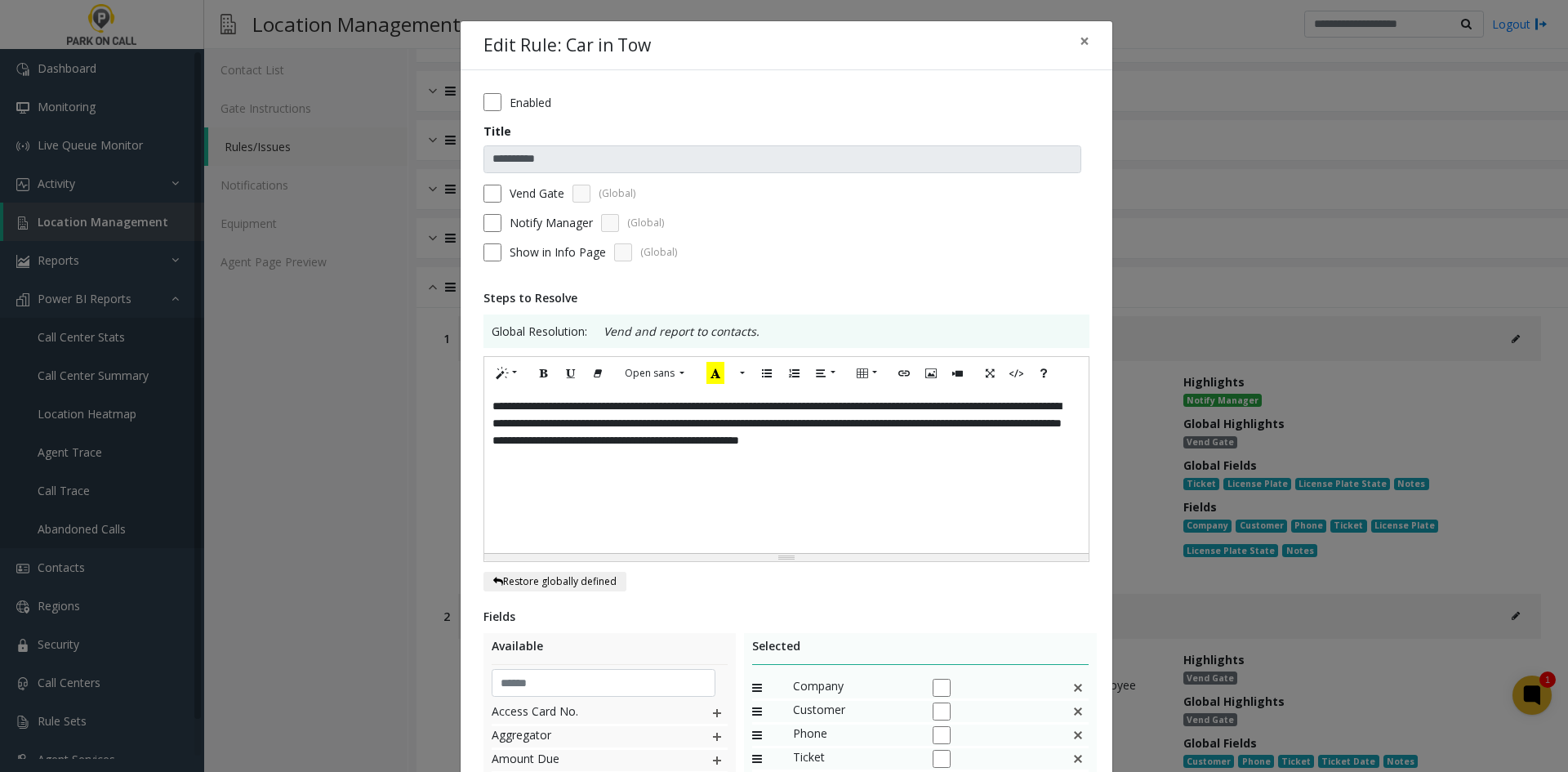
click at [520, 422] on div "**********" at bounding box center [786, 471] width 605 height 163
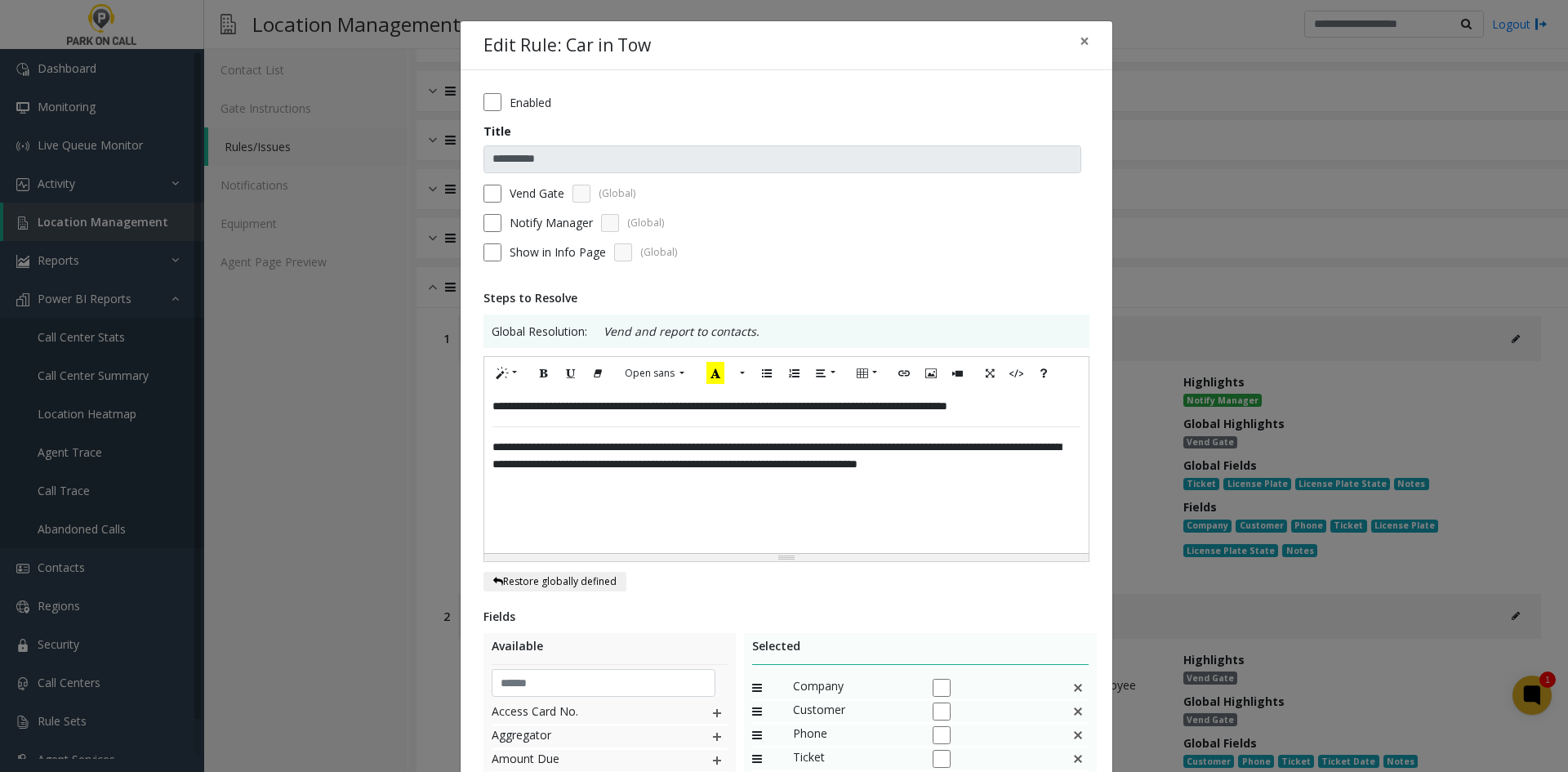
click at [620, 413] on div "**********" at bounding box center [786, 471] width 605 height 163
click at [539, 423] on div "**********" at bounding box center [786, 471] width 605 height 163
click at [727, 453] on div "**********" at bounding box center [786, 471] width 605 height 163
drag, startPoint x: 727, startPoint y: 453, endPoint x: 512, endPoint y: 459, distance: 215.1
click at [512, 459] on div "**********" at bounding box center [786, 471] width 605 height 163
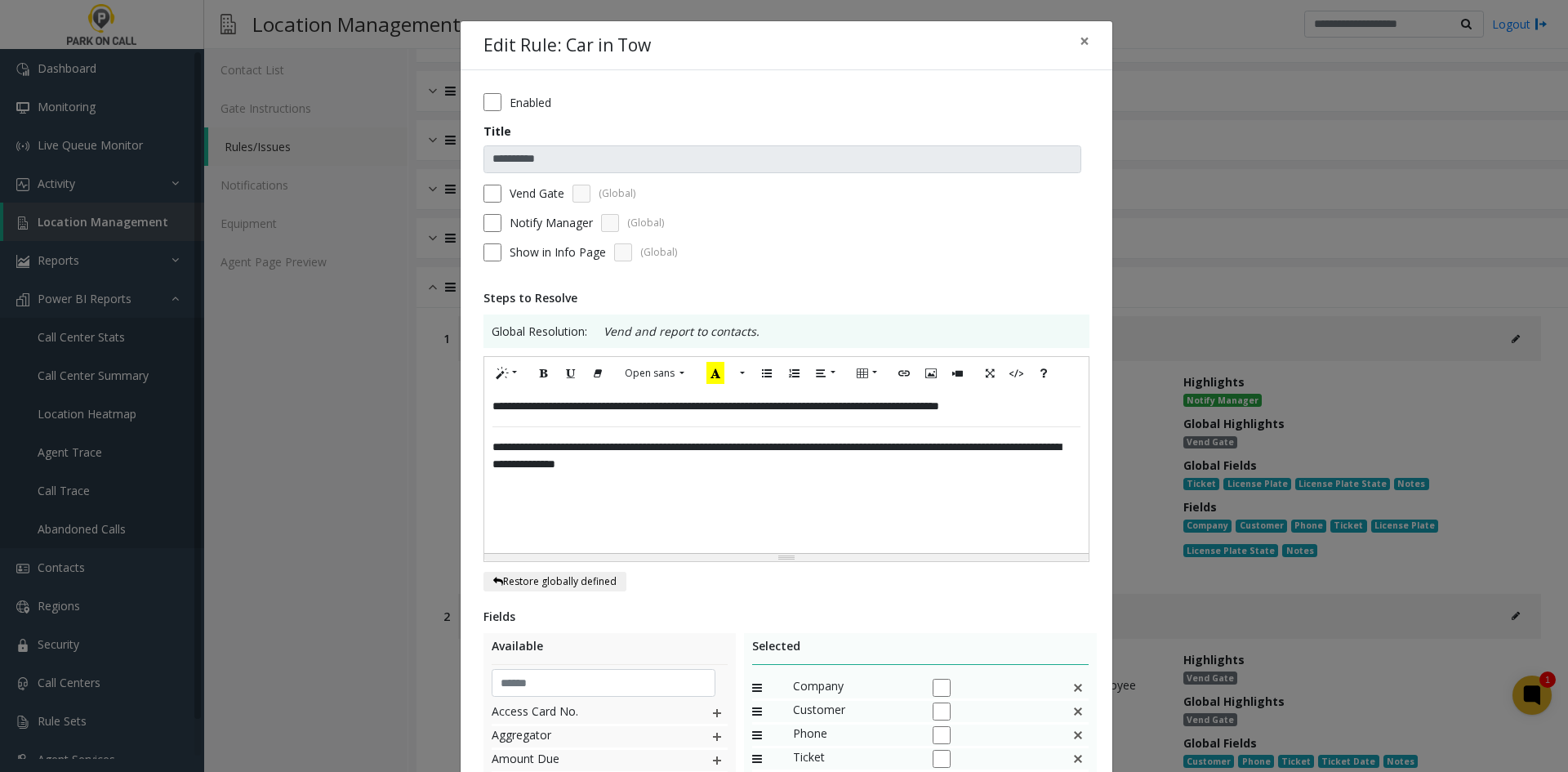
click at [531, 471] on div "**********" at bounding box center [786, 471] width 605 height 163
drag, startPoint x: 531, startPoint y: 471, endPoint x: 719, endPoint y: 462, distance: 188.2
click at [719, 462] on div "**********" at bounding box center [786, 471] width 605 height 163
click at [546, 374] on button "Bold (CTRL+B)" at bounding box center [544, 374] width 27 height 25
click at [541, 442] on div "**********" at bounding box center [786, 471] width 605 height 163
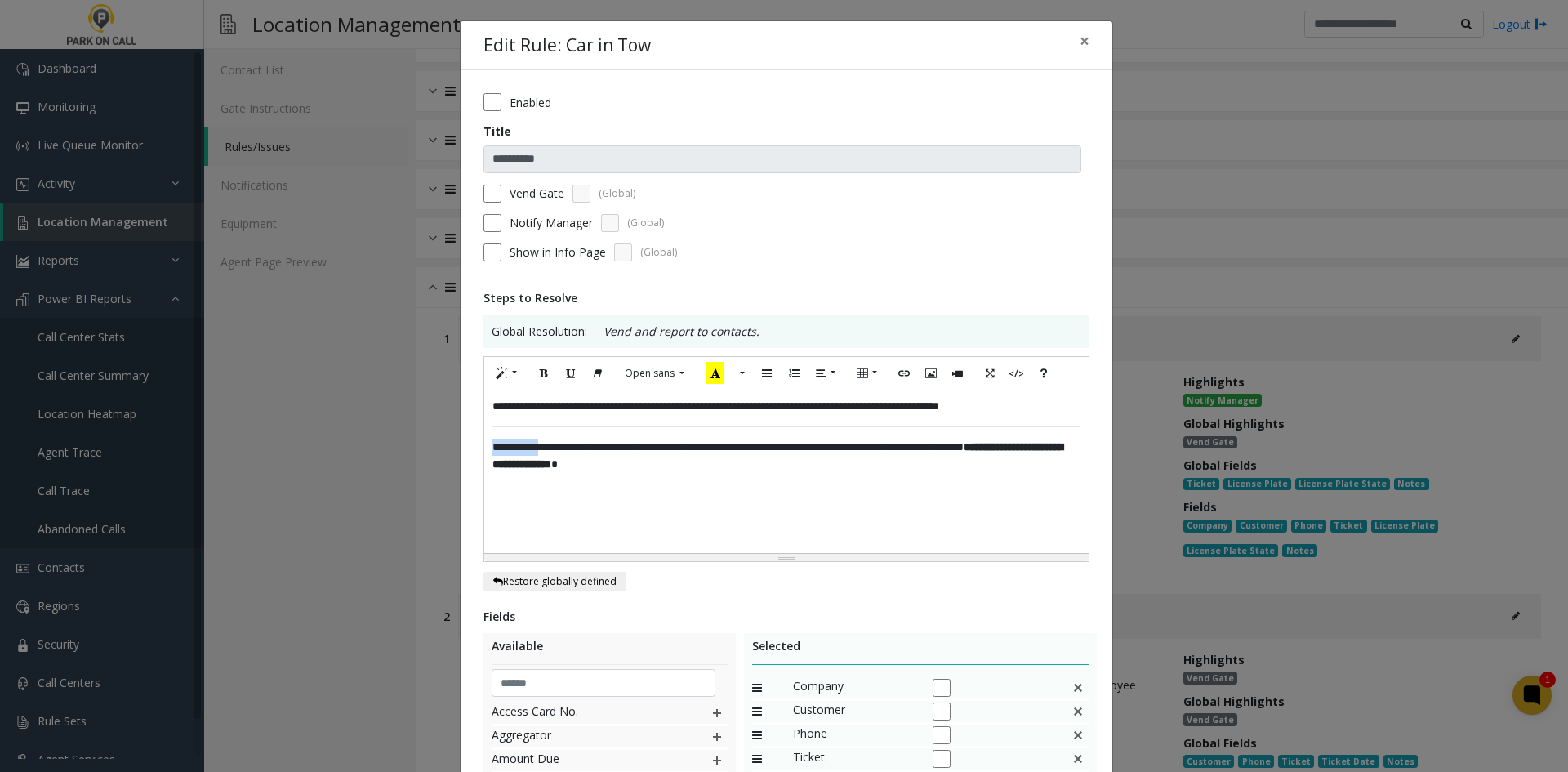
drag, startPoint x: 541, startPoint y: 442, endPoint x: 476, endPoint y: 429, distance: 66.3
click at [483, 429] on div "**********" at bounding box center [785, 459] width 605 height 206
click at [541, 371] on icon "Bold (CTRL+B)" at bounding box center [544, 373] width 10 height 14
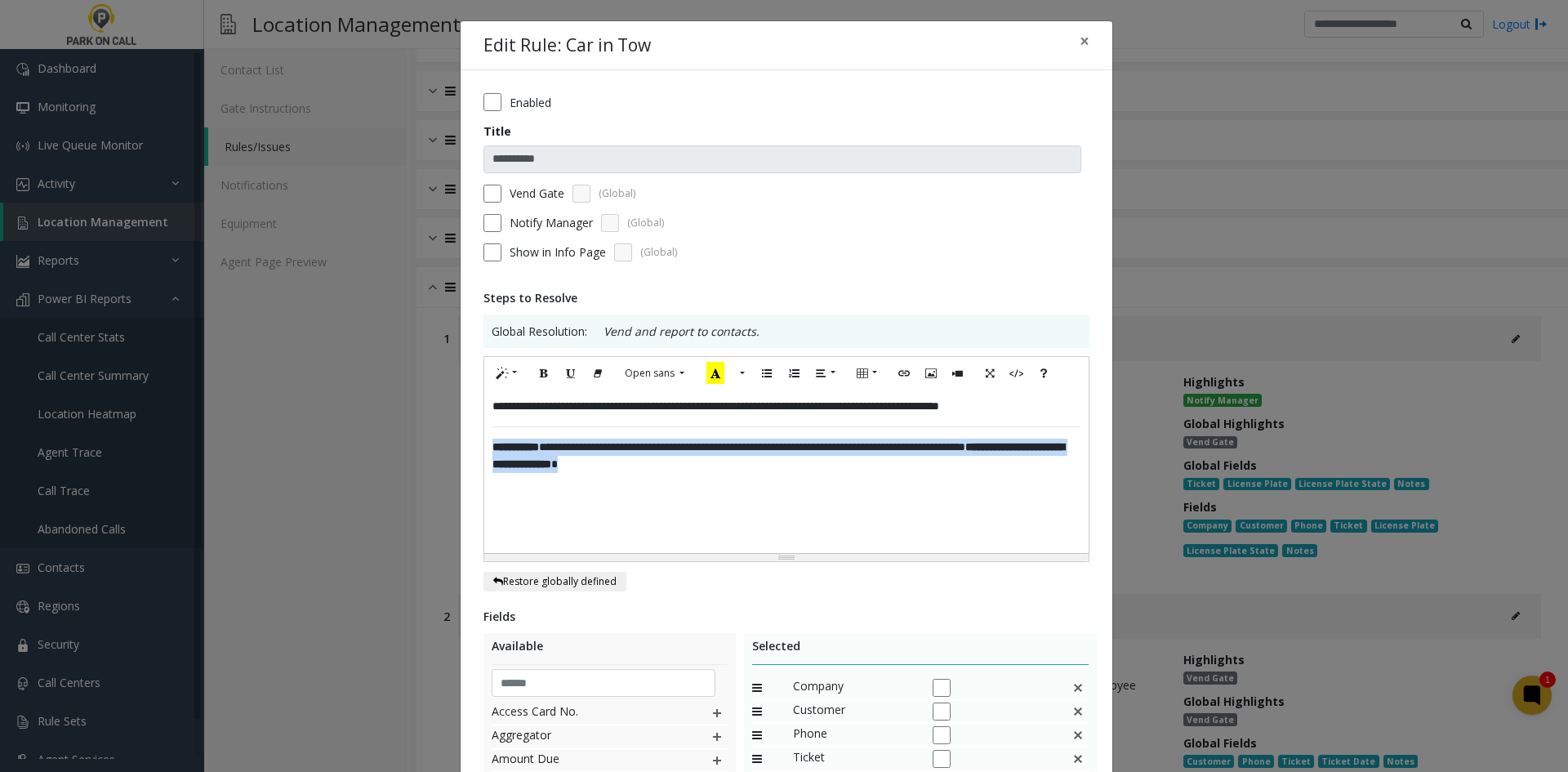
drag, startPoint x: 780, startPoint y: 486, endPoint x: 476, endPoint y: 454, distance: 305.7
click at [483, 454] on div "**********" at bounding box center [785, 459] width 605 height 206
copy div "**********"
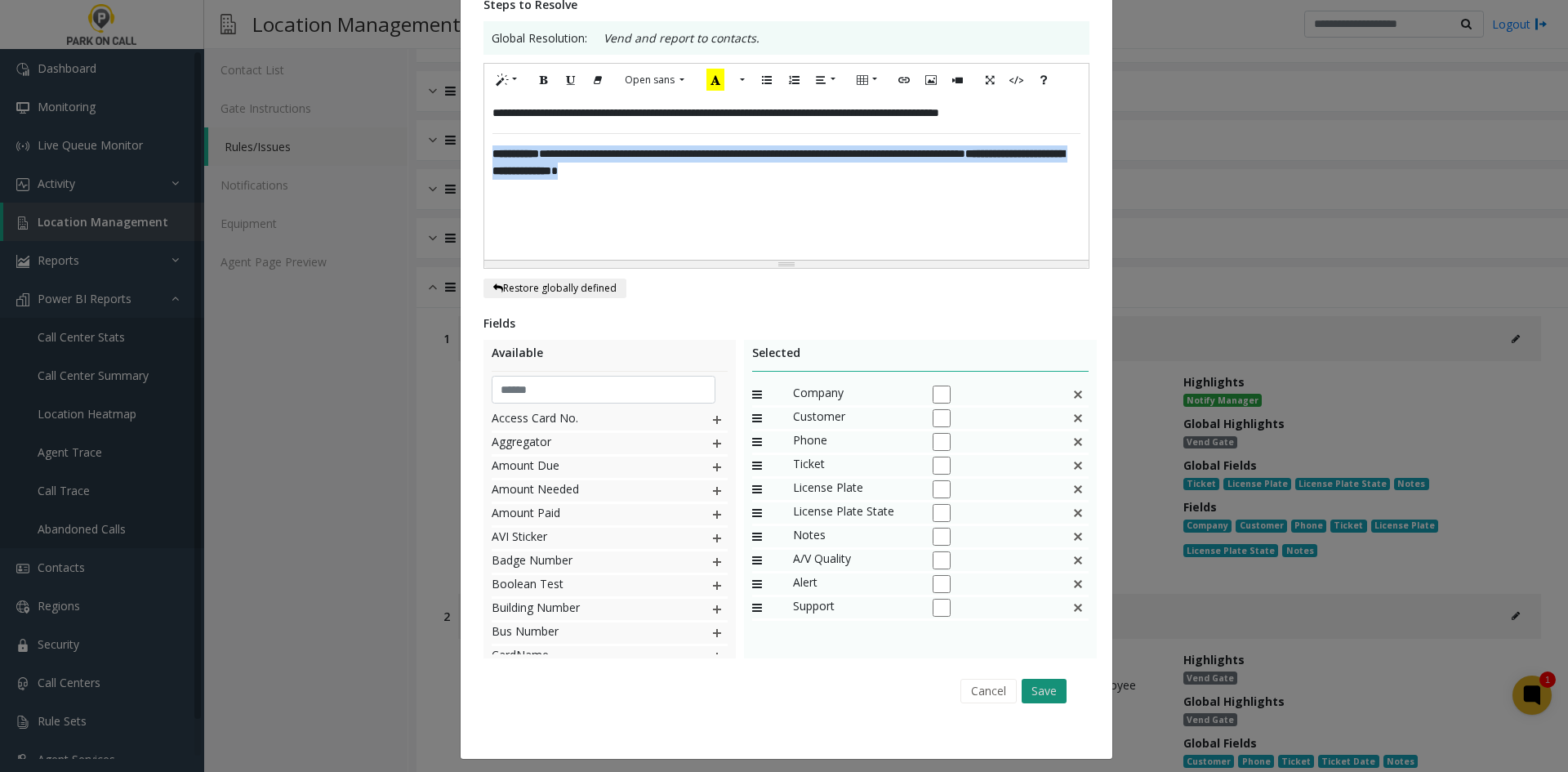
scroll to position [301, 0]
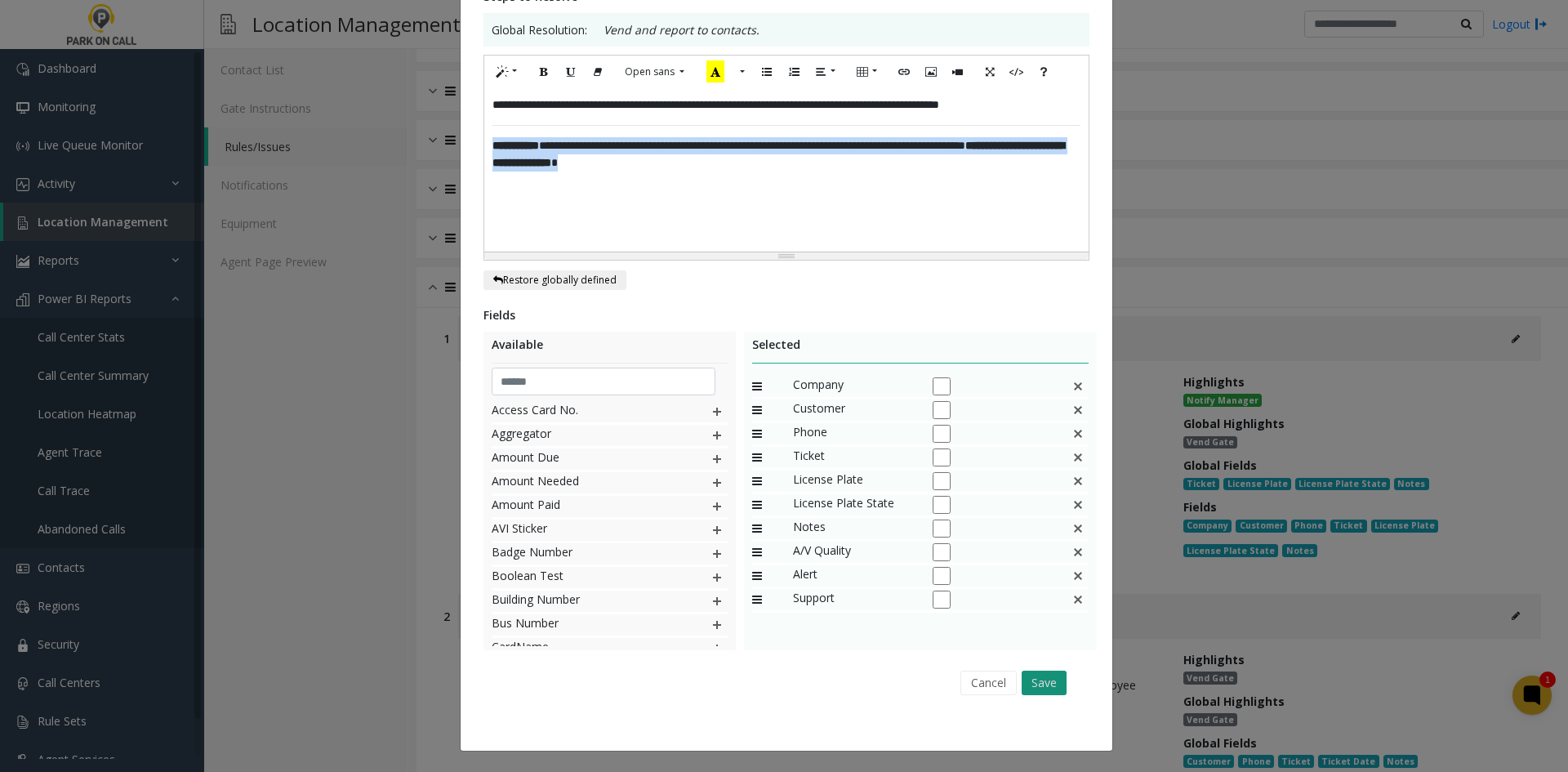
click at [1040, 691] on button "Save" at bounding box center [1044, 682] width 45 height 24
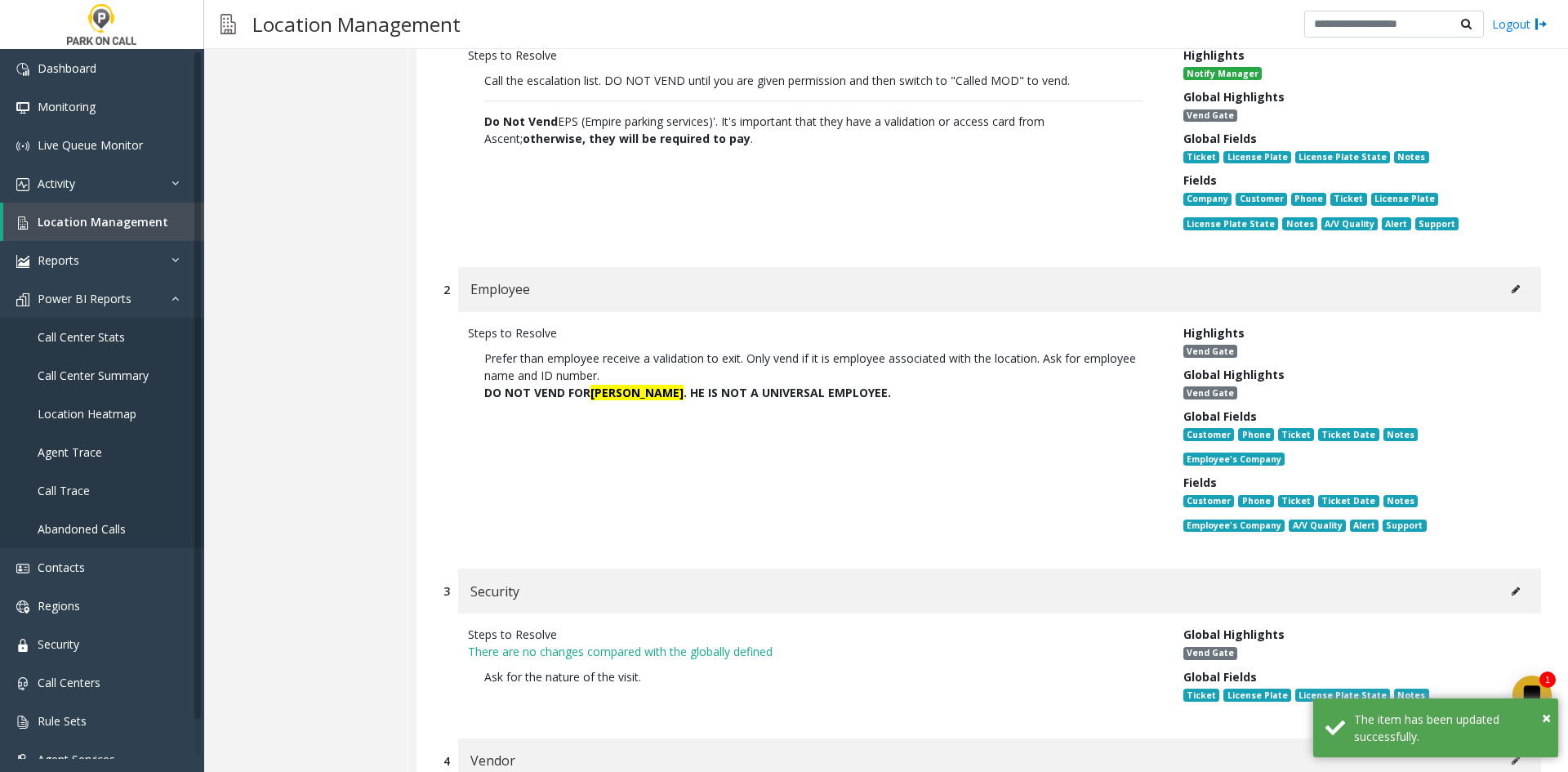
scroll to position [1062, 0]
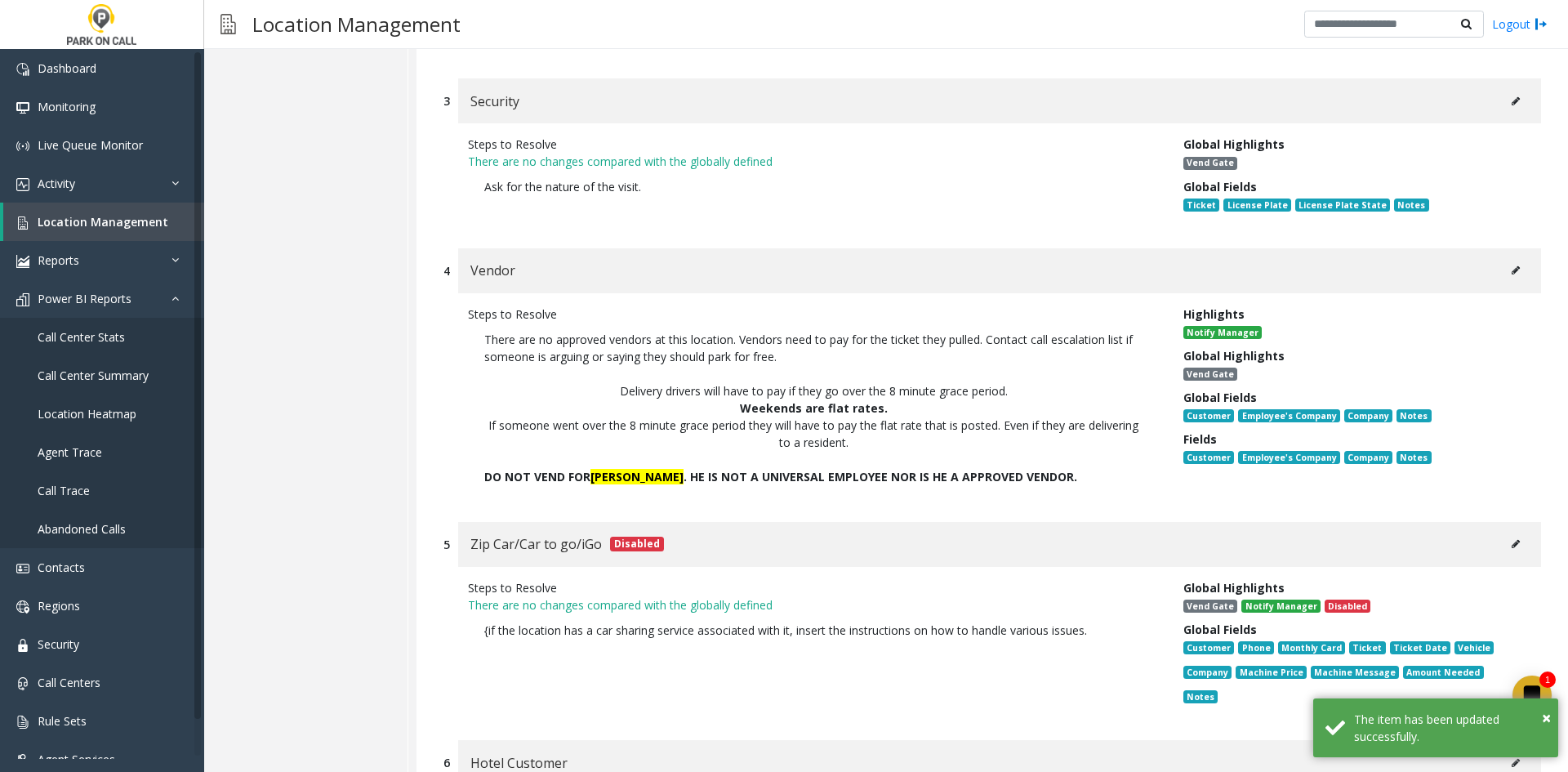
click at [1502, 259] on div "Vendor" at bounding box center [999, 271] width 1083 height 45
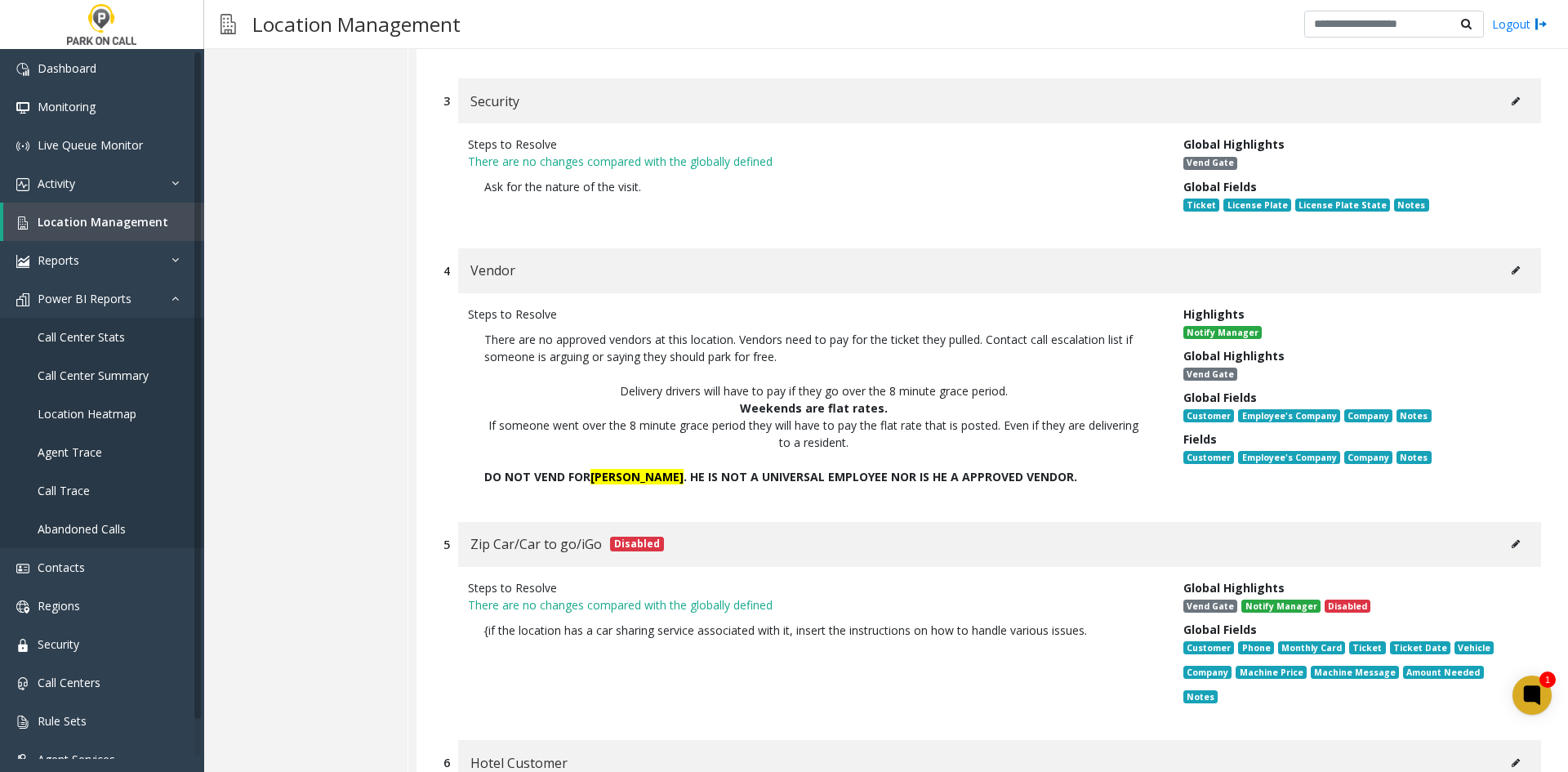
click at [1502, 258] on button at bounding box center [1515, 270] width 26 height 24
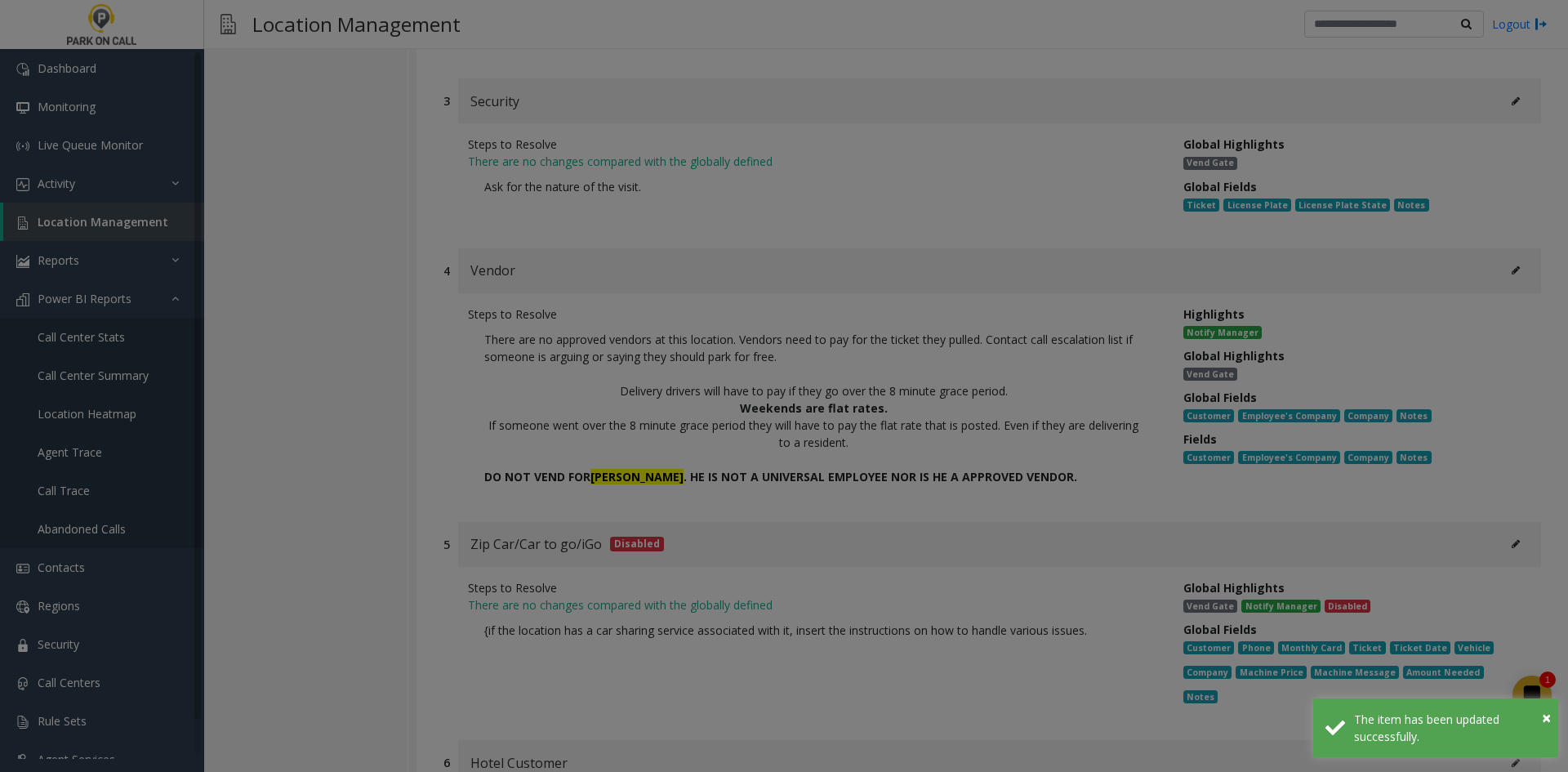
scroll to position [0, 0]
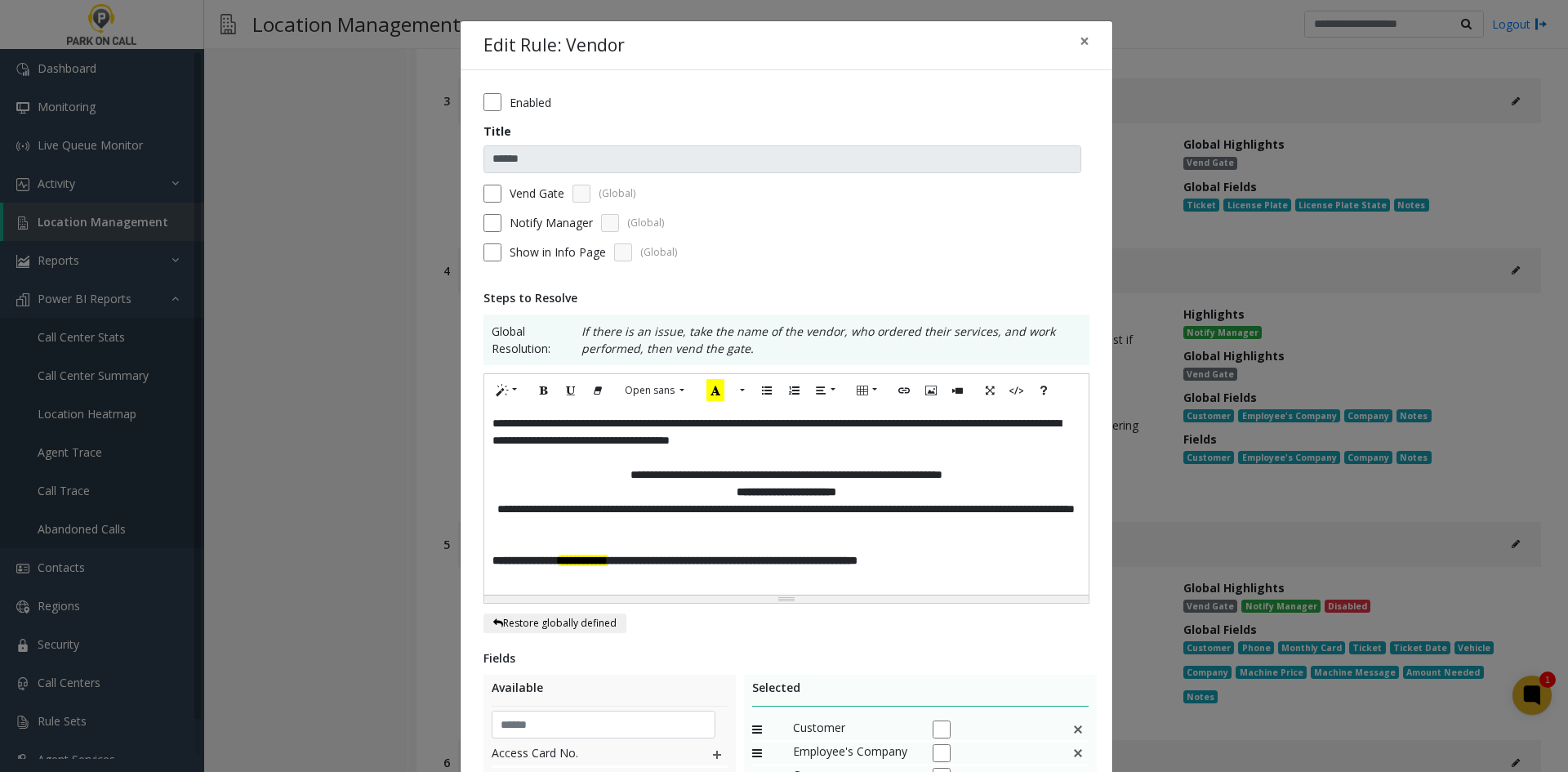
click at [484, 418] on div "**********" at bounding box center [786, 501] width 605 height 188
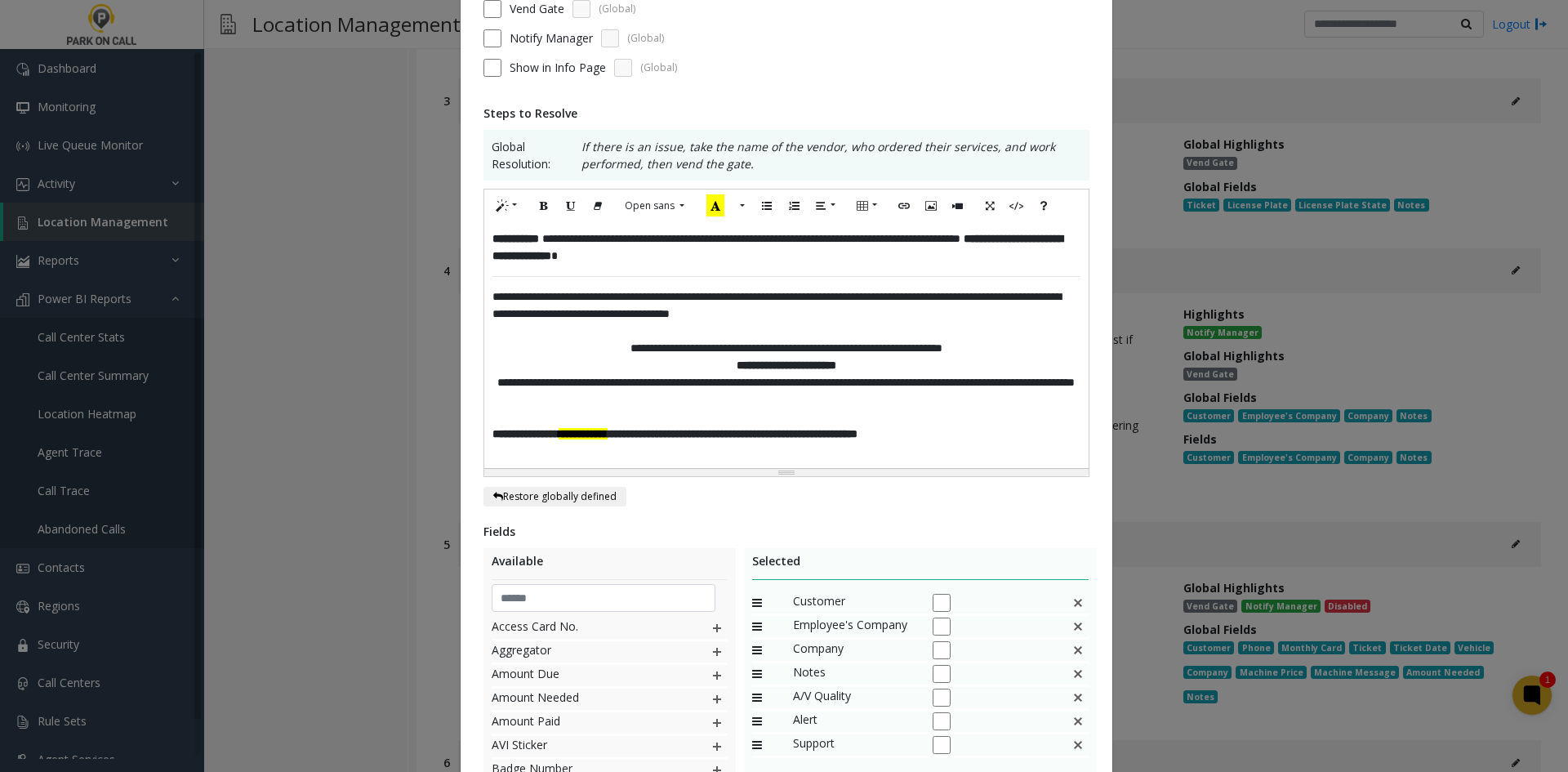
scroll to position [401, 0]
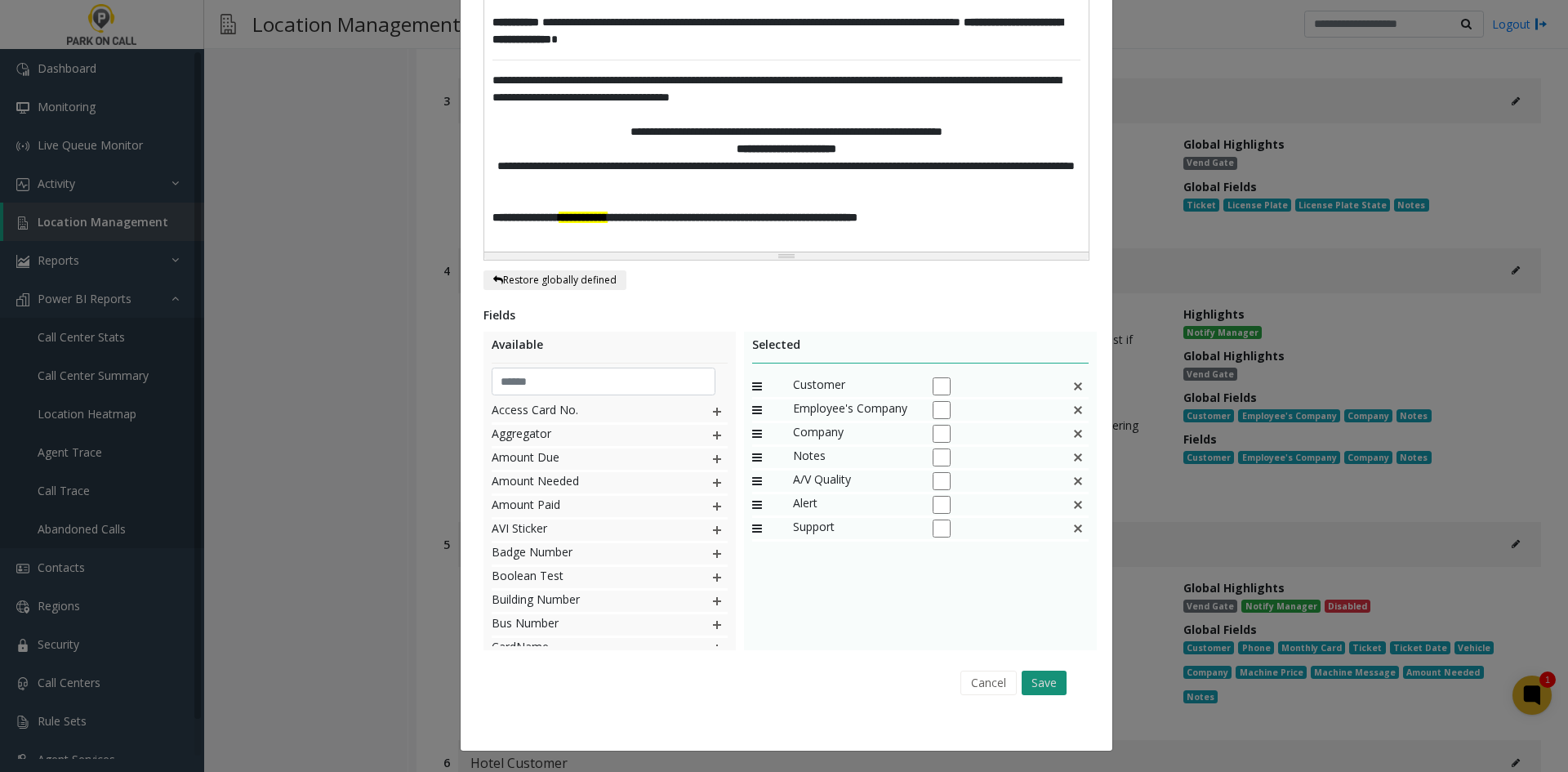
click at [1042, 679] on button "Save" at bounding box center [1044, 682] width 45 height 24
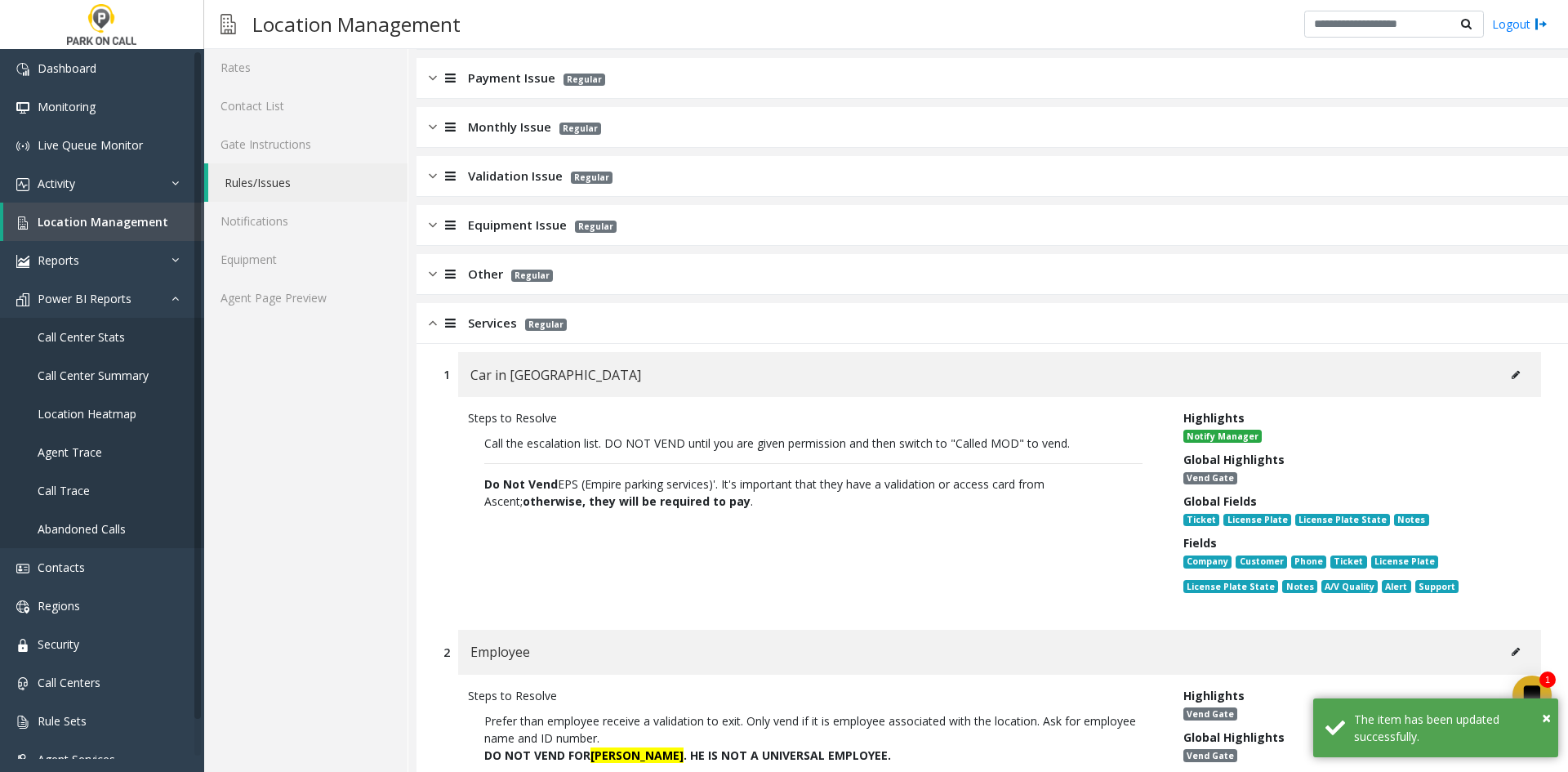
scroll to position [0, 0]
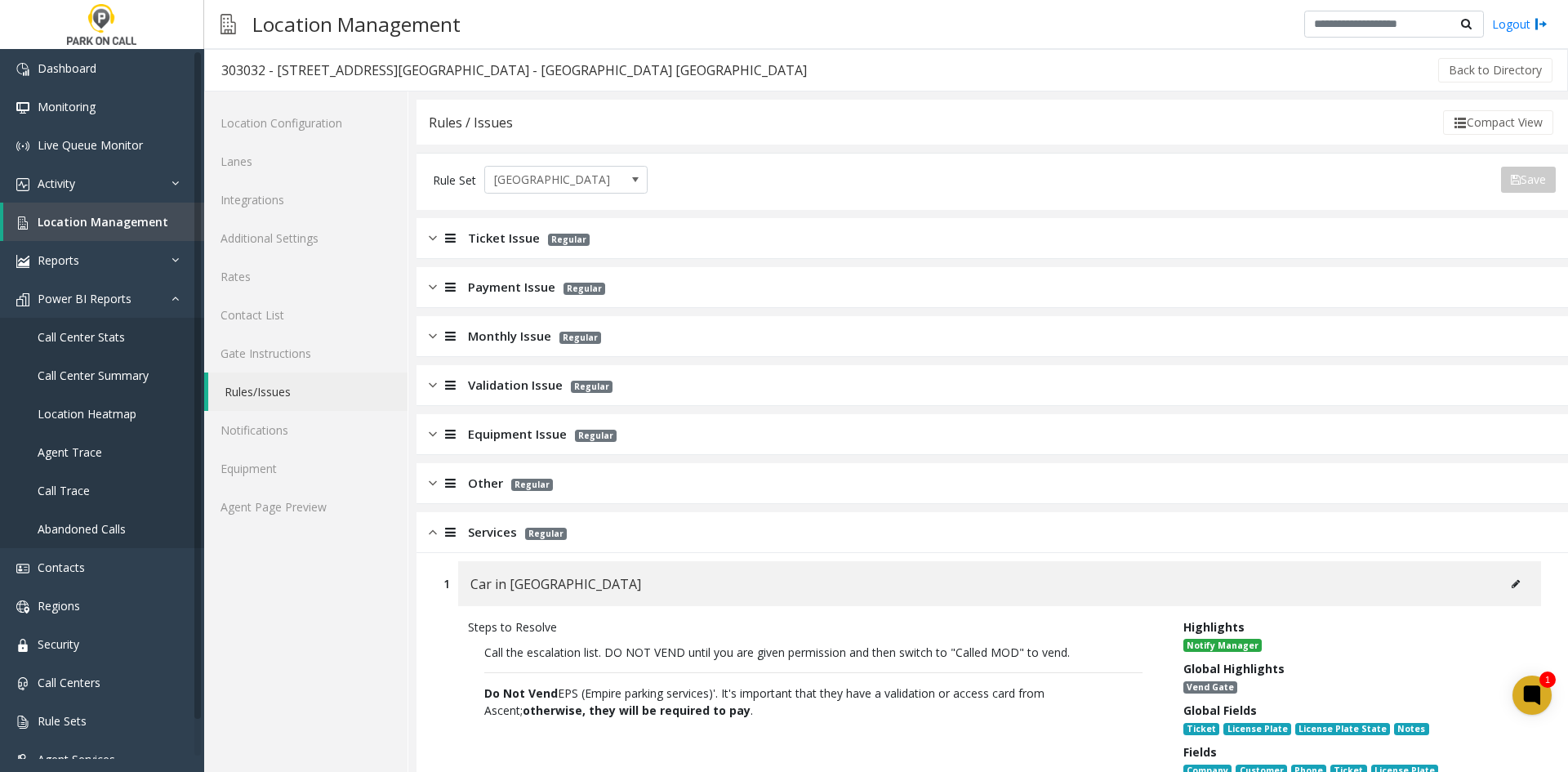
click at [515, 397] on div "Validation Issue Regular" at bounding box center [992, 386] width 1151 height 41
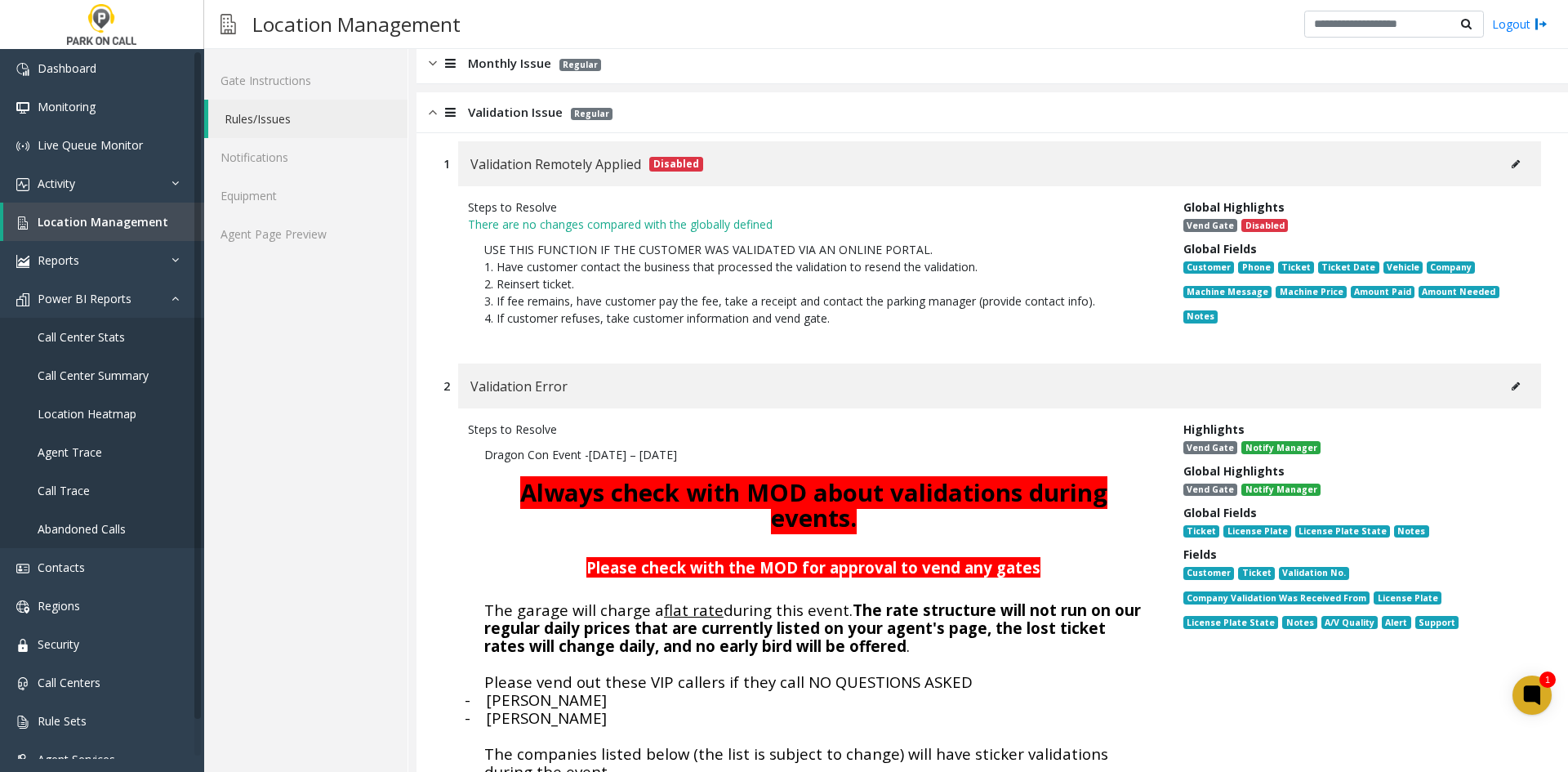
scroll to position [327, 0]
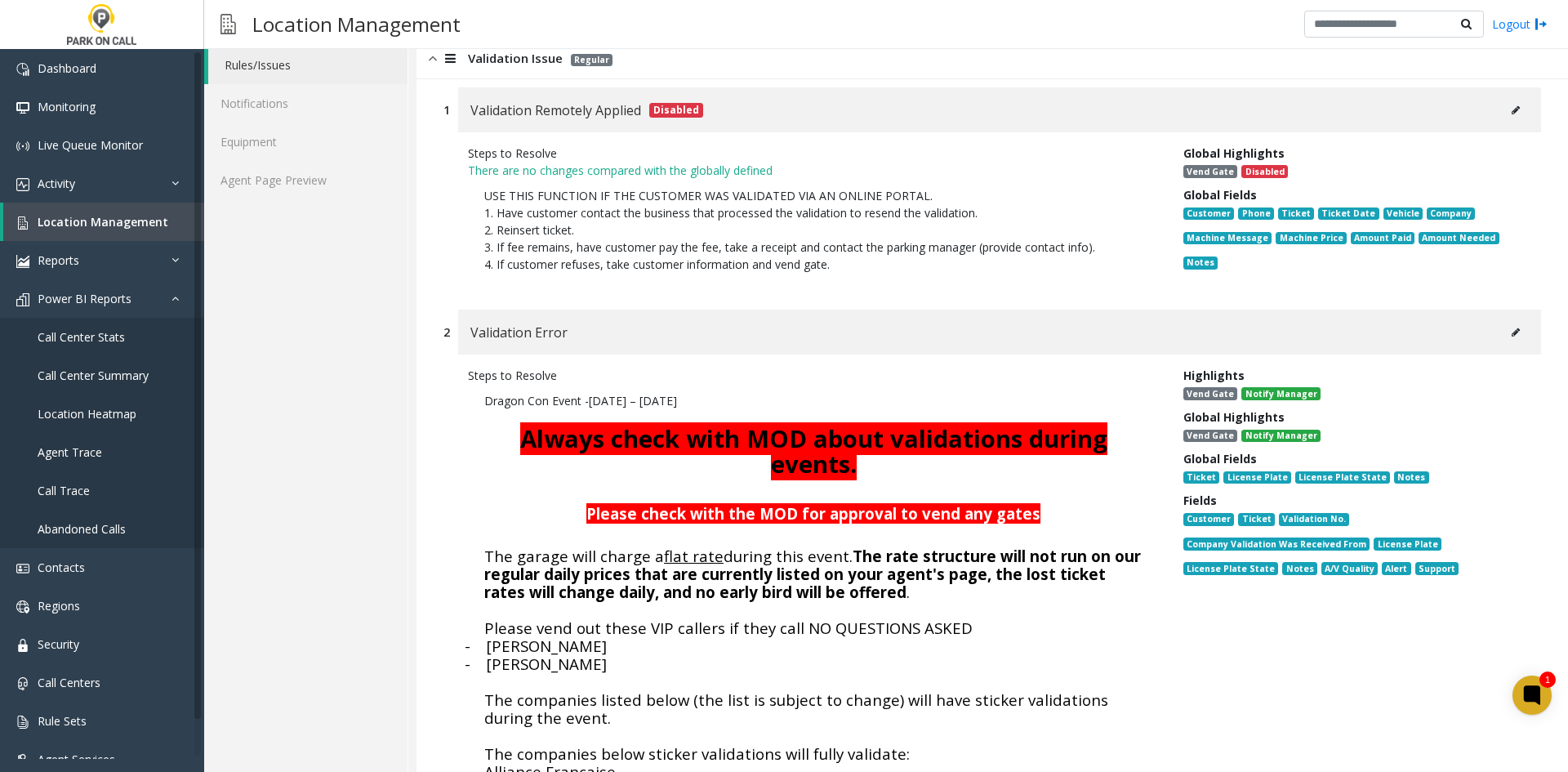
click at [1502, 335] on button at bounding box center [1515, 332] width 26 height 24
type input "**********"
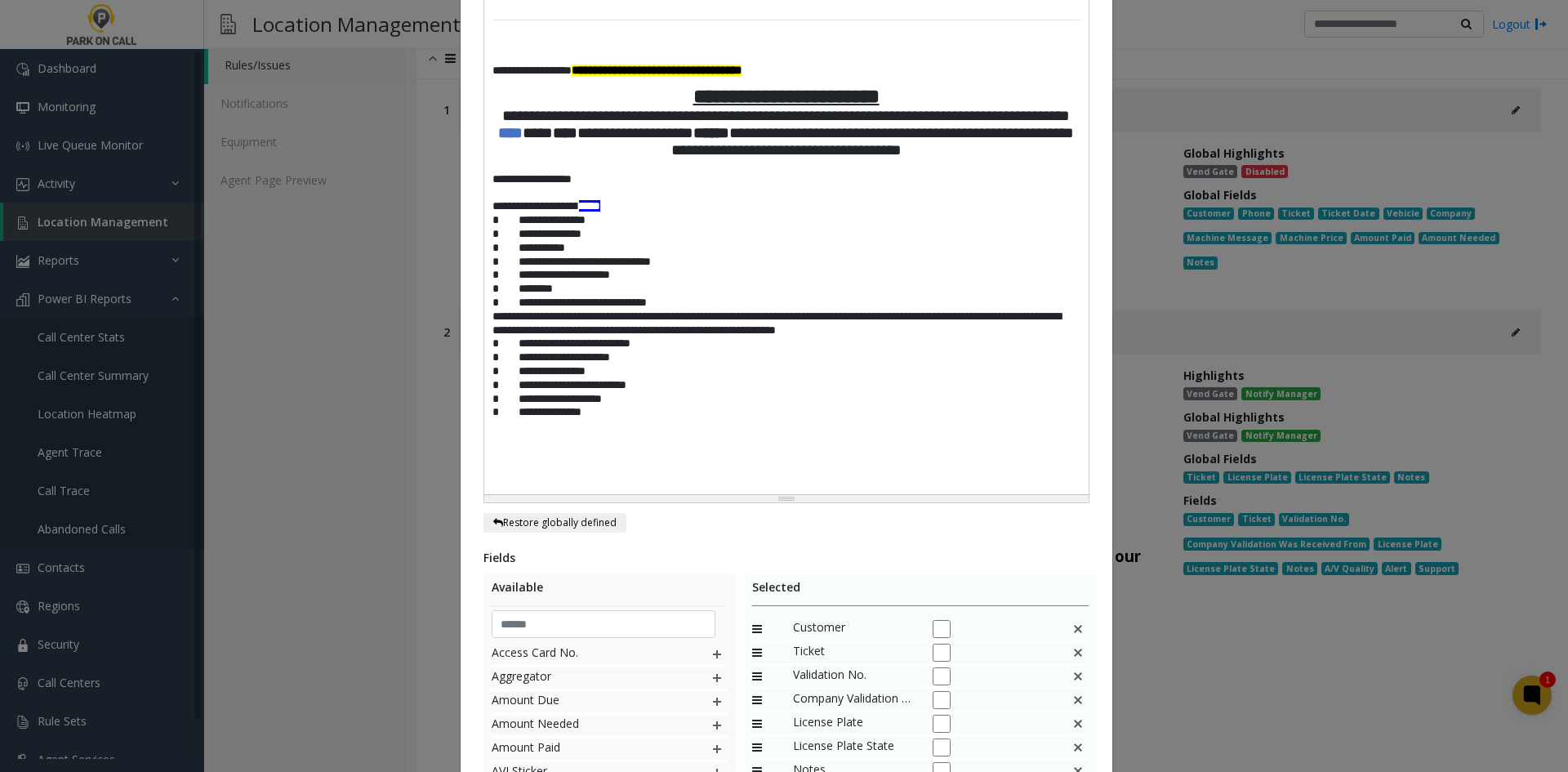
scroll to position [808, 0]
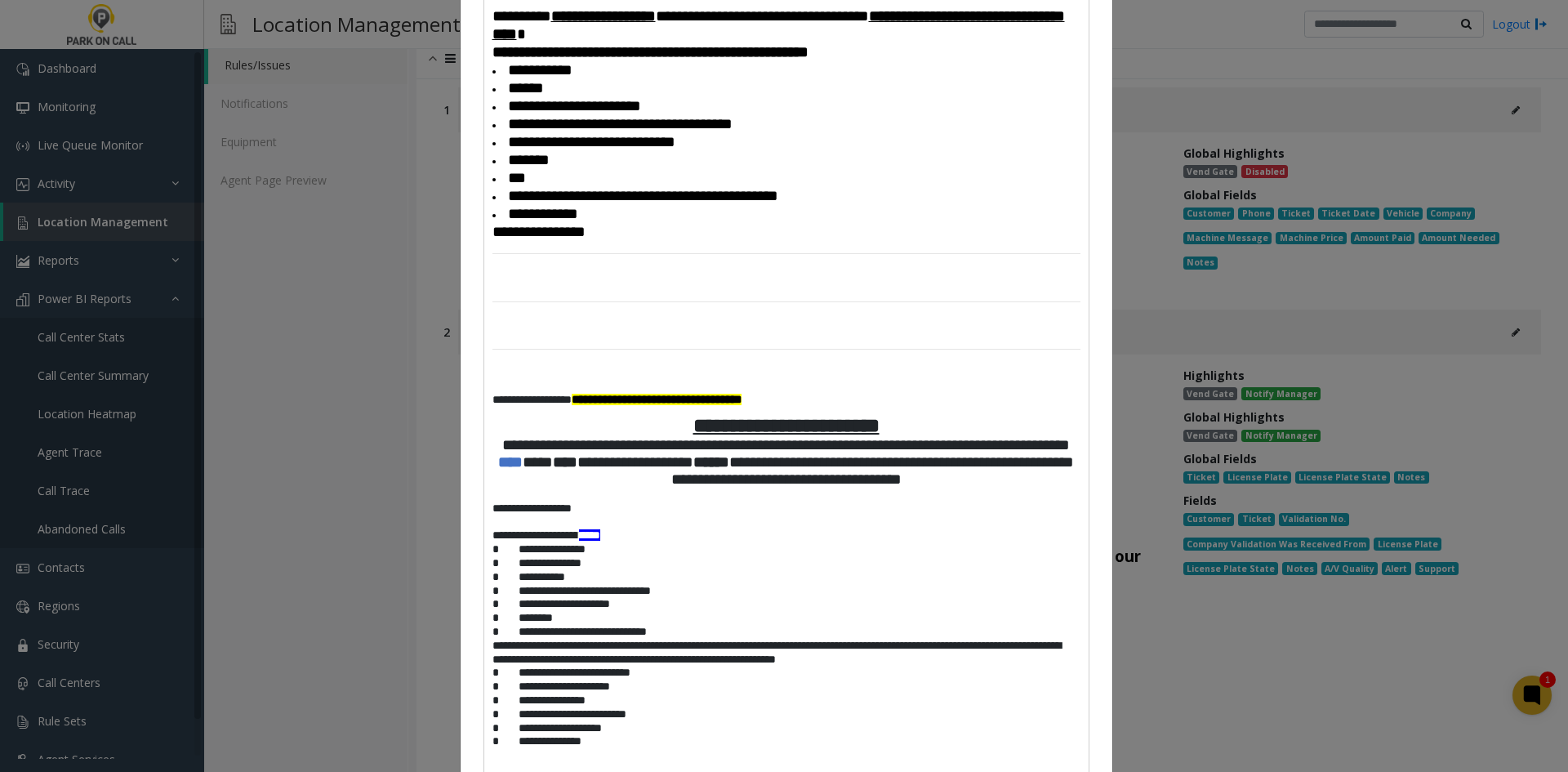
click at [613, 338] on h3 at bounding box center [785, 326] width 588 height 23
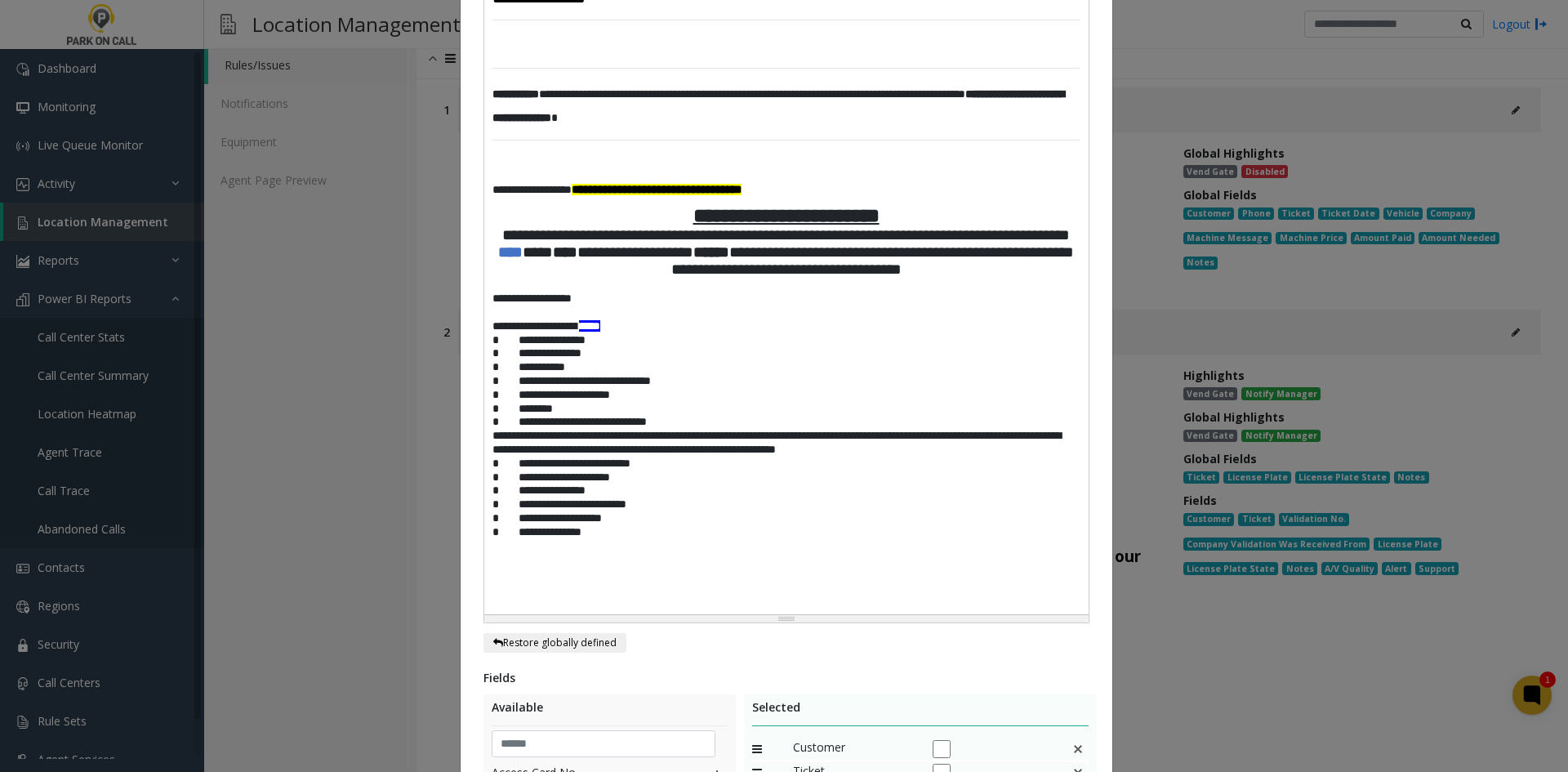
scroll to position [1403, 0]
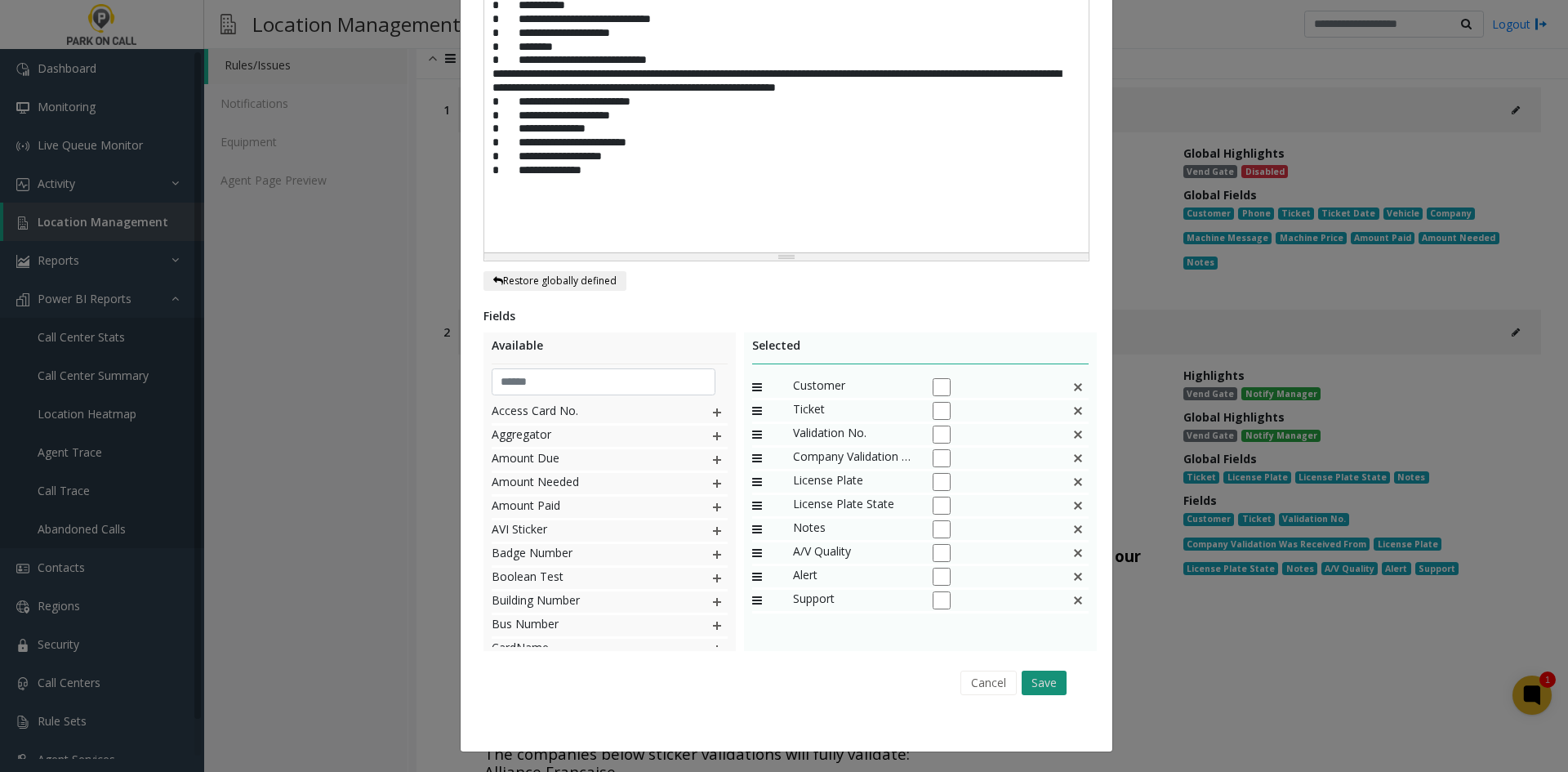
click at [1044, 681] on button "Save" at bounding box center [1044, 682] width 45 height 24
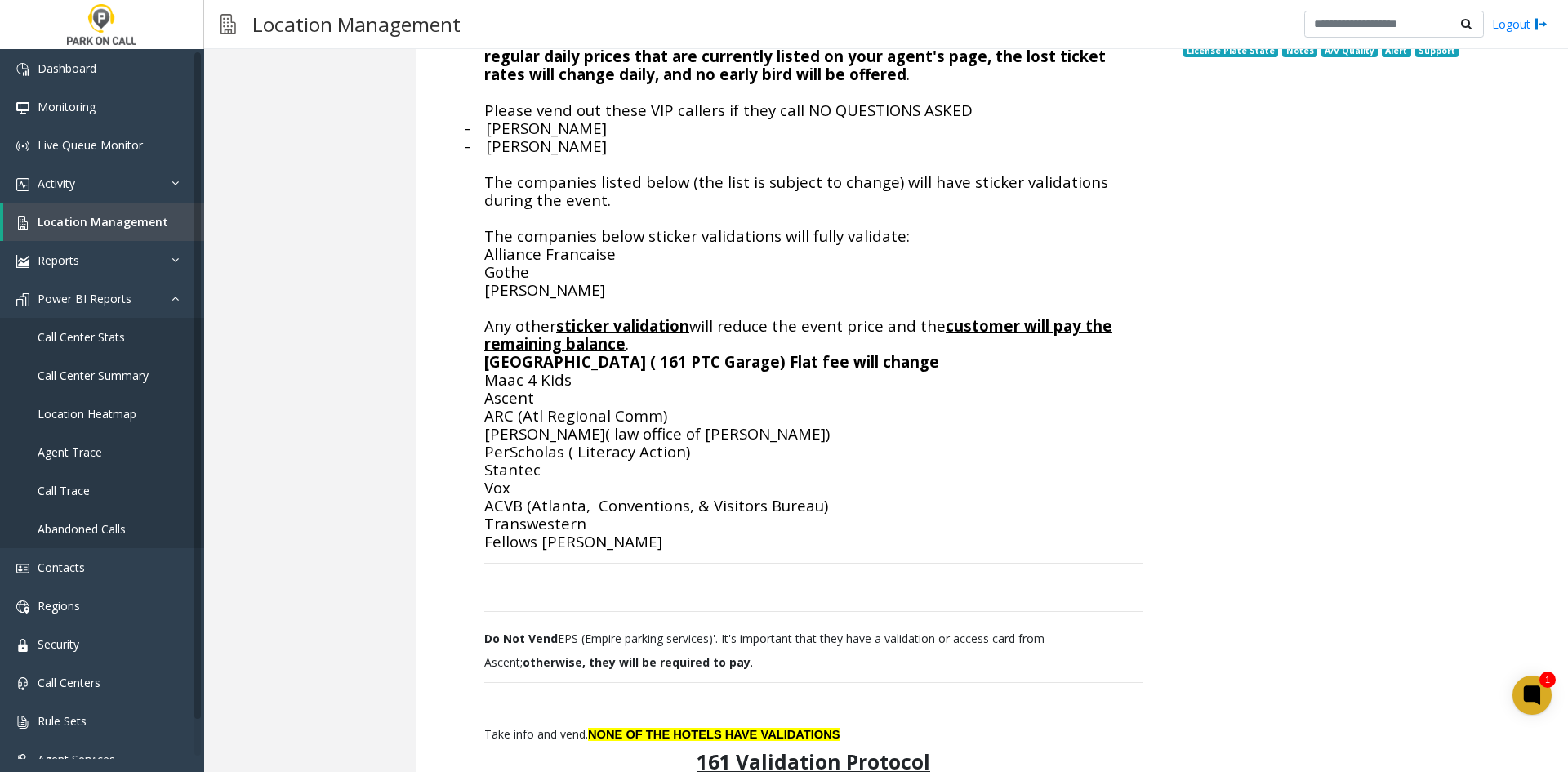
scroll to position [1062, 0]
